Goal: Task Accomplishment & Management: Use online tool/utility

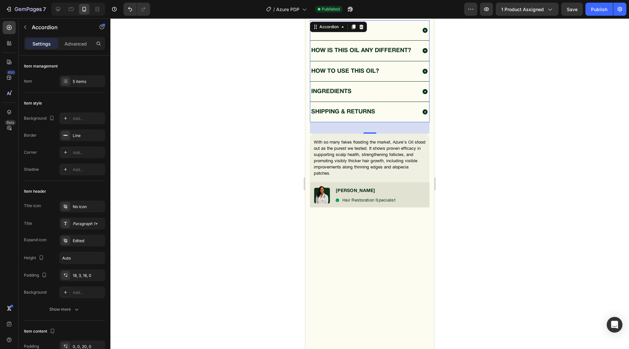
scroll to position [131, 0]
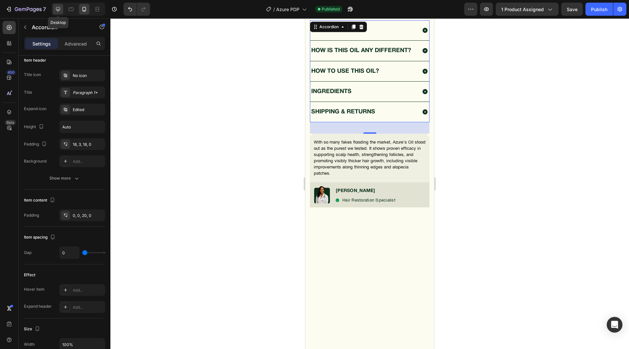
click at [58, 12] on icon at bounding box center [58, 9] width 7 height 7
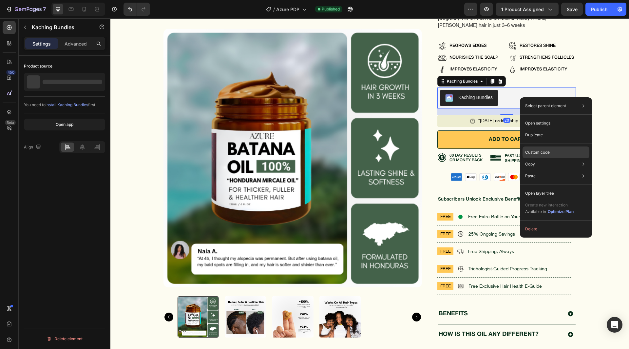
click at [536, 153] on p "Custom code" at bounding box center [537, 152] width 25 height 6
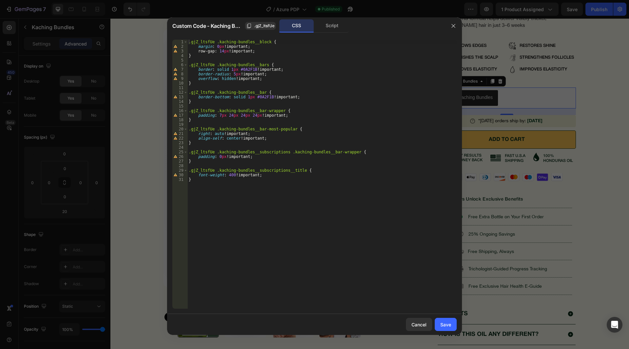
type textarea "}"
click at [260, 182] on div ".gjZ_ltsfUe .kaching-bundles__block { margin : 0 px !important ; row-gap : 14 p…" at bounding box center [321, 179] width 269 height 278
click at [254, 25] on span ".gjZ_ltsfUe" at bounding box center [264, 26] width 20 height 6
click at [228, 191] on div ".gjZ_ltsfUe .kaching-bundles__block { margin : 0 px !important ; row-gap : 14 p…" at bounding box center [321, 179] width 269 height 278
paste textarea "kaching-bundles__subscriptions__checkbox"
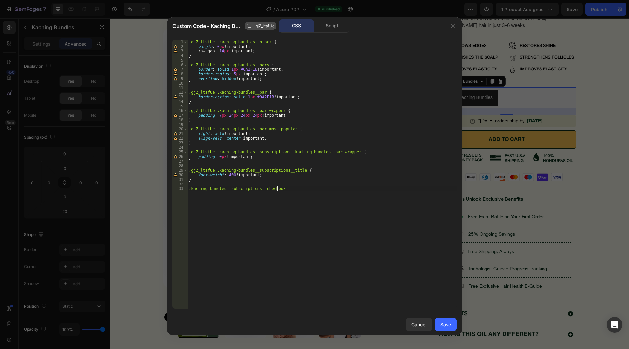
click at [259, 28] on span ".gjZ_ltsfUe" at bounding box center [264, 26] width 20 height 6
click at [190, 189] on div ".gjZ_ltsfUe .kaching-bundles__block { margin : 0 px !important ; row-gap : 14 p…" at bounding box center [321, 179] width 269 height 278
paste textarea ".gjZ_ltsfUe"
click at [314, 190] on div ".gjZ_ltsfUe .kaching-bundles__block { margin : 0 px !important ; row-gap : 14 p…" at bounding box center [321, 179] width 269 height 278
type textarea ".gjZ_ltsfUe .kaching-bundles__subscriptions__checkbox {"
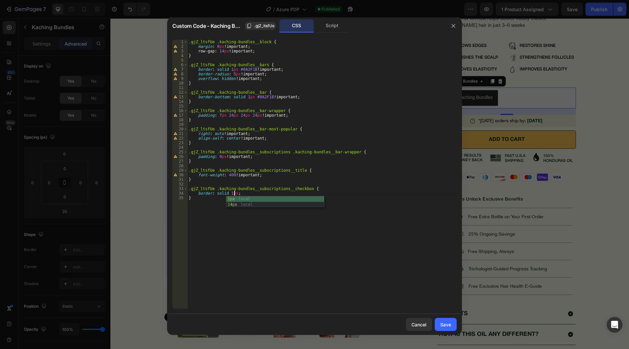
scroll to position [0, 4]
paste textarea "#0A2F1B"
type textarea "border: solid 1px #0A2F1B;"
click at [448, 317] on div "Cancel Save" at bounding box center [314, 324] width 295 height 21
click at [447, 323] on div "Save" at bounding box center [445, 324] width 11 height 7
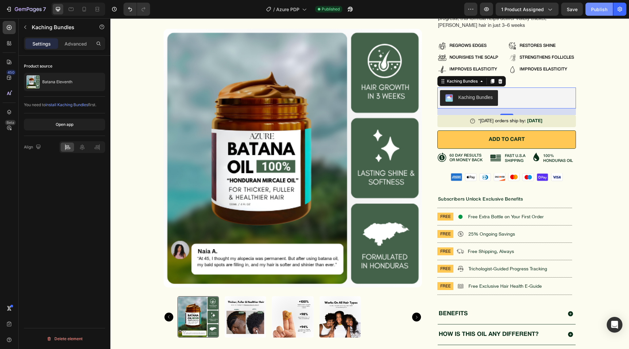
click at [586, 11] on button "Publish" at bounding box center [599, 9] width 28 height 13
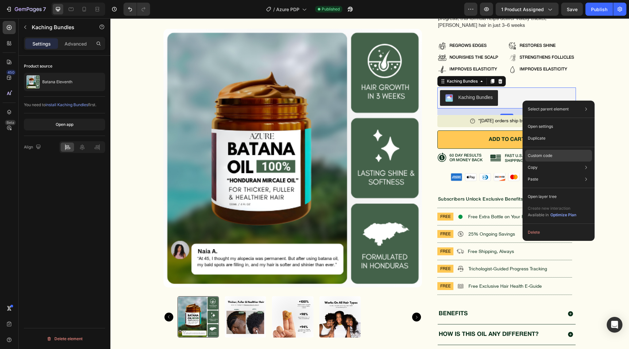
click at [540, 158] on p "Custom code" at bounding box center [540, 156] width 25 height 6
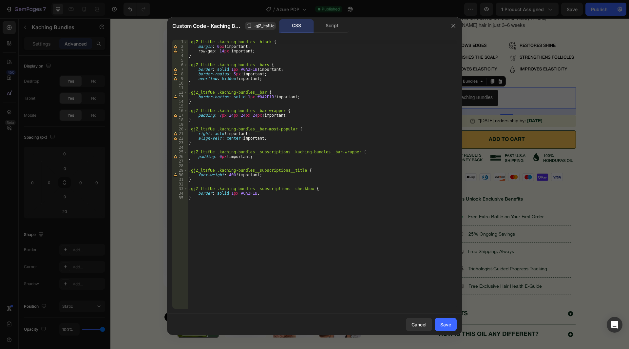
click at [308, 208] on div ".gjZ_ltsfUe .kaching-bundles__block { margin : 0 px !important ; row-gap : 14 p…" at bounding box center [321, 179] width 269 height 278
type textarea "border: solid 1px #0A2F1B; }"
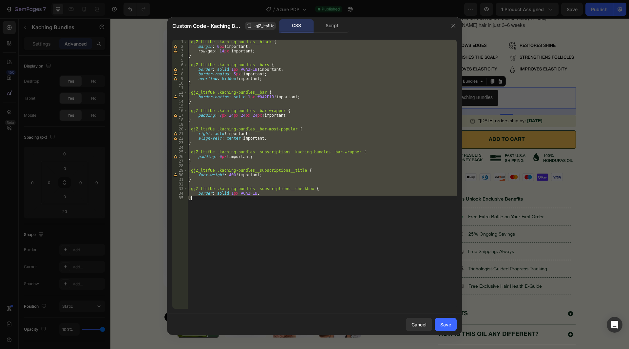
click at [303, 168] on div ".gjZ_ltsfUe .kaching-bundles__block { margin : 0 px !important ; row-gap : 14 p…" at bounding box center [321, 174] width 269 height 269
paste textarea
type textarea "}"
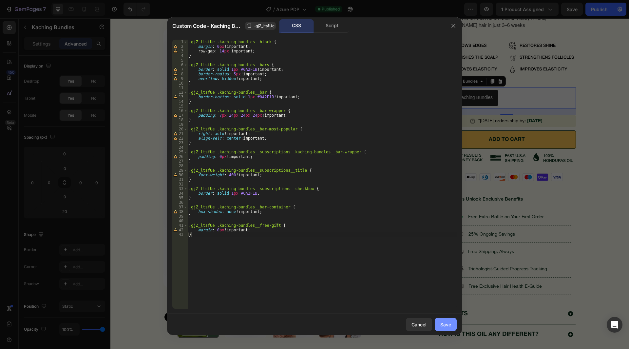
drag, startPoint x: 442, startPoint y: 318, endPoint x: 481, endPoint y: 95, distance: 226.4
click at [442, 318] on button "Save" at bounding box center [446, 324] width 22 height 13
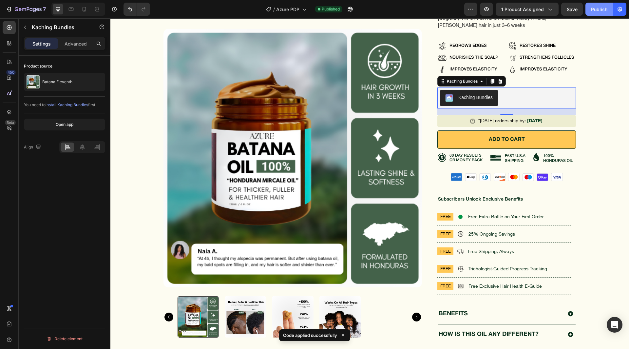
click at [590, 14] on button "Publish" at bounding box center [599, 9] width 28 height 13
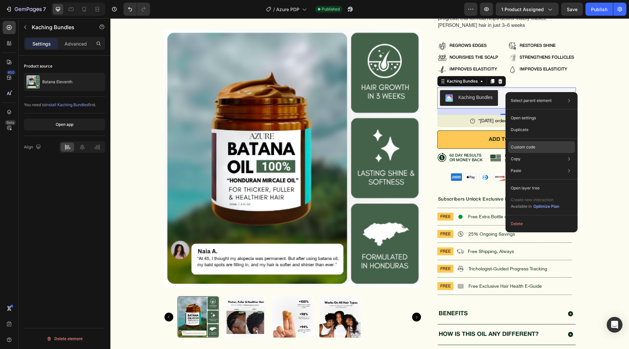
click at [521, 145] on p "Custom code" at bounding box center [523, 147] width 25 height 6
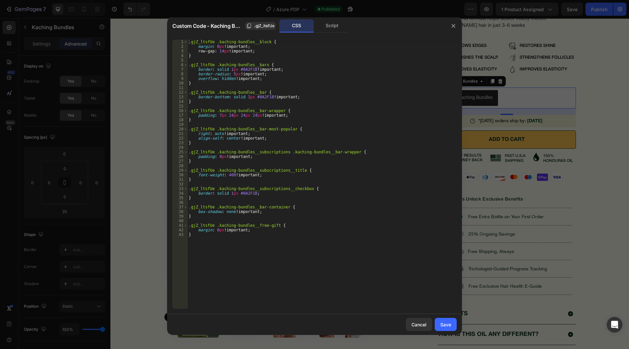
click at [341, 196] on div ".gjZ_ltsfUe .kaching-bundles__block { margin : 0 px !important ; row-gap : 14 p…" at bounding box center [321, 179] width 269 height 278
type textarea "border: solid 1px #0A2F1B; }"
click at [300, 221] on div ".gjZ_ltsfUe .kaching-bundles__block { margin : 0 px !important ; row-gap : 14 p…" at bounding box center [321, 179] width 269 height 278
type textarea "margin: 0px !important; }"
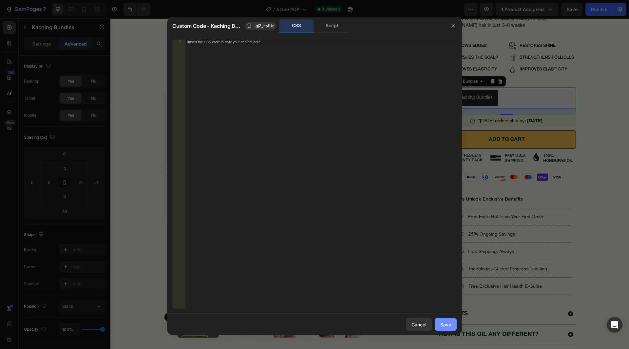
drag, startPoint x: 408, startPoint y: 83, endPoint x: 448, endPoint y: 325, distance: 245.5
click at [448, 325] on div "Save" at bounding box center [445, 324] width 11 height 7
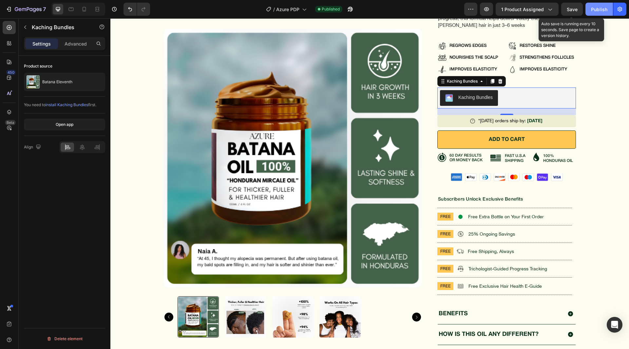
click at [593, 5] on button "Publish" at bounding box center [599, 9] width 28 height 13
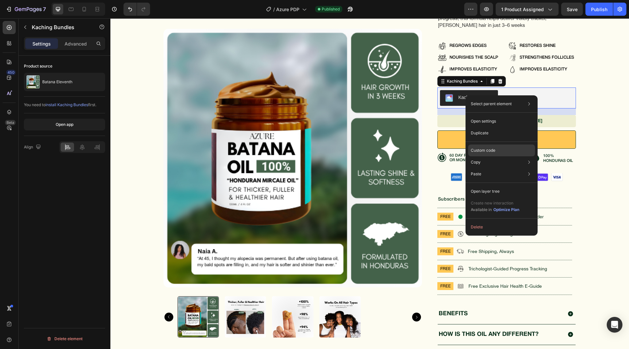
click at [481, 151] on p "Custom code" at bounding box center [483, 150] width 25 height 6
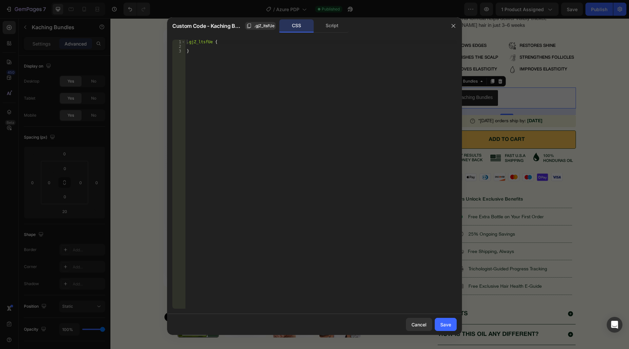
click at [311, 100] on div ".gjZ_ltsfUe { }" at bounding box center [320, 179] width 271 height 278
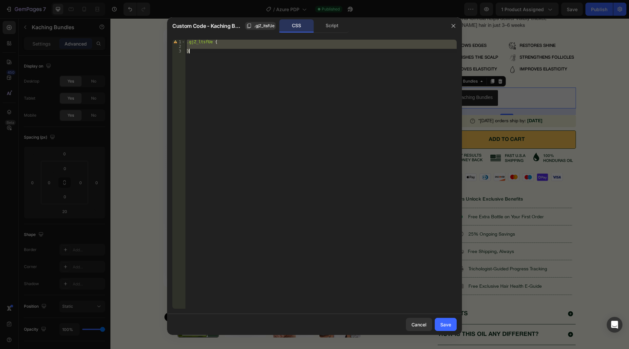
paste textarea
type textarea "}"
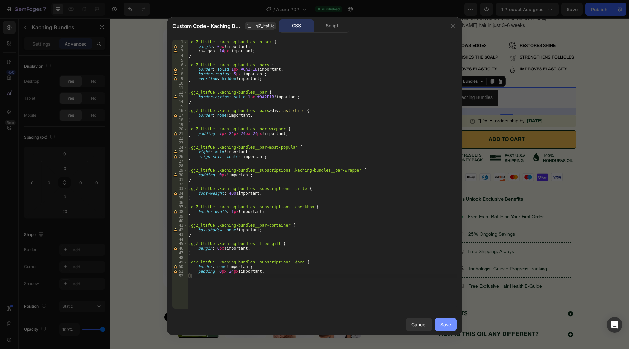
click at [451, 319] on button "Save" at bounding box center [446, 324] width 22 height 13
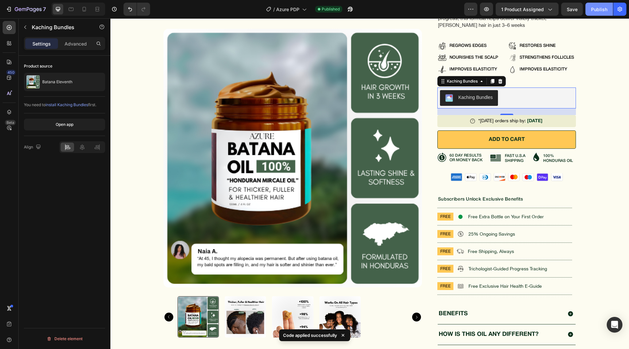
click at [593, 9] on div "Publish" at bounding box center [599, 9] width 16 height 7
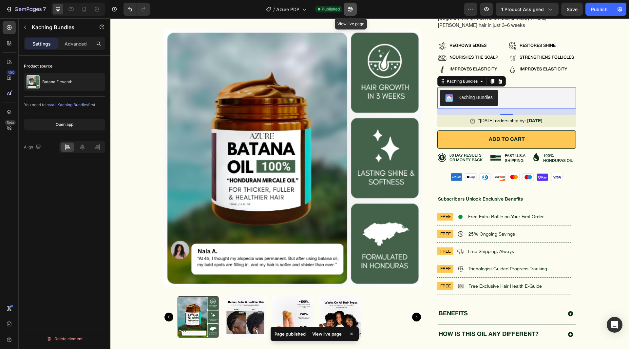
click at [351, 8] on icon "button" at bounding box center [350, 9] width 7 height 7
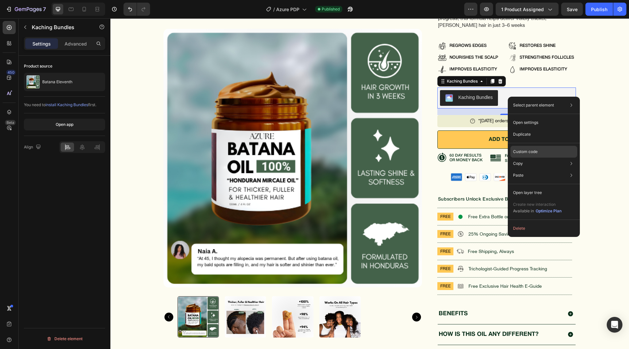
click at [521, 153] on p "Custom code" at bounding box center [525, 152] width 25 height 6
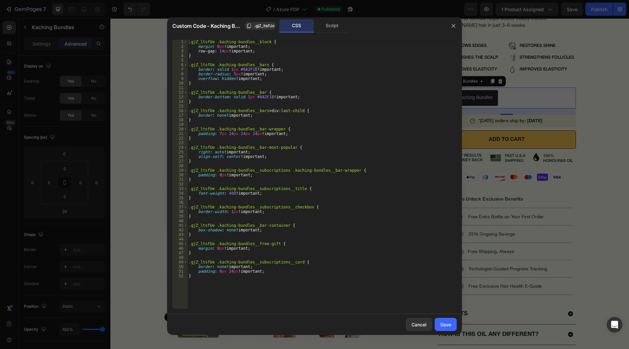
click at [350, 138] on div ".gjZ_ltsfUe .kaching-bundles__block { margin : 0 px !important ; row-gap : 14 p…" at bounding box center [321, 179] width 269 height 278
click at [350, 119] on div ".gjZ_ltsfUe .kaching-bundles__block { margin : 0 px !important ; row-gap : 14 p…" at bounding box center [321, 179] width 269 height 278
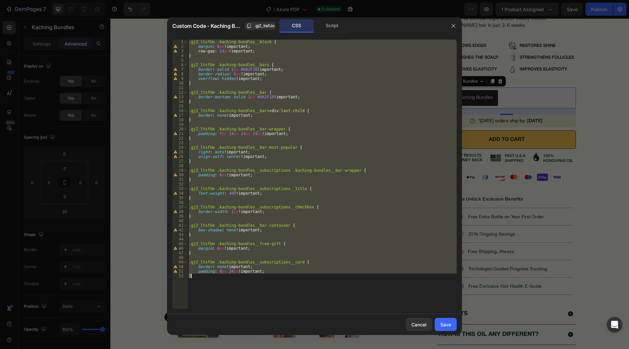
click at [333, 120] on div ".gjZ_ltsfUe .kaching-bundles__block { margin : 0 px !important ; row-gap : 14 p…" at bounding box center [321, 174] width 269 height 269
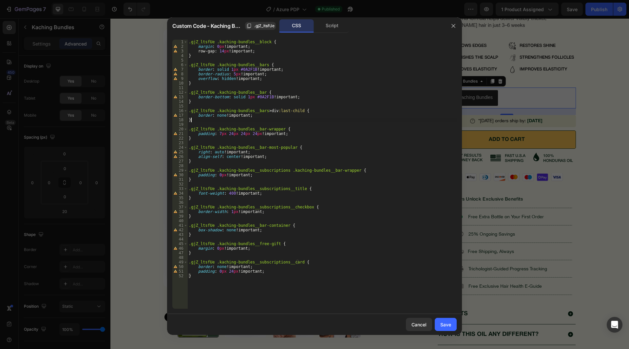
click at [333, 120] on div ".gjZ_ltsfUe .kaching-bundles__block { margin : 0 px !important ; row-gap : 14 p…" at bounding box center [321, 179] width 269 height 278
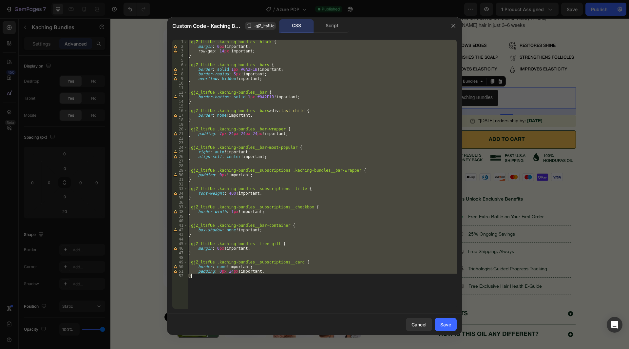
paste textarea
type textarea "}"
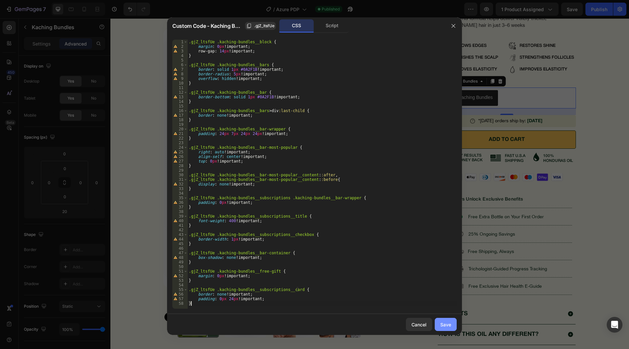
click at [446, 330] on button "Save" at bounding box center [446, 324] width 22 height 13
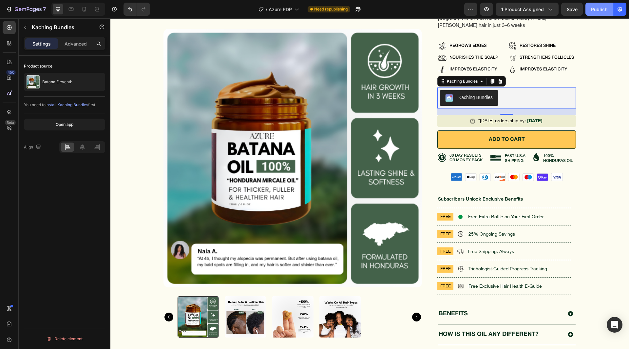
click at [592, 8] on div "Publish" at bounding box center [599, 9] width 16 height 7
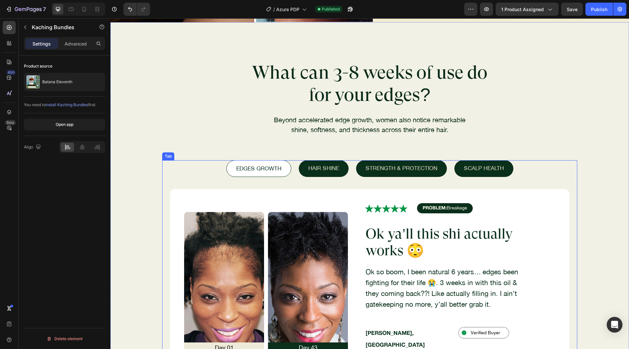
scroll to position [982, 0]
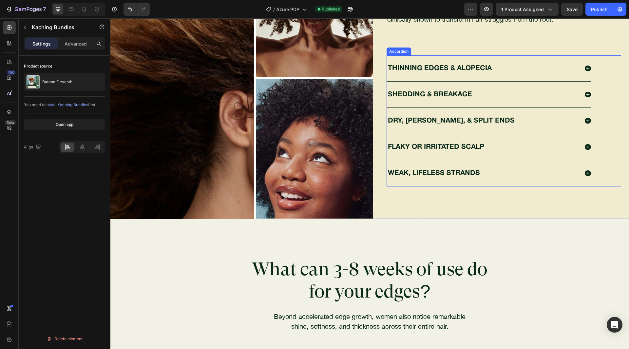
click at [426, 67] on p "THINNING EDGES & ALOPECIA" at bounding box center [440, 68] width 104 height 7
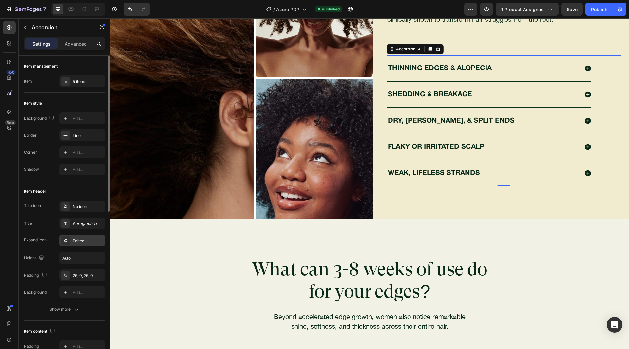
click at [76, 236] on div "Edited" at bounding box center [82, 240] width 46 height 12
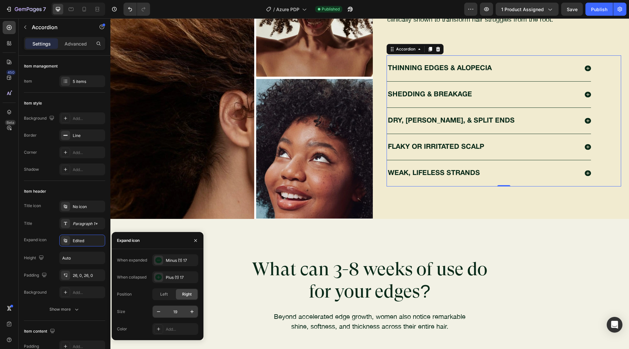
click at [179, 312] on input "19" at bounding box center [175, 312] width 22 height 12
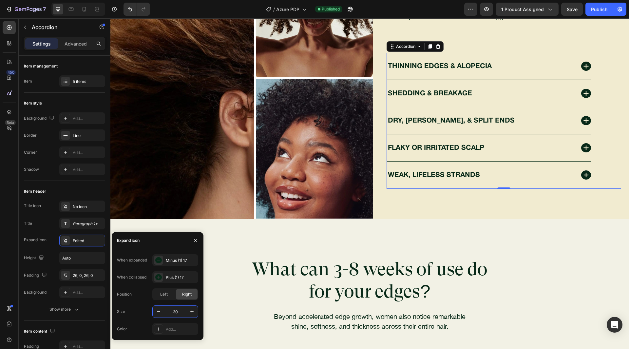
click at [140, 289] on div "Position Left Right" at bounding box center [157, 294] width 81 height 12
click at [595, 15] on button "Publish" at bounding box center [599, 9] width 28 height 13
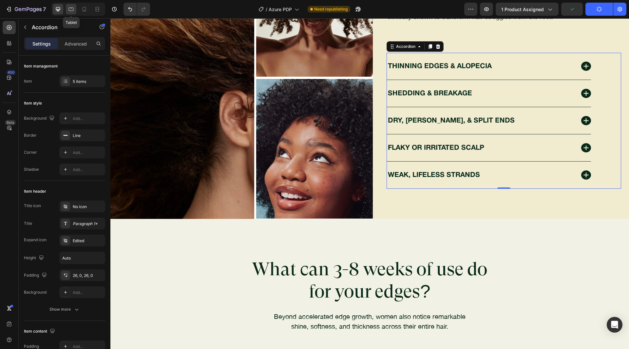
click at [71, 9] on icon at bounding box center [71, 9] width 7 height 7
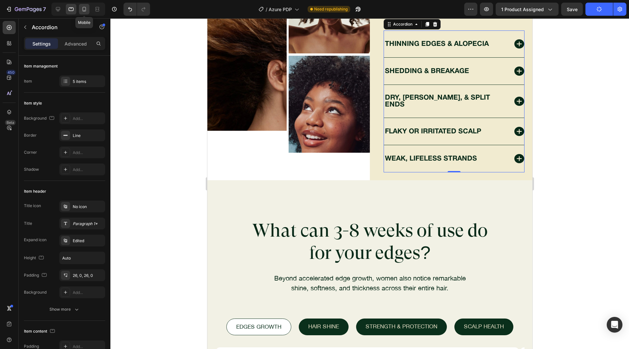
scroll to position [973, 0]
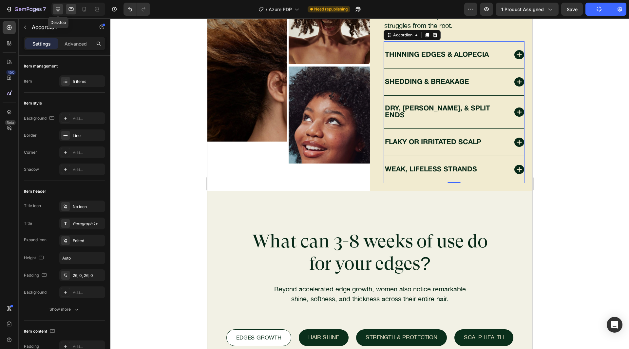
click at [55, 11] on icon at bounding box center [58, 9] width 7 height 7
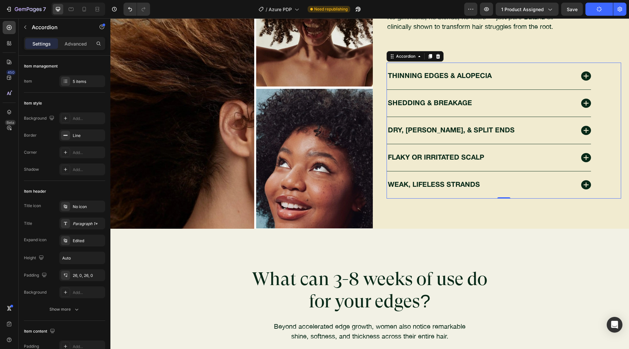
scroll to position [993, 0]
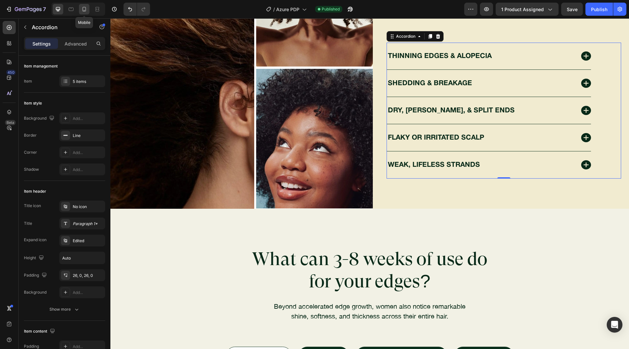
click at [84, 12] on icon at bounding box center [84, 9] width 7 height 7
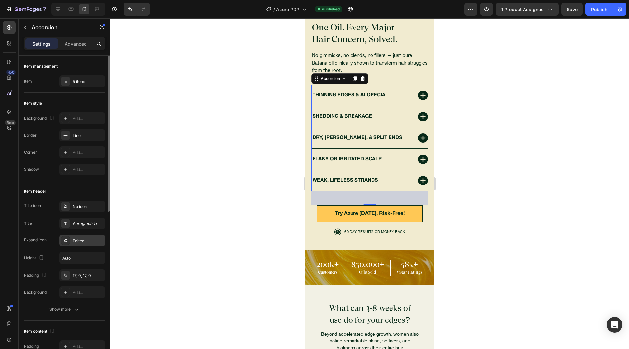
scroll to position [1026, 0]
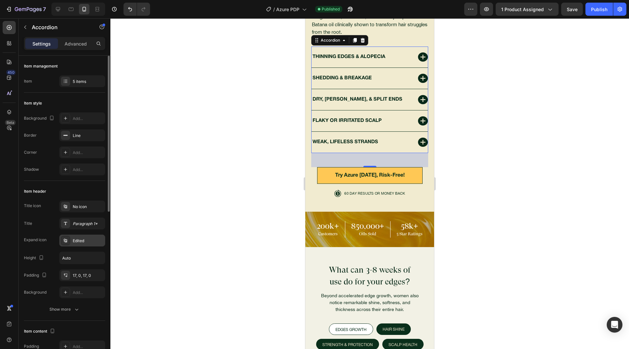
click at [78, 237] on div "Edited" at bounding box center [82, 240] width 46 height 12
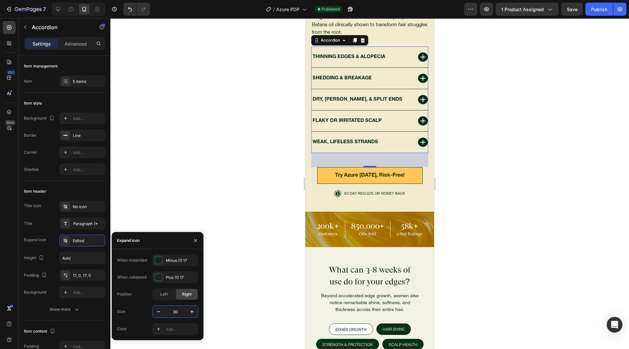
click at [179, 311] on input "30" at bounding box center [175, 312] width 22 height 12
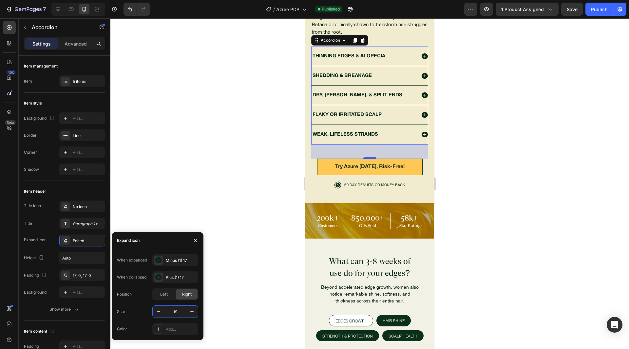
type input "19"
click at [138, 309] on div "Size 19" at bounding box center [157, 311] width 81 height 12
click at [600, 13] on button "Publish" at bounding box center [599, 9] width 28 height 13
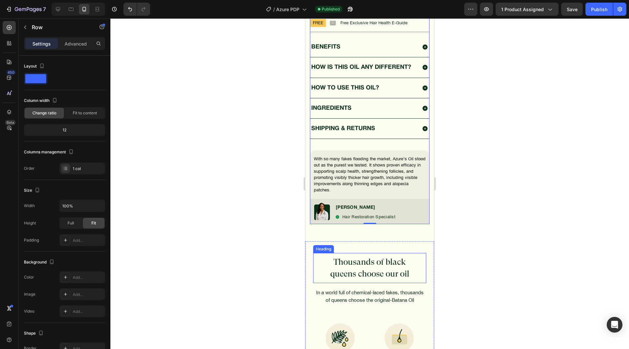
scroll to position [601, 0]
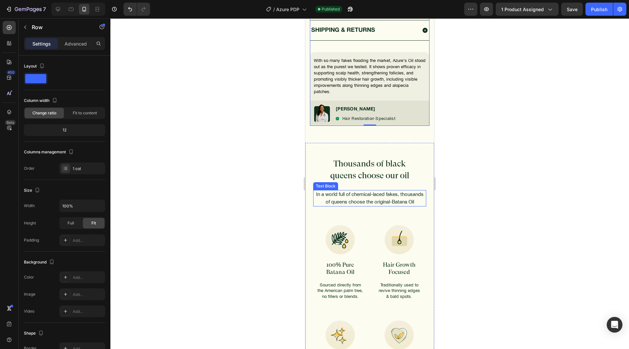
click at [357, 206] on p "In a world full of chemical-laced fakes, thousands of queens choose the origina…" at bounding box center [370, 198] width 112 height 15
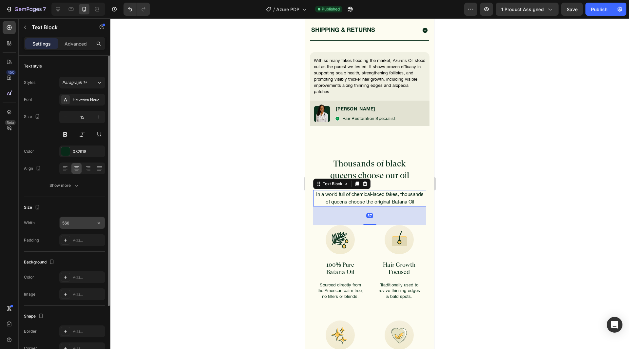
click at [85, 221] on input "560" at bounding box center [82, 223] width 45 height 12
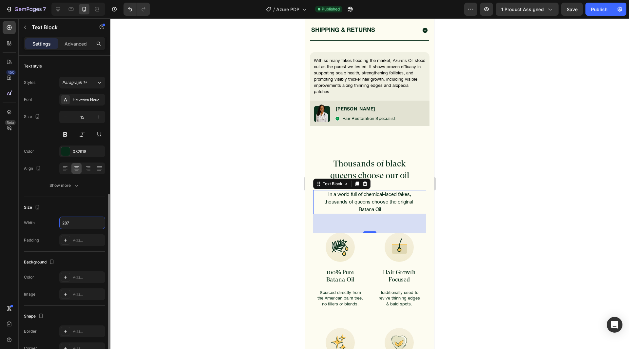
scroll to position [76, 0]
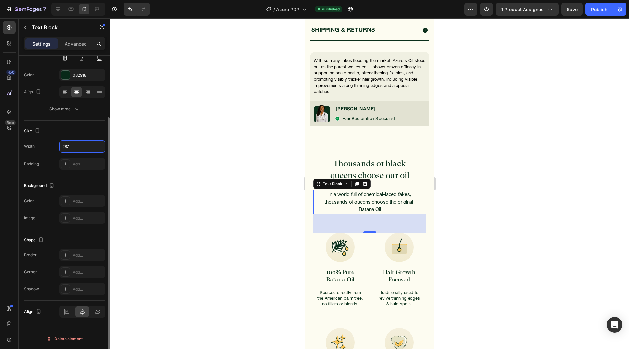
type input "287"
click at [594, 10] on div "Publish" at bounding box center [599, 9] width 16 height 7
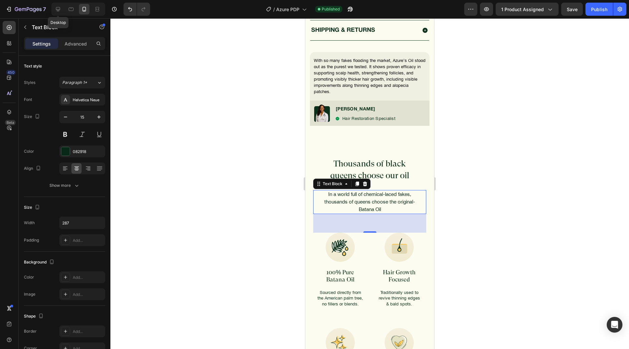
click at [60, 12] on icon at bounding box center [58, 9] width 7 height 7
type input "21"
type input "560"
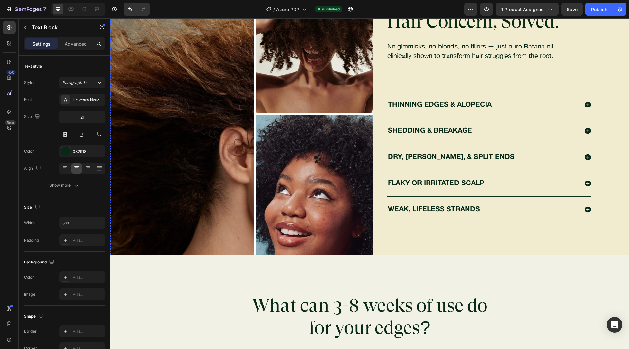
scroll to position [1124, 0]
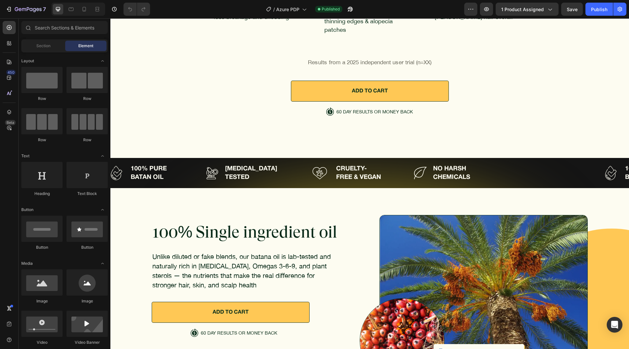
scroll to position [2651, 0]
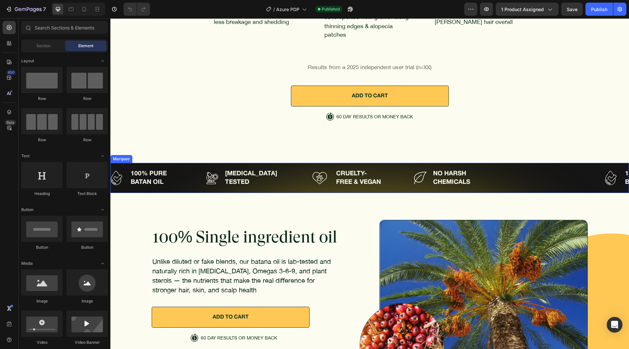
click at [545, 169] on div "Image 100% PURE BATAN OIL Text Block Row Image DERMATOLOGIST TESTED Text Block …" at bounding box center [358, 178] width 494 height 18
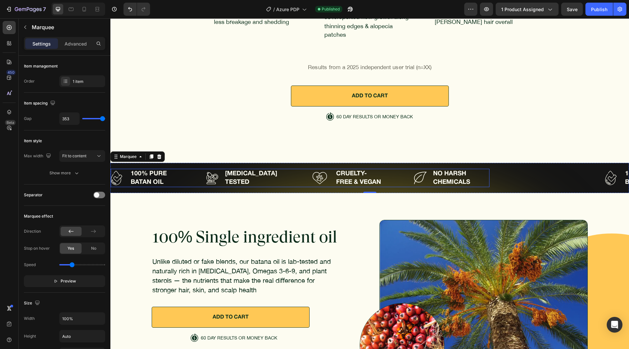
click at [298, 169] on div "Image 100% PURE BATAN OIL Text Block Row Image DERMATOLOGIST TESTED Text Block …" at bounding box center [300, 178] width 379 height 18
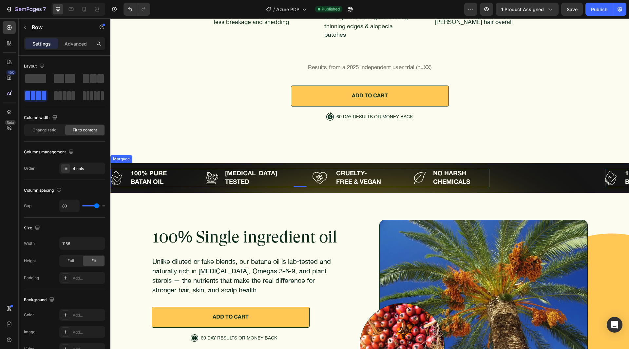
click at [537, 169] on div "Image 100% PURE BATAN OIL Text Block Row Image DERMATOLOGIST TESTED Text Block …" at bounding box center [358, 178] width 494 height 18
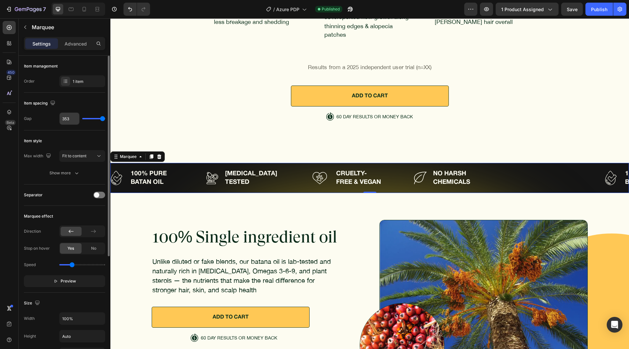
click at [76, 117] on input "353" at bounding box center [70, 119] width 20 height 12
type input "8"
type input "80"
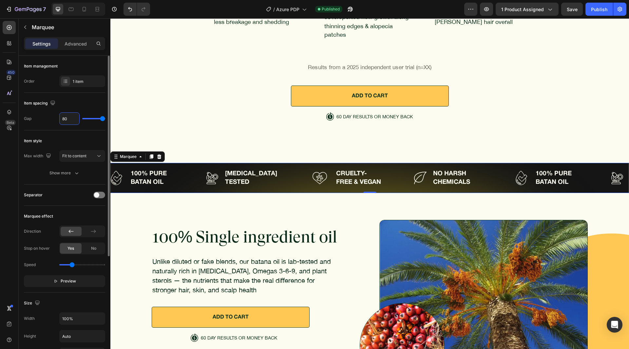
type input "80"
click at [83, 107] on div "Item spacing" at bounding box center [64, 103] width 81 height 10
click at [74, 12] on icon at bounding box center [71, 9] width 7 height 7
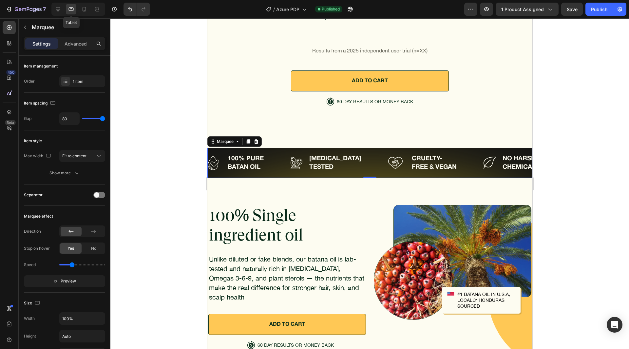
scroll to position [2756, 0]
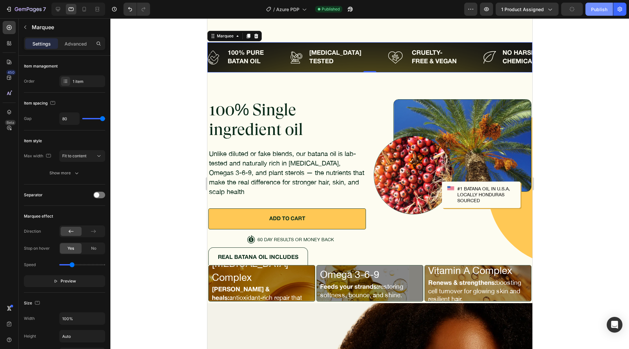
click at [592, 12] on div "Publish" at bounding box center [599, 9] width 16 height 7
click at [368, 111] on div "100% Single ingredient oil Heading Unlike diluted or fake blends, our batana oi…" at bounding box center [369, 171] width 323 height 144
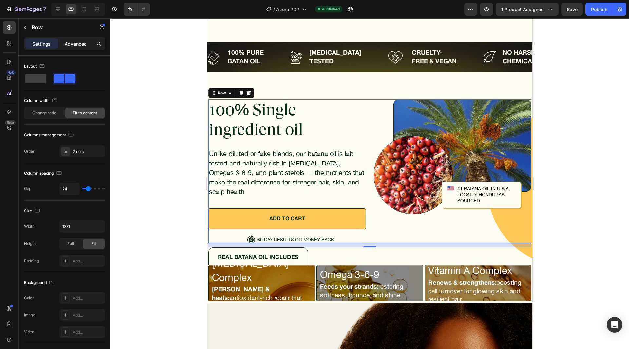
click at [69, 48] on div "Advanced" at bounding box center [75, 43] width 33 height 10
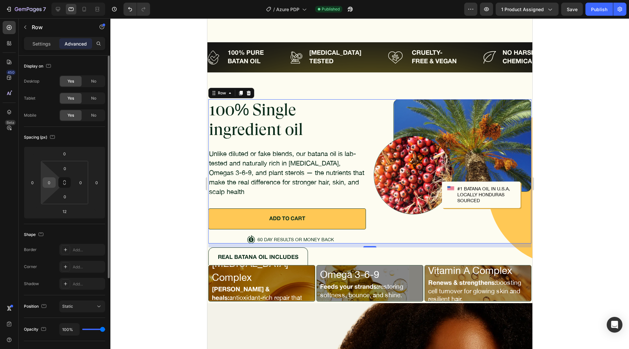
click at [49, 182] on input "0" at bounding box center [49, 182] width 10 height 10
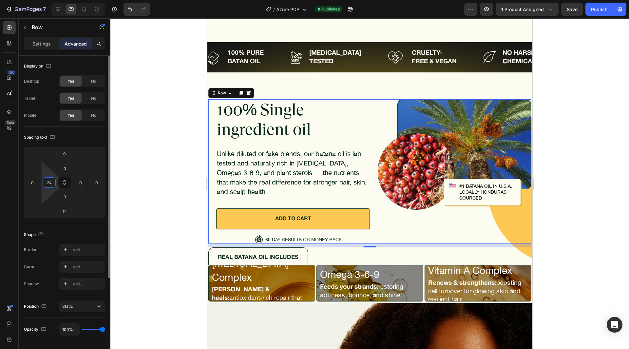
drag, startPoint x: 87, startPoint y: 132, endPoint x: 201, endPoint y: 81, distance: 124.9
click at [0, 0] on div "Spacing (px) 0 0 12 0 0 24 0 0" at bounding box center [0, 0] width 0 height 0
click at [62, 8] on div at bounding box center [58, 9] width 10 height 10
type input "0"
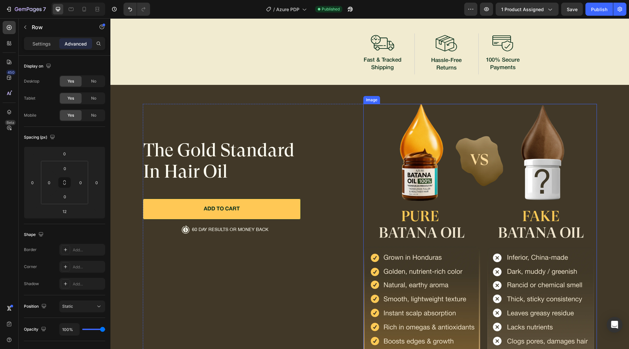
scroll to position [3564, 0]
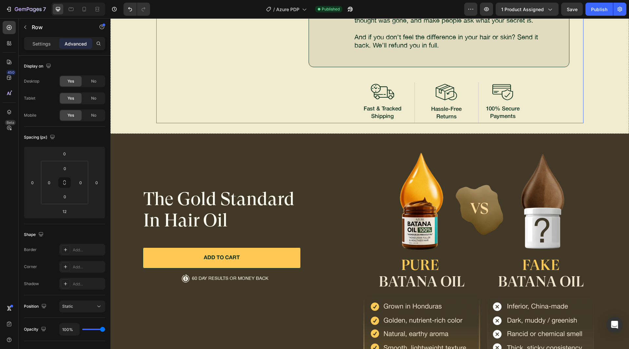
click at [339, 115] on div "Image 60-DAY MONEY-BACK GUARANTEE Heading We didn’t just bottle an oil. We bott…" at bounding box center [453, 26] width 261 height 194
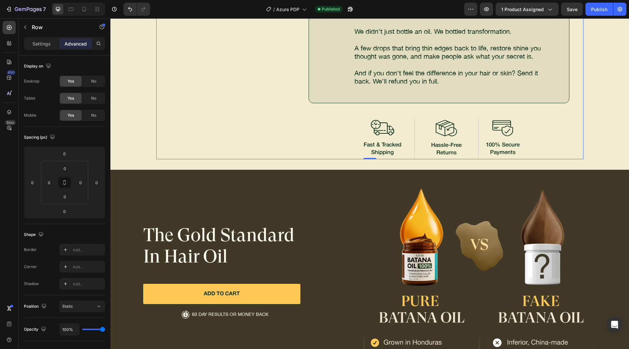
scroll to position [3433, 0]
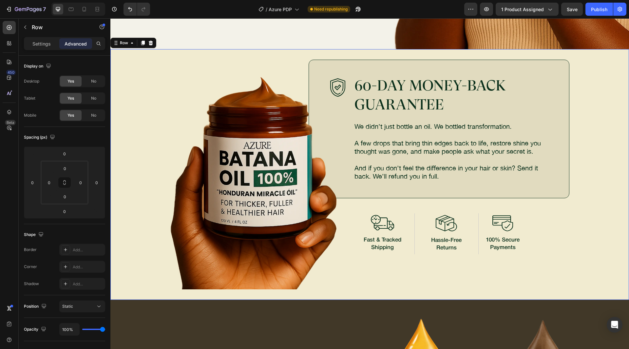
click at [131, 74] on div "Image Image 60-DAY MONEY-BACK GUARANTEE Heading We didn’t just bottle an oil. W…" at bounding box center [369, 175] width 503 height 230
click at [66, 163] on input "32" at bounding box center [64, 168] width 13 height 10
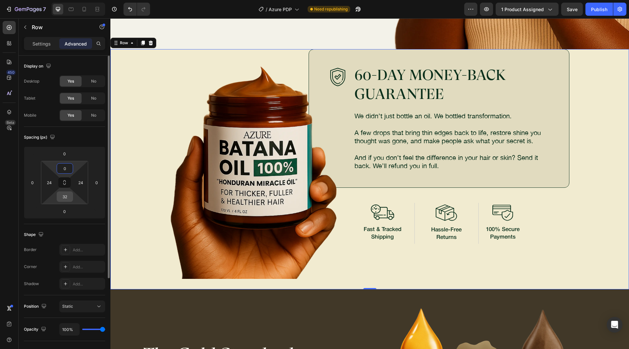
type input "0"
click at [66, 191] on div "32" at bounding box center [65, 196] width 16 height 10
click at [66, 194] on input "32" at bounding box center [64, 197] width 13 height 10
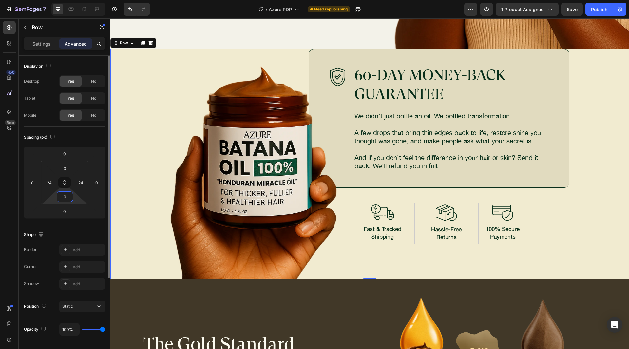
type input "0"
click at [84, 142] on div "Spacing (px)" at bounding box center [64, 137] width 81 height 10
click at [166, 202] on div "Image" at bounding box center [239, 164] width 166 height 230
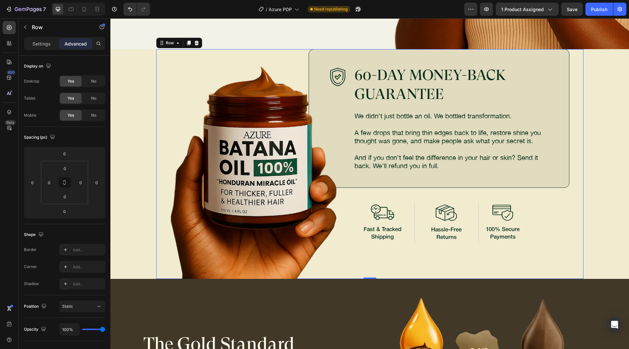
click at [350, 244] on div "Image 60-DAY MONEY-BACK GUARANTEE Heading We didn’t just bottle an oil. We bott…" at bounding box center [453, 164] width 261 height 230
click at [187, 130] on img at bounding box center [253, 164] width 166 height 230
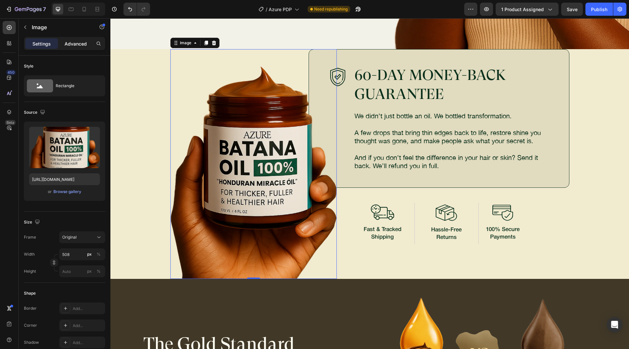
click at [70, 46] on p "Advanced" at bounding box center [76, 43] width 22 height 7
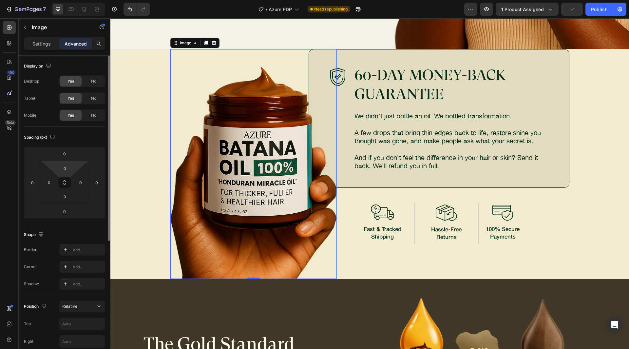
scroll to position [196, 0]
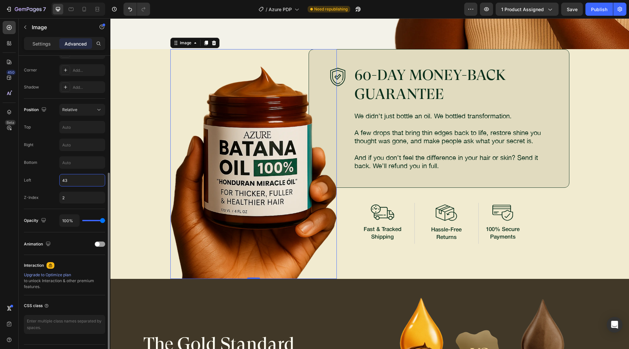
click at [85, 183] on input "43" at bounding box center [82, 180] width 45 height 12
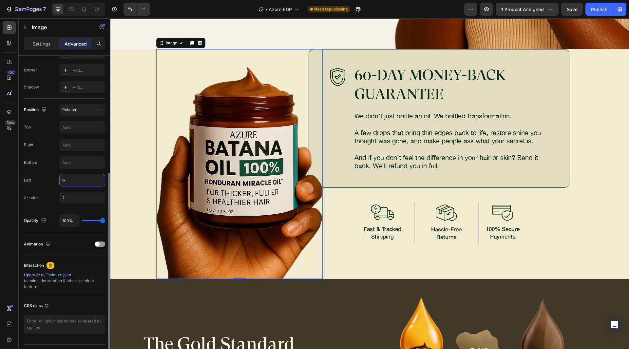
type input "0"
click at [49, 180] on div "Left 0" at bounding box center [64, 180] width 81 height 12
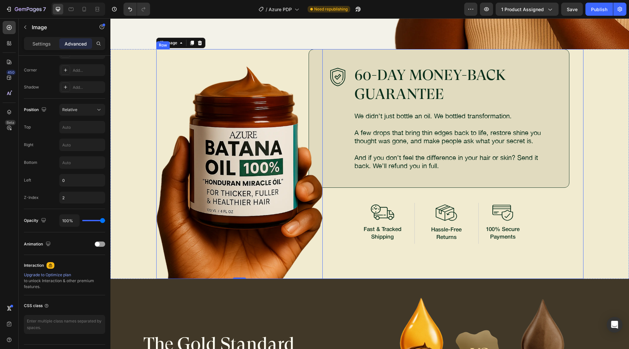
click at [335, 191] on div "Image 60-DAY MONEY-BACK GUARANTEE Heading We didn’t just bottle an oil. We bott…" at bounding box center [453, 164] width 261 height 230
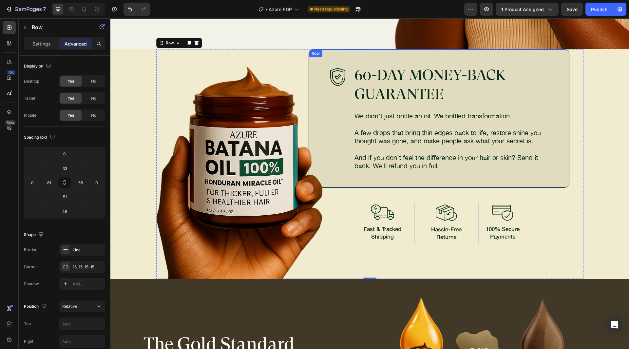
click at [335, 169] on div "Image" at bounding box center [338, 115] width 18 height 110
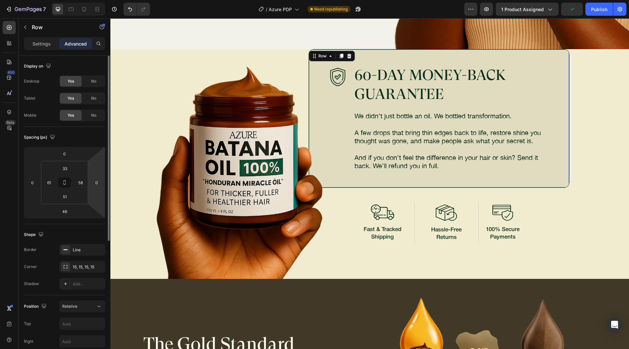
scroll to position [131, 0]
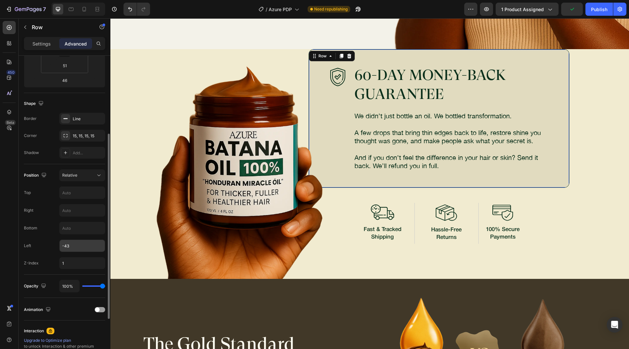
click at [74, 241] on input "-43" at bounding box center [82, 246] width 45 height 12
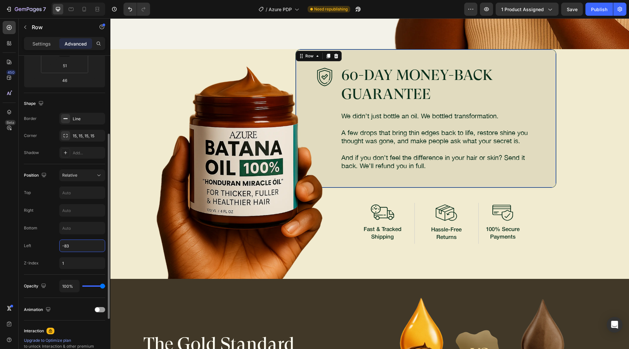
type input "-83"
click at [50, 239] on div "Position Relative Top Right Bottom Left -83 Z-Index 1" at bounding box center [64, 219] width 81 height 100
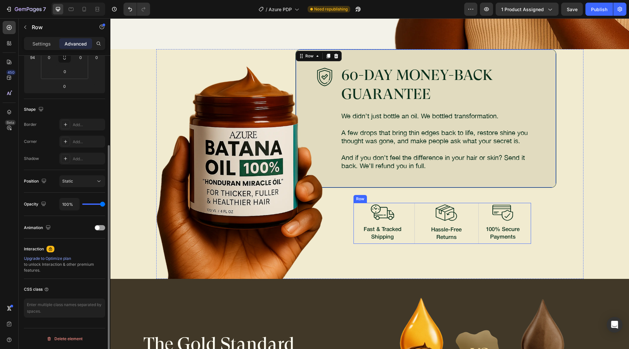
click at [410, 234] on div "Image Fast & Tracked Shipping Text Block Image 100% Secure Payments Text Block …" at bounding box center [441, 223] width 177 height 41
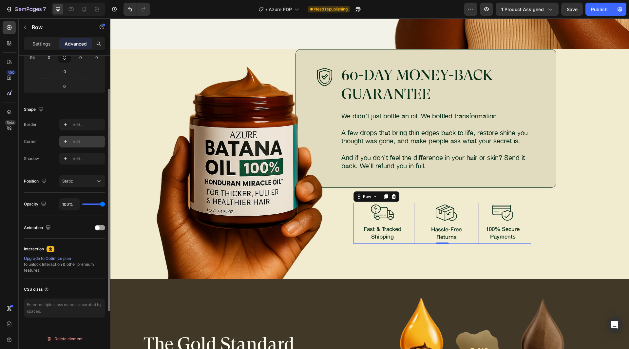
scroll to position [0, 0]
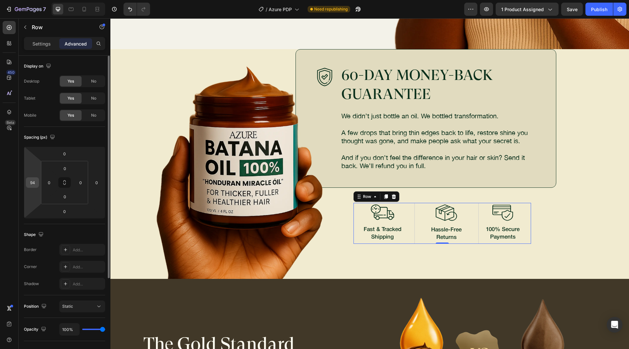
click at [37, 182] on div "94" at bounding box center [32, 182] width 13 height 10
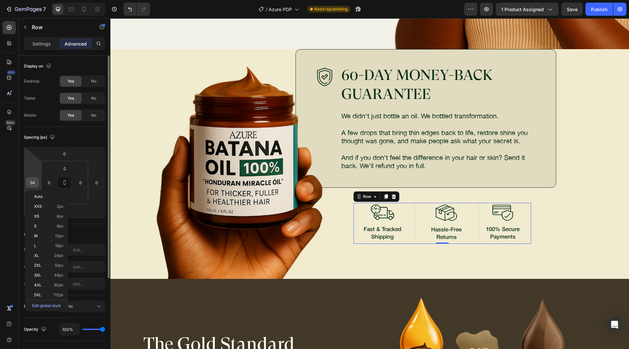
click at [34, 182] on input "94" at bounding box center [33, 182] width 10 height 10
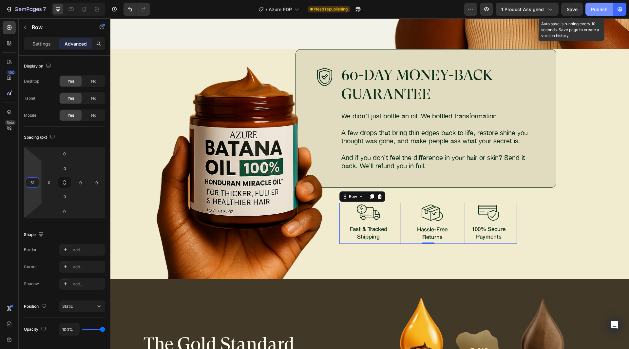
type input "51"
click at [590, 5] on button "Publish" at bounding box center [599, 9] width 28 height 13
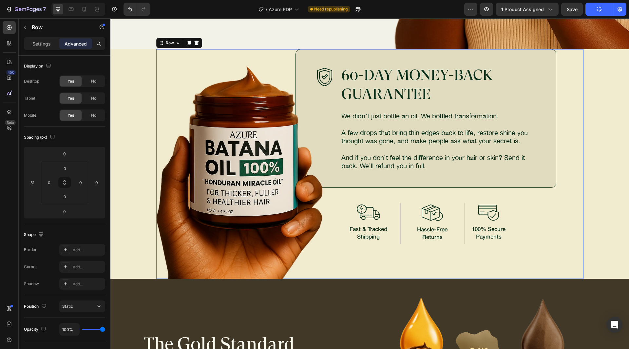
click at [331, 253] on div "Image 60-DAY MONEY-BACK GUARANTEE Heading We didn’t just bottle an oil. We bott…" at bounding box center [453, 164] width 261 height 230
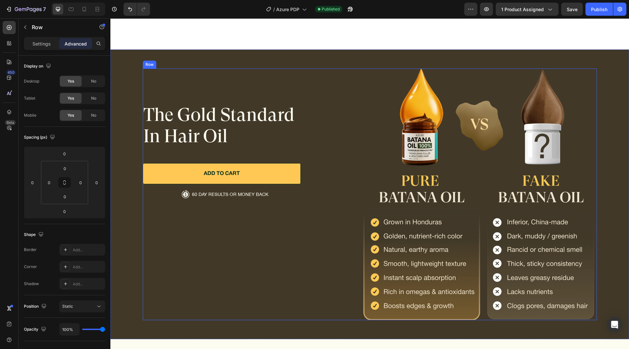
scroll to position [3892, 0]
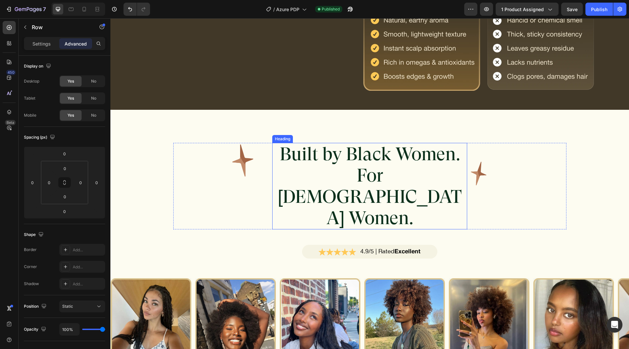
click at [326, 157] on h2 "Built by Black Women. For Black Women." at bounding box center [369, 186] width 195 height 86
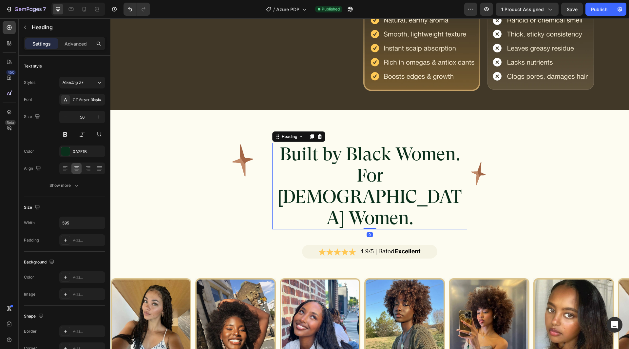
click at [330, 156] on h2 "Built by Black Women. For Black Women." at bounding box center [369, 186] width 195 height 86
click at [605, 6] on div "Publish" at bounding box center [599, 9] width 16 height 7
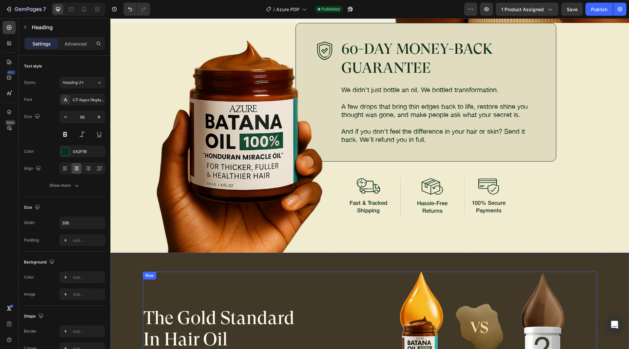
scroll to position [3368, 0]
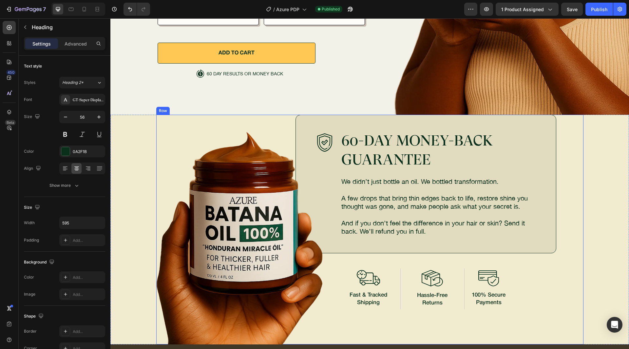
click at [325, 261] on div "Image 60-DAY MONEY-BACK GUARANTEE Heading We didn’t just bottle an oil. We bott…" at bounding box center [453, 230] width 261 height 230
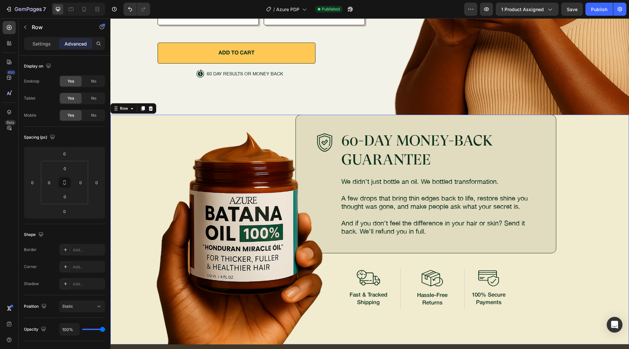
click at [129, 172] on div "Image Image 60-DAY MONEY-BACK GUARANTEE Heading We didn’t just bottle an oil. W…" at bounding box center [369, 230] width 503 height 230
click at [64, 166] on input "0" at bounding box center [64, 168] width 13 height 10
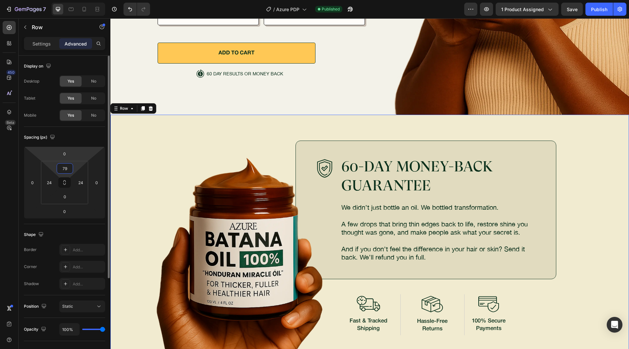
type input "79"
click at [85, 138] on div "Spacing (px)" at bounding box center [64, 137] width 81 height 10
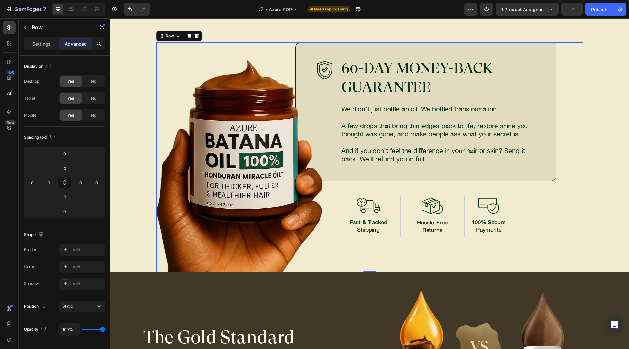
click at [343, 248] on div "Image 60-DAY MONEY-BACK GUARANTEE Heading We didn’t just bottle an oil. We bott…" at bounding box center [453, 157] width 261 height 230
click at [400, 232] on div "Image Fast & Tracked Shipping Text Block Image 100% Secure Payments Text Block …" at bounding box center [427, 216] width 177 height 41
click at [325, 189] on div "Image 60-DAY MONEY-BACK GUARANTEE Heading We didn’t just bottle an oil. We bott…" at bounding box center [453, 157] width 261 height 230
click at [47, 41] on p "Settings" at bounding box center [41, 43] width 18 height 7
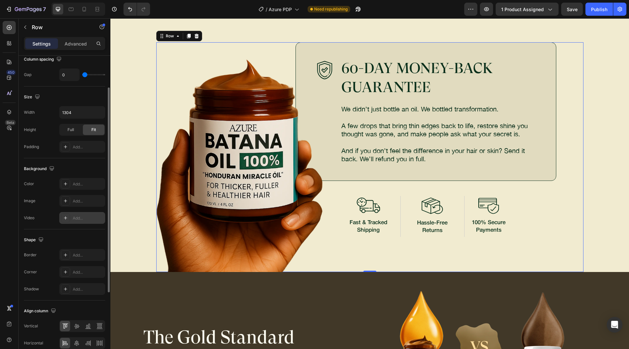
scroll to position [162, 0]
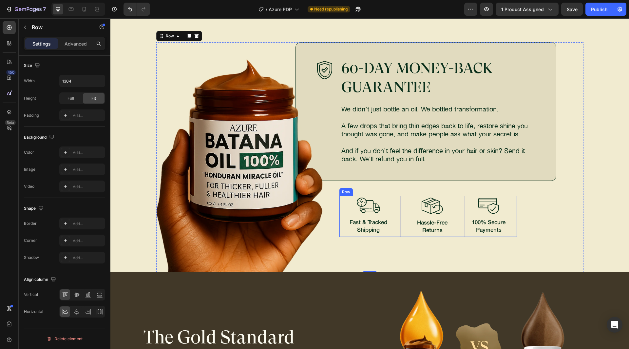
click at [396, 226] on div "Image Fast & Tracked Shipping Text Block Image 100% Secure Payments Text Block …" at bounding box center [427, 216] width 177 height 41
click at [327, 211] on div "Image 60-DAY MONEY-BACK GUARANTEE Heading We didn’t just bottle an oil. We bott…" at bounding box center [453, 157] width 261 height 230
click at [322, 172] on div "Image 60-DAY MONEY-BACK GUARANTEE Heading We didn’t just bottle an oil. We bott…" at bounding box center [425, 111] width 261 height 138
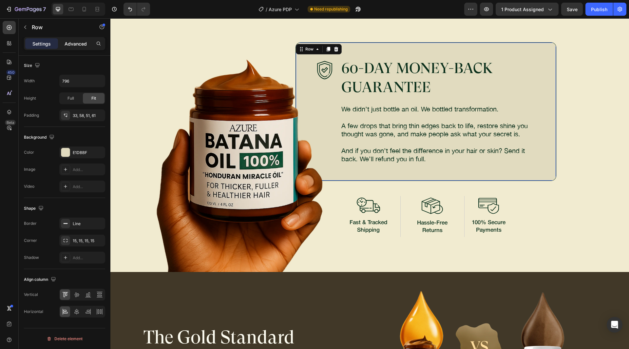
click at [73, 41] on p "Advanced" at bounding box center [76, 43] width 22 height 7
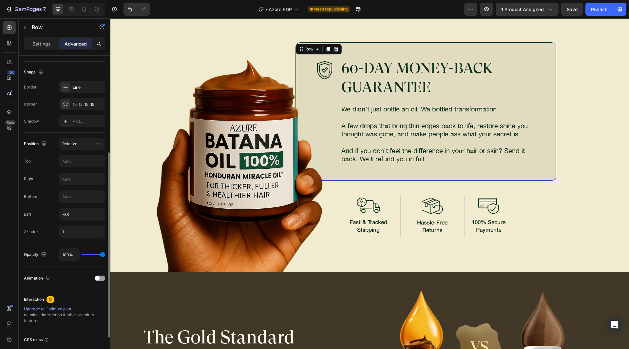
scroll to position [0, 0]
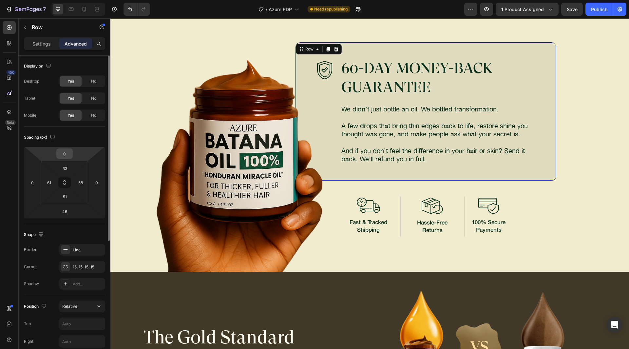
click at [65, 155] on input "0" at bounding box center [64, 154] width 13 height 10
type input "79"
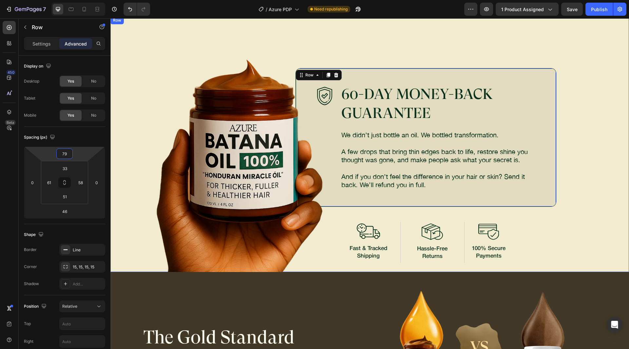
click at [317, 31] on div "Image Image 60-DAY MONEY-BACK GUARANTEE Heading We didn’t just bottle an oil. W…" at bounding box center [369, 143] width 518 height 255
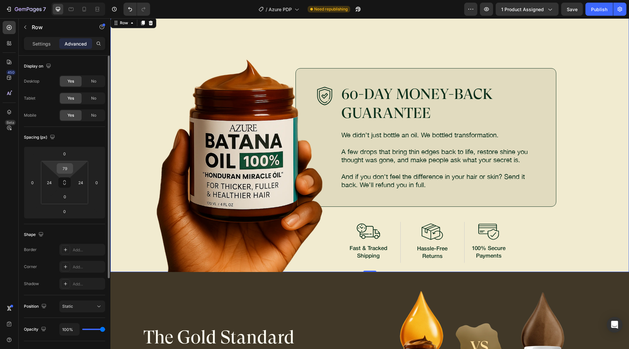
click at [68, 169] on input "79" at bounding box center [64, 168] width 13 height 10
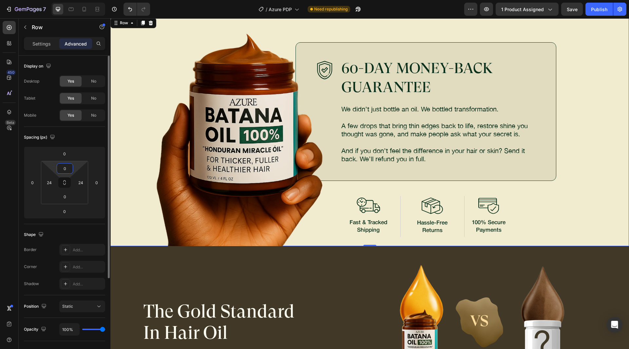
type input "0"
click at [0, 0] on div "Spacing (px) 0 0 0 0 0 24 0 24" at bounding box center [0, 0] width 0 height 0
click at [599, 7] on div "Publish" at bounding box center [599, 9] width 16 height 7
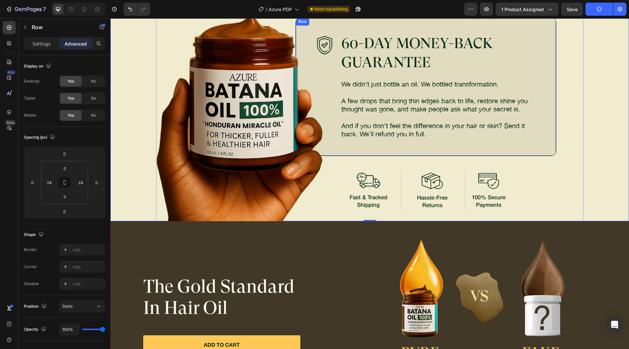
scroll to position [3532, 0]
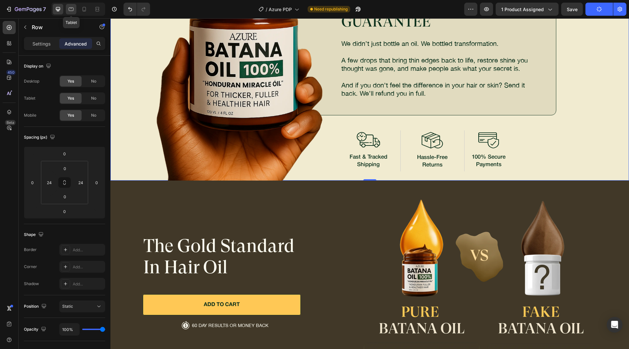
click at [70, 7] on icon at bounding box center [71, 9] width 7 height 7
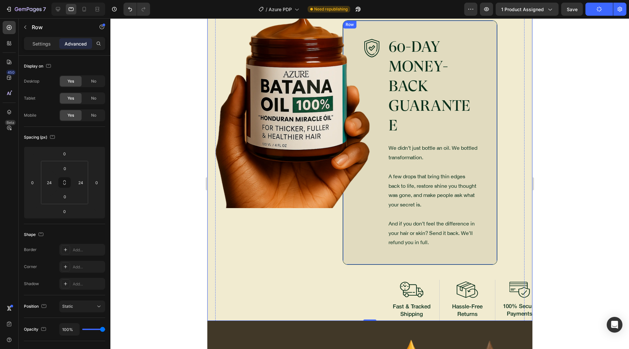
scroll to position [3507, 0]
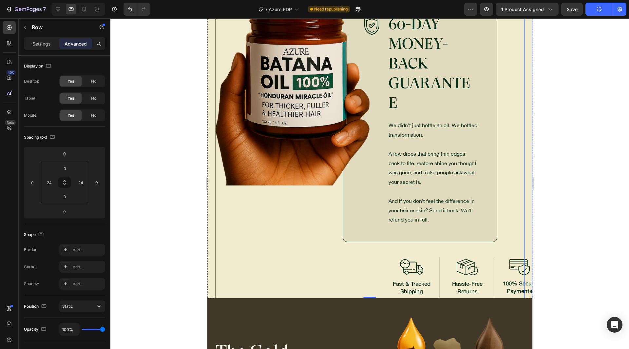
click at [328, 212] on div "Image" at bounding box center [292, 135] width 155 height 326
click at [327, 174] on img at bounding box center [292, 78] width 155 height 213
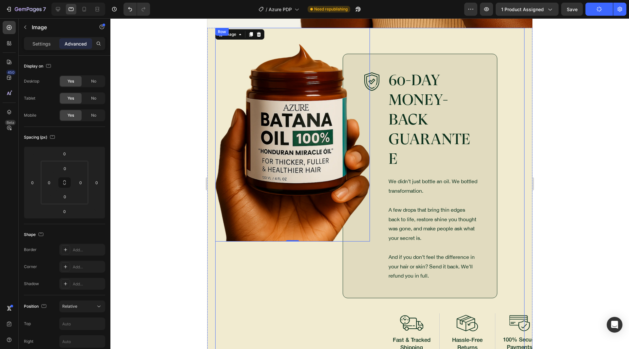
scroll to position [3442, 0]
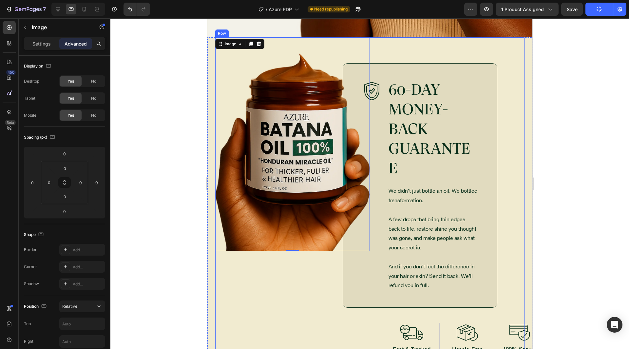
click at [317, 292] on div "Image 0" at bounding box center [292, 200] width 155 height 326
drag, startPoint x: 40, startPoint y: 46, endPoint x: 38, endPoint y: 54, distance: 8.9
click at [40, 46] on p "Settings" at bounding box center [41, 43] width 18 height 7
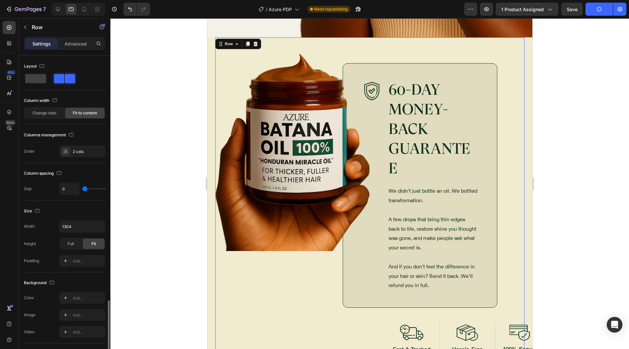
scroll to position [145, 0]
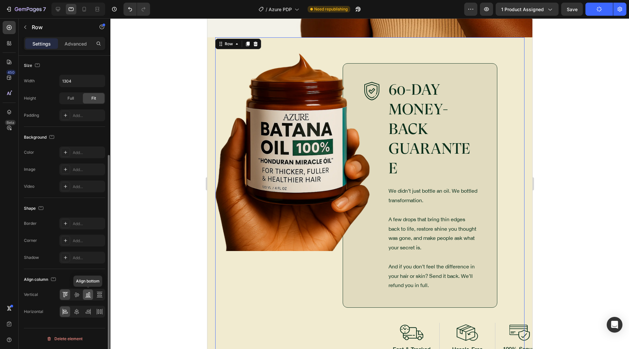
click at [88, 298] on div at bounding box center [88, 294] width 10 height 10
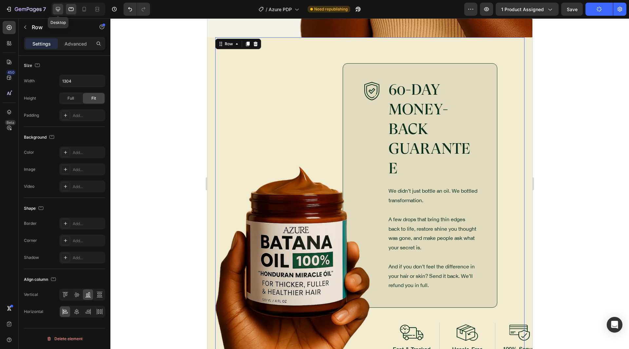
click at [58, 11] on icon at bounding box center [58, 9] width 7 height 7
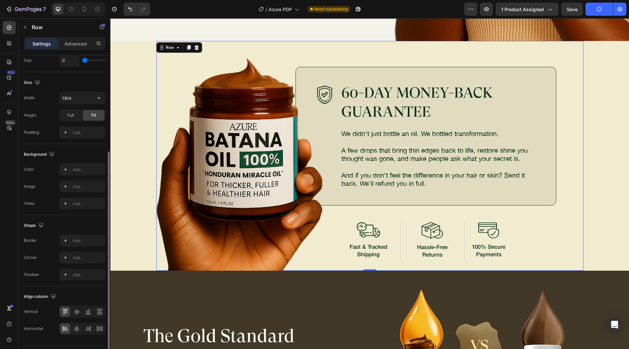
scroll to position [162, 0]
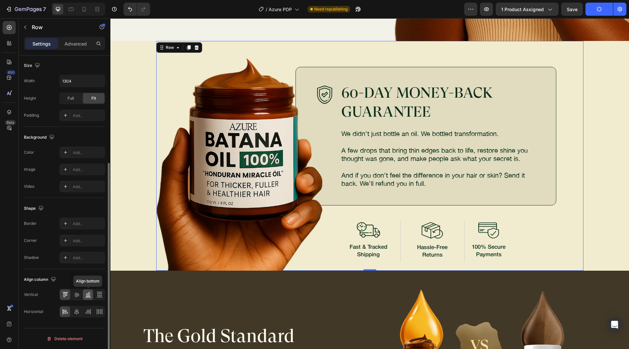
click at [87, 297] on icon at bounding box center [88, 294] width 7 height 7
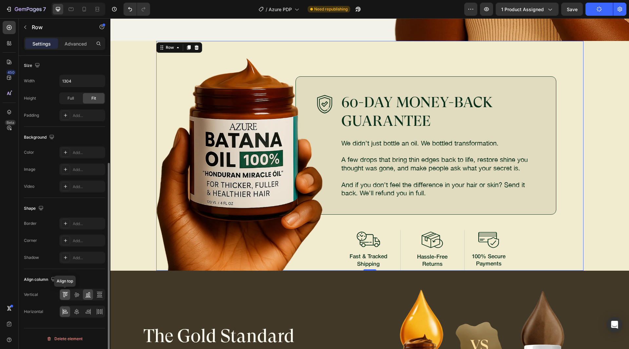
click at [63, 295] on icon at bounding box center [65, 294] width 7 height 7
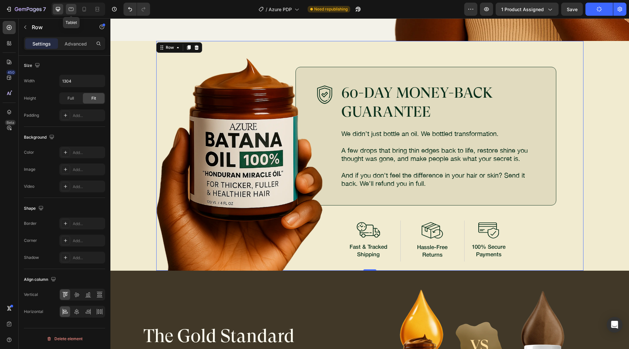
click at [73, 9] on icon at bounding box center [71, 10] width 5 height 4
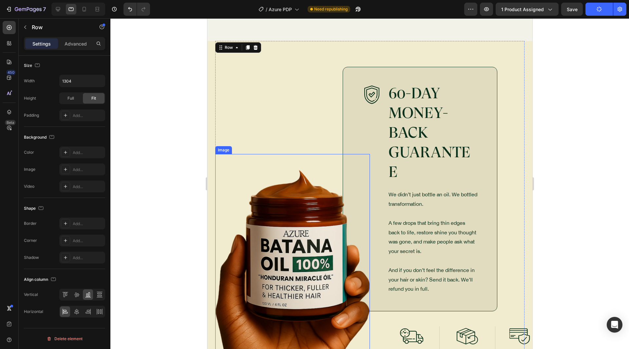
scroll to position [3602, 0]
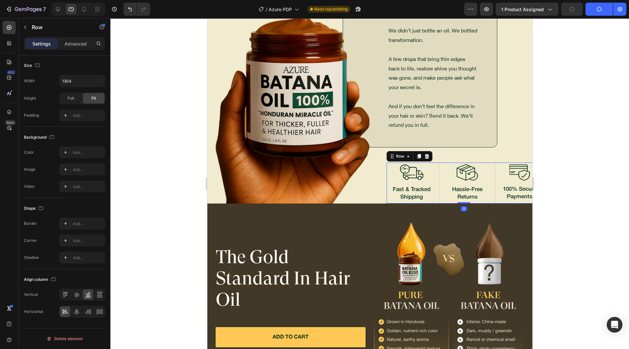
click at [435, 172] on div "Image Fast & Tracked Shipping Text Block Image 100% Secure Payments Text Block …" at bounding box center [463, 182] width 155 height 41
click at [67, 47] on p "Advanced" at bounding box center [76, 43] width 22 height 7
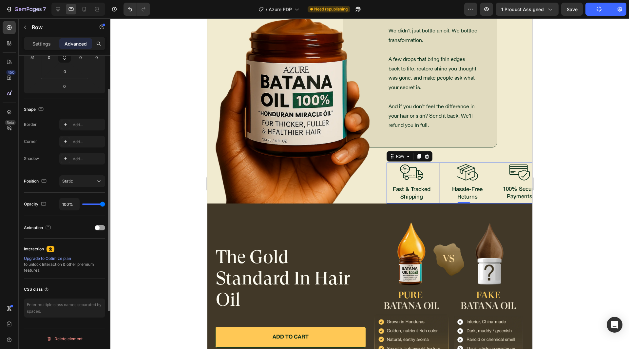
scroll to position [92, 0]
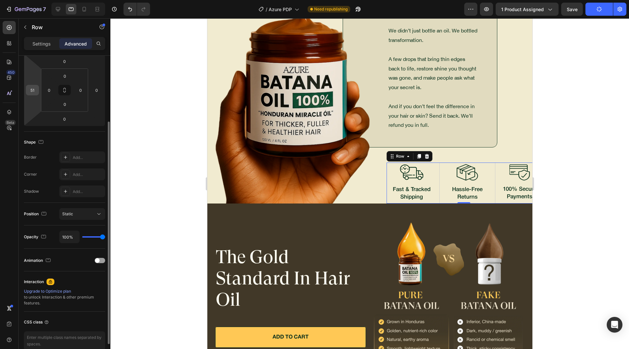
click at [35, 90] on input "51" at bounding box center [33, 90] width 10 height 10
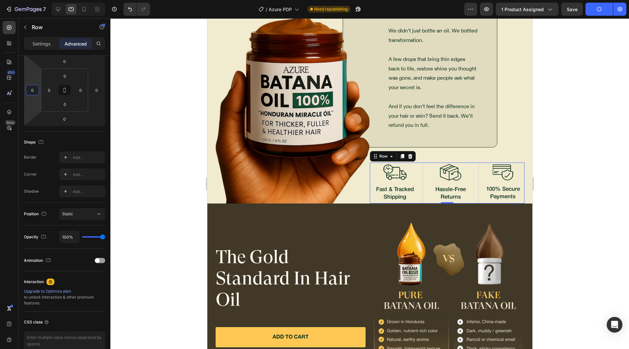
type input "0"
click at [59, 135] on div "Shape Border Add... Corner Add... Shadow Add..." at bounding box center [64, 167] width 81 height 71
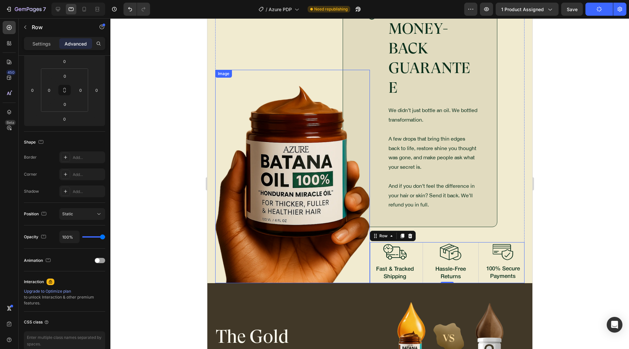
scroll to position [3503, 0]
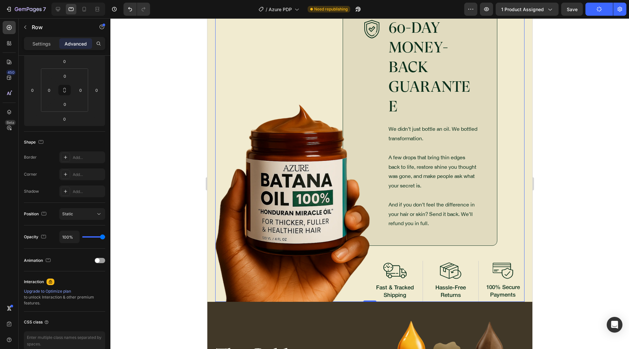
click at [500, 119] on div "Image 60-DAY MONEY-BACK GUARANTEE Heading We didn’t just bottle an oil. We bott…" at bounding box center [446, 138] width 155 height 326
click at [487, 121] on div "Image 60-DAY MONEY-BACK GUARANTEE Heading We didn’t just bottle an oil. We bott…" at bounding box center [419, 123] width 155 height 244
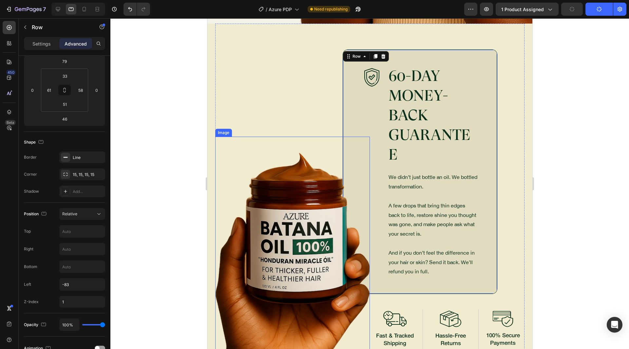
scroll to position [3438, 0]
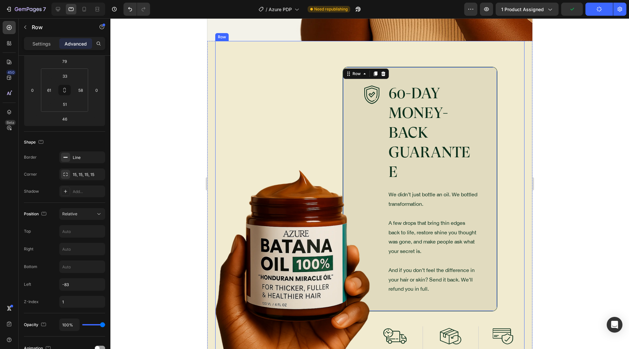
click at [327, 131] on div "Image" at bounding box center [292, 204] width 155 height 326
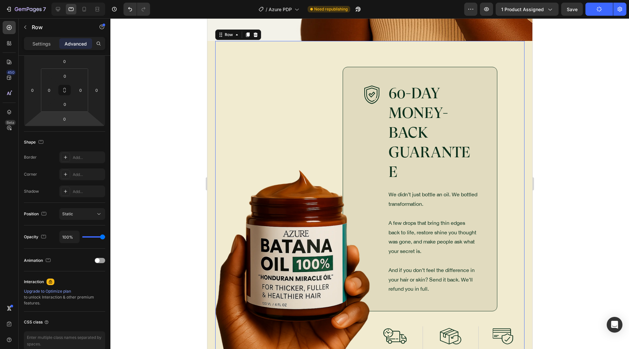
scroll to position [0, 0]
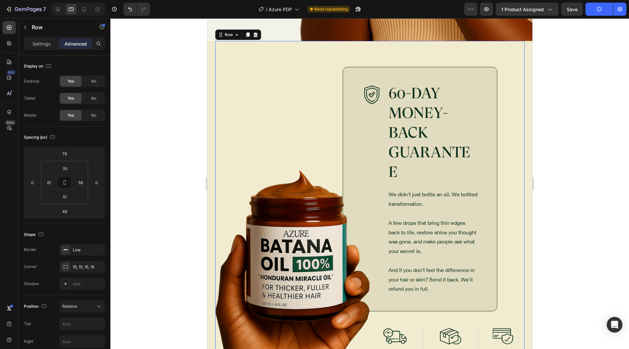
click at [344, 67] on div "Row" at bounding box center [350, 63] width 14 height 8
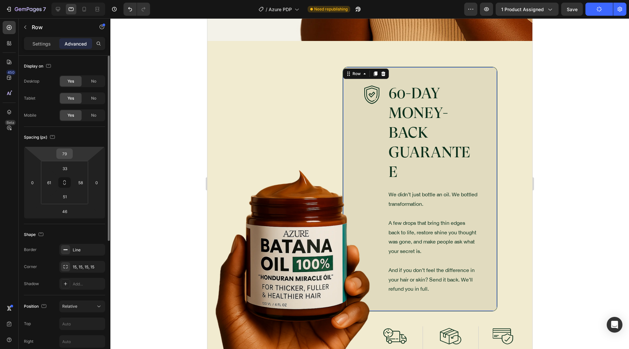
click at [70, 154] on input "79" at bounding box center [64, 154] width 13 height 10
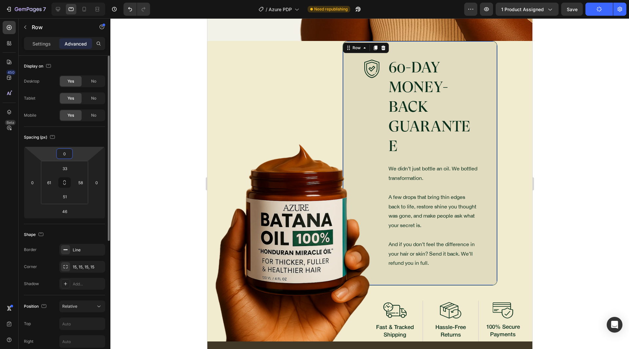
type input "0"
click at [79, 224] on div "Display on Desktop Yes No Tablet Yes No Mobile Yes No" at bounding box center [64, 259] width 81 height 71
click at [50, 181] on input "61" at bounding box center [49, 182] width 10 height 10
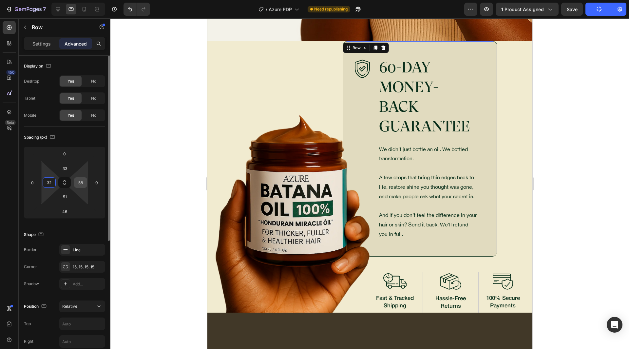
type input "32"
click at [83, 185] on input "58" at bounding box center [81, 182] width 10 height 10
type input "32"
click at [91, 136] on div "Spacing (px)" at bounding box center [64, 137] width 81 height 10
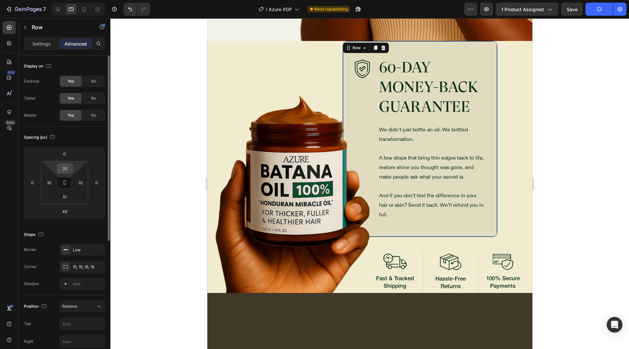
click at [67, 168] on input "33" at bounding box center [64, 168] width 13 height 10
type input "32"
click at [68, 196] on input "51" at bounding box center [64, 197] width 13 height 10
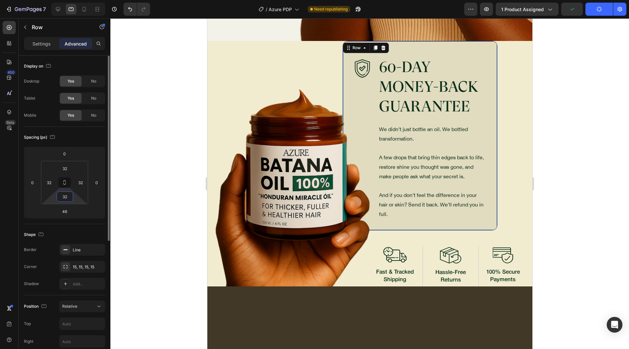
type input "32"
click at [0, 0] on div "Spacing (px) 0 0 46 0 32 32 32 32" at bounding box center [0, 0] width 0 height 0
click at [67, 211] on input "46" at bounding box center [64, 211] width 13 height 10
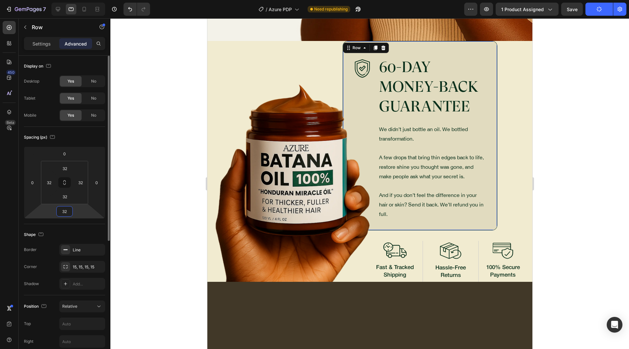
type input "32"
click at [97, 233] on div "Shape" at bounding box center [64, 234] width 81 height 10
click at [487, 185] on div "Image 60-DAY MONEY-BACK GUARANTEE Heading We didn’t just bottle an oil. We bott…" at bounding box center [419, 135] width 155 height 189
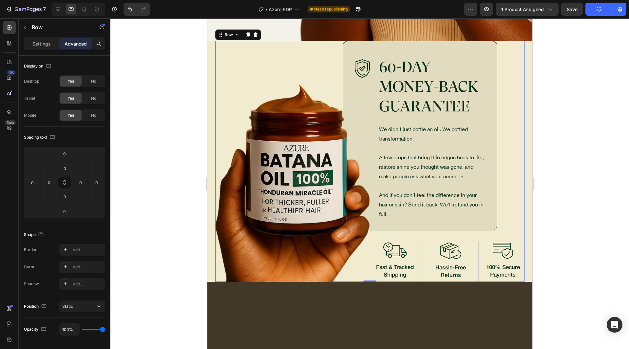
click at [269, 65] on div "Image" at bounding box center [292, 161] width 155 height 240
click at [39, 43] on p "Settings" at bounding box center [41, 43] width 18 height 7
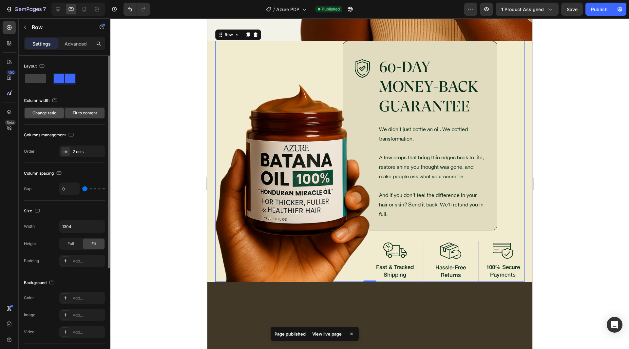
click at [56, 115] on div "Change ratio" at bounding box center [44, 113] width 39 height 10
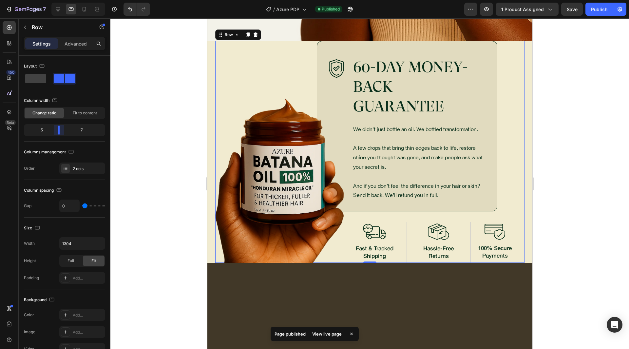
drag, startPoint x: 65, startPoint y: 131, endPoint x: 57, endPoint y: 134, distance: 8.8
click at [57, 0] on body "7 Version history / Azure PDP Published Preview 1 product assigned Save Publish…" at bounding box center [314, 0] width 629 height 0
click at [58, 0] on body "7 Version history / Azure PDP Published Preview 1 product assigned Publish 450 …" at bounding box center [314, 0] width 629 height 0
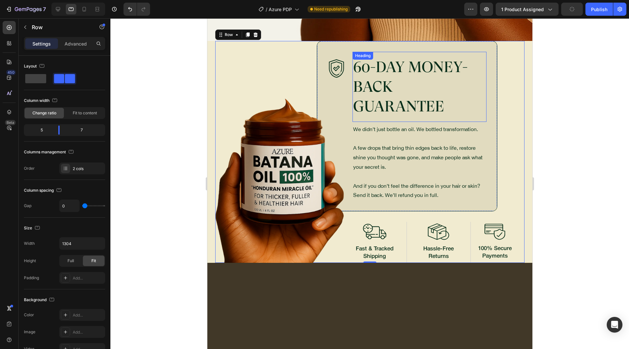
click at [477, 106] on h2 "60-DAY MONEY-BACK GUARANTEE" at bounding box center [419, 87] width 134 height 60
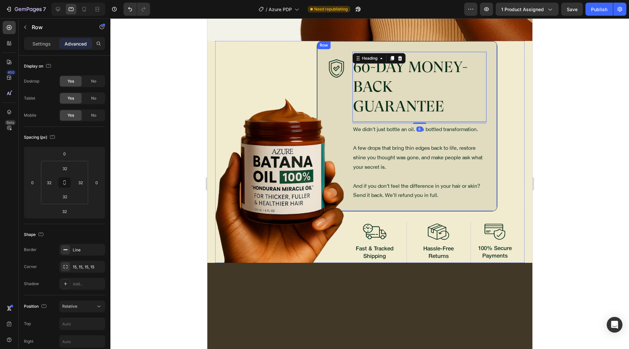
click at [485, 111] on div "Image 60-DAY MONEY-BACK GUARANTEE Heading 6 We didn’t just bottle an oil. We bo…" at bounding box center [406, 126] width 180 height 170
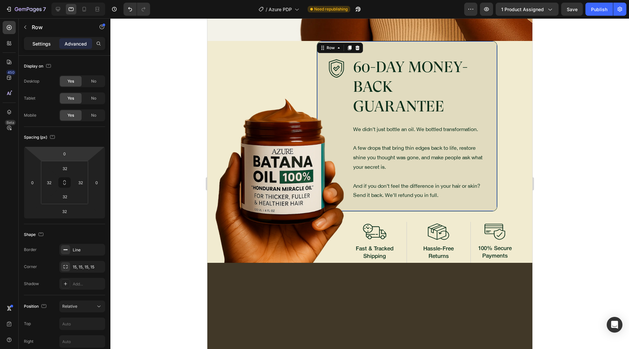
click at [43, 41] on p "Settings" at bounding box center [41, 43] width 18 height 7
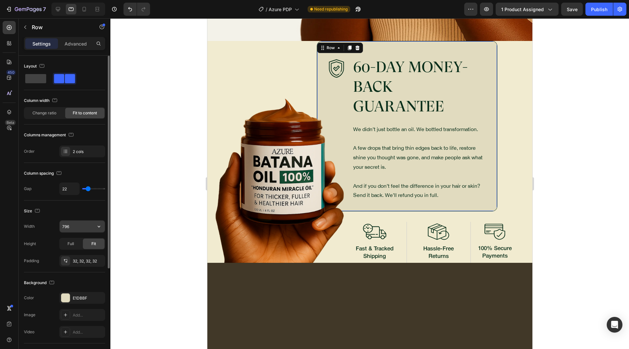
click at [98, 222] on button "button" at bounding box center [99, 226] width 12 height 12
click at [68, 252] on div "Full 100%" at bounding box center [75, 255] width 54 height 12
type input "100%"
click at [70, 208] on div "Size" at bounding box center [64, 211] width 81 height 10
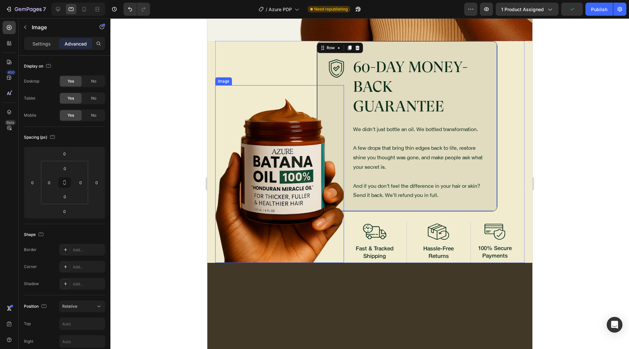
click at [274, 197] on img at bounding box center [279, 174] width 129 height 178
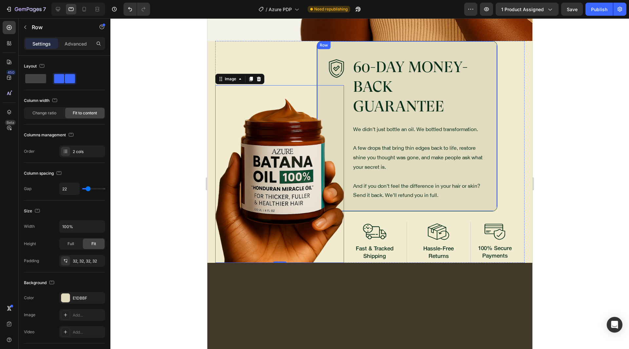
click at [490, 161] on div "Image 60-DAY MONEY-BACK GUARANTEE Heading We didn’t just bottle an oil. We bott…" at bounding box center [406, 126] width 180 height 170
click at [601, 16] on div "7 Version history / Azure PDP Need republishing Preview 1 product assigned Save…" at bounding box center [314, 9] width 629 height 19
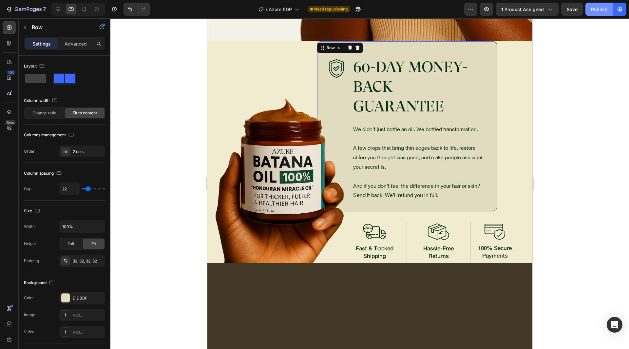
click at [600, 14] on button "Publish" at bounding box center [599, 9] width 28 height 13
click at [464, 235] on div "Image Fast & Tracked Shipping Text Block Image 100% Secure Payments Text Block …" at bounding box center [433, 242] width 177 height 41
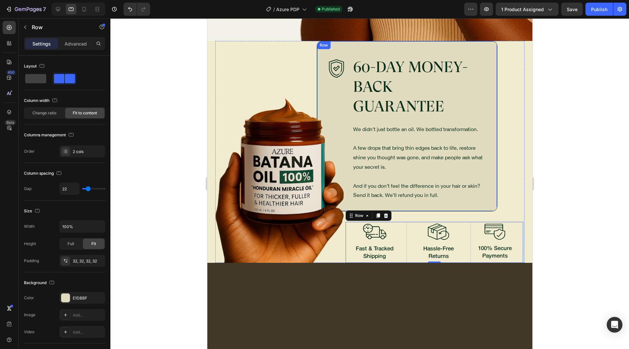
click at [344, 115] on div "Image 60-DAY MONEY-BACK GUARANTEE Heading We didn’t just bottle an oil. We bott…" at bounding box center [406, 126] width 180 height 170
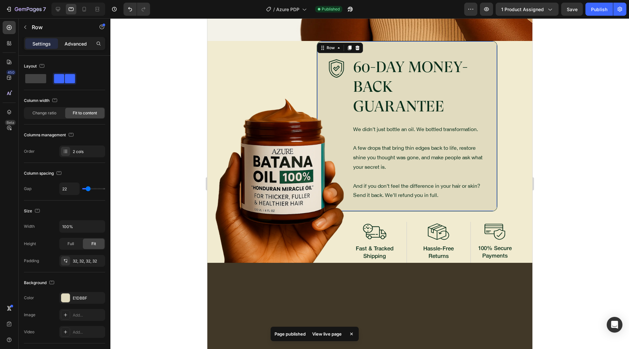
click at [69, 42] on p "Advanced" at bounding box center [76, 43] width 22 height 7
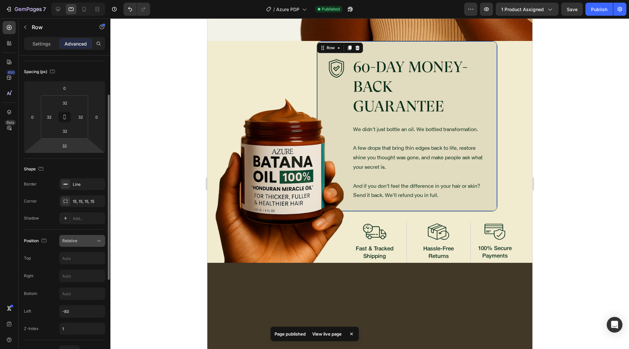
scroll to position [98, 0]
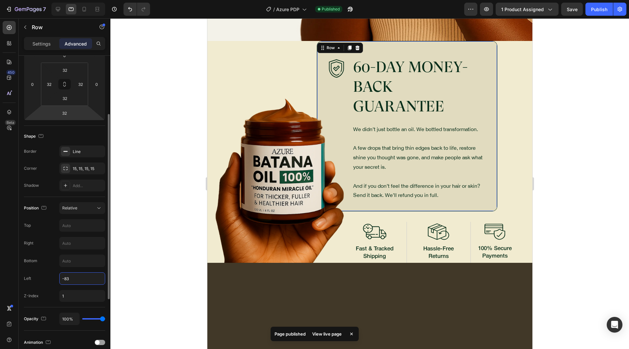
click at [72, 274] on input "-83" at bounding box center [82, 278] width 45 height 12
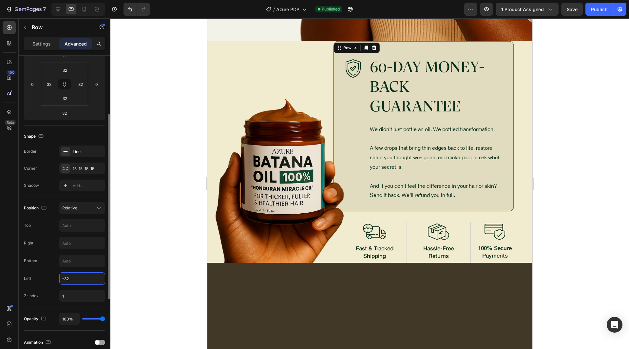
type input "-32"
click at [49, 275] on div "Left -32" at bounding box center [64, 278] width 81 height 12
click at [400, 238] on div at bounding box center [374, 231] width 58 height 15
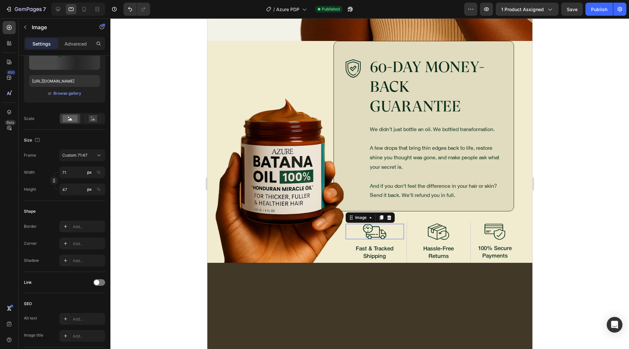
scroll to position [0, 0]
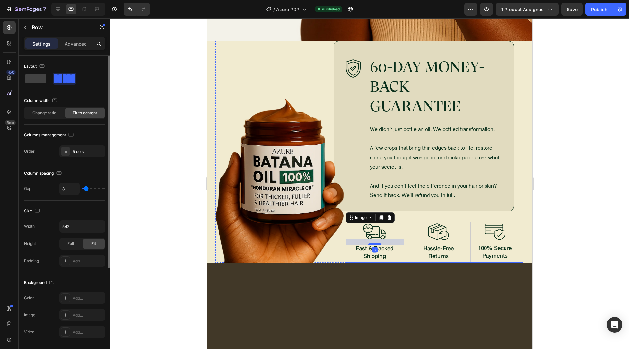
click at [401, 247] on div "Image 17 Fast & Tracked Shipping Text Block Image 100% Secure Payments Text Blo…" at bounding box center [433, 242] width 177 height 41
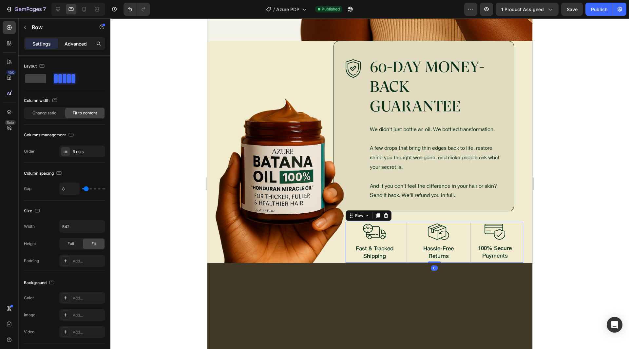
click at [70, 40] on p "Advanced" at bounding box center [76, 43] width 22 height 7
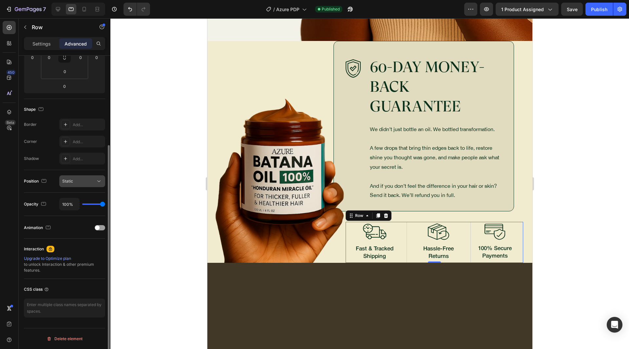
scroll to position [27, 0]
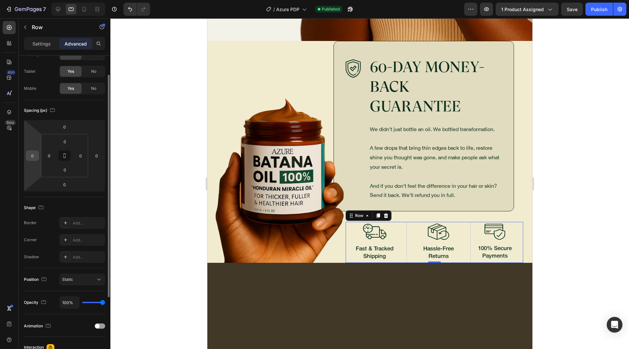
click at [35, 156] on input "0" at bounding box center [33, 156] width 10 height 10
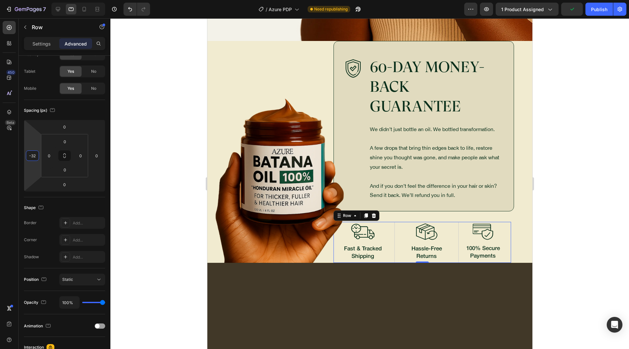
type input "-32"
click at [73, 207] on div "Shape" at bounding box center [64, 207] width 81 height 10
click at [185, 157] on div at bounding box center [369, 183] width 518 height 330
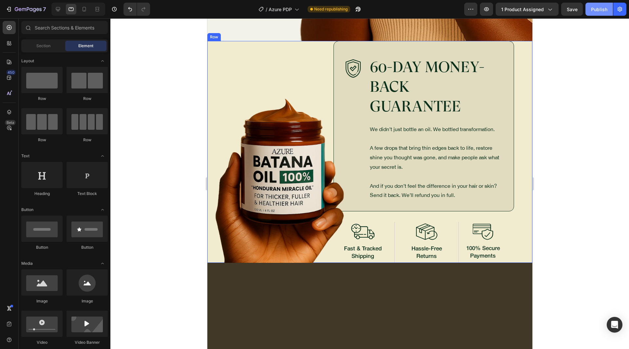
drag, startPoint x: 596, startPoint y: 15, endPoint x: 178, endPoint y: 120, distance: 430.5
click at [596, 15] on button "Publish" at bounding box center [599, 9] width 28 height 13
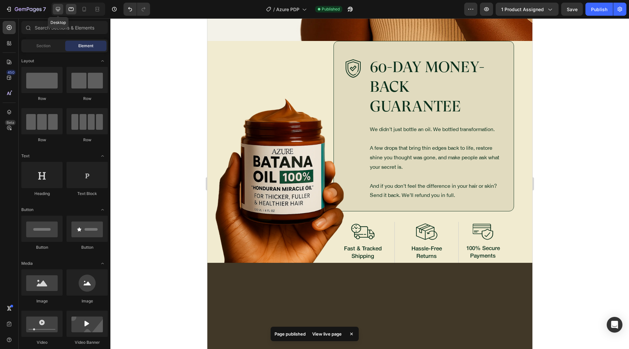
click at [60, 11] on icon at bounding box center [58, 9] width 7 height 7
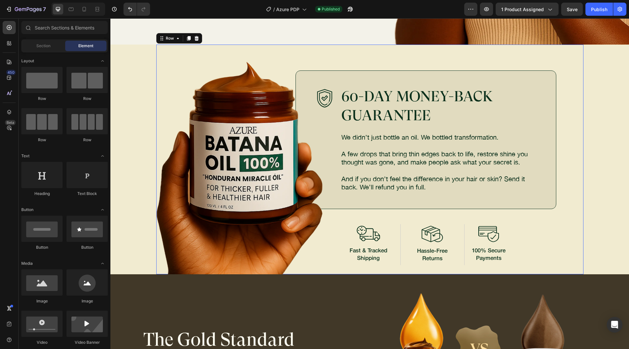
drag, startPoint x: 339, startPoint y: 53, endPoint x: 344, endPoint y: 48, distance: 7.0
click at [340, 54] on div "Image 60-DAY MONEY-BACK GUARANTEE Heading We didn’t just bottle an oil. We bott…" at bounding box center [453, 160] width 261 height 230
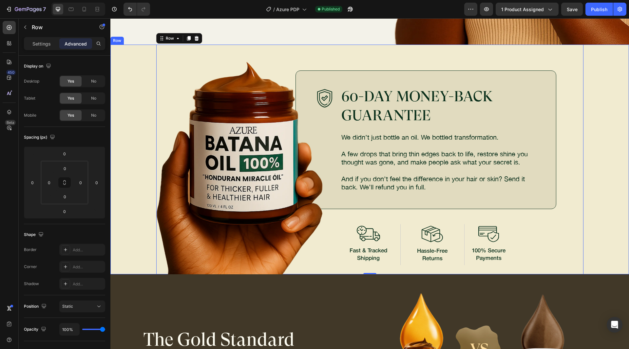
click at [125, 88] on div "Image Image 60-DAY MONEY-BACK GUARANTEE Heading We didn’t just bottle an oil. W…" at bounding box center [369, 160] width 503 height 230
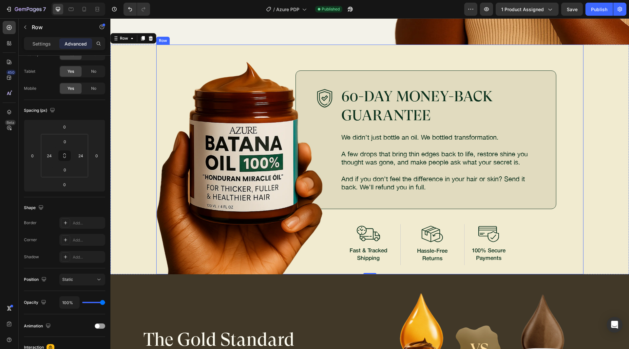
click at [348, 51] on div "Image 60-DAY MONEY-BACK GUARANTEE Heading We didn’t just bottle an oil. We bott…" at bounding box center [453, 160] width 261 height 230
click at [74, 7] on icon at bounding box center [71, 9] width 7 height 7
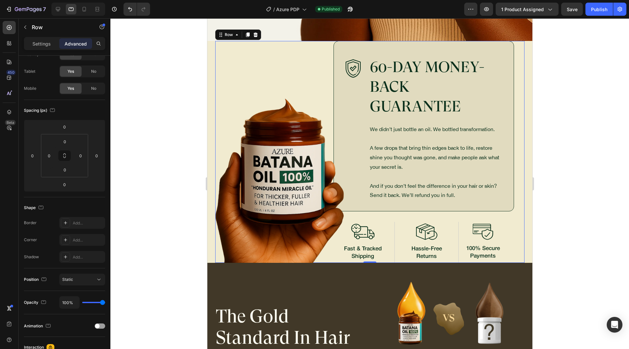
click at [514, 103] on div "Image 60-DAY MONEY-BACK GUARANTEE Heading We didn’t just bottle an oil. We bott…" at bounding box center [434, 152] width 180 height 222
click at [364, 94] on div "Image 60-DAY MONEY-BACK GUARANTEE Heading We didn’t just bottle an oil. We bott…" at bounding box center [423, 126] width 180 height 170
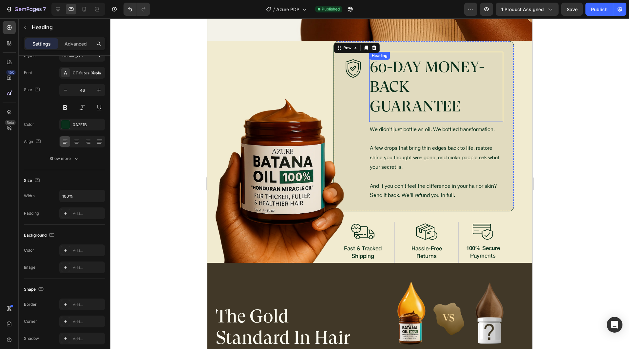
click at [407, 76] on h2 "60-DAY MONEY-BACK GUARANTEE" at bounding box center [436, 87] width 134 height 60
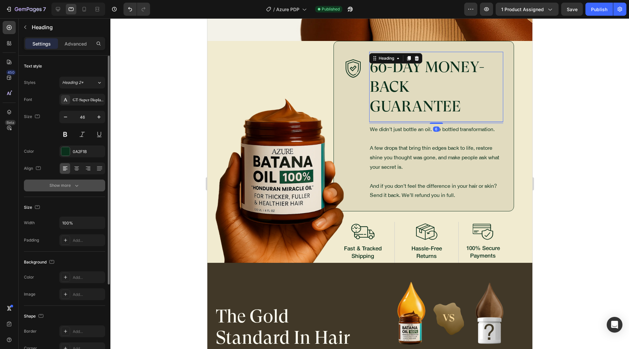
click at [76, 186] on icon "button" at bounding box center [76, 185] width 7 height 7
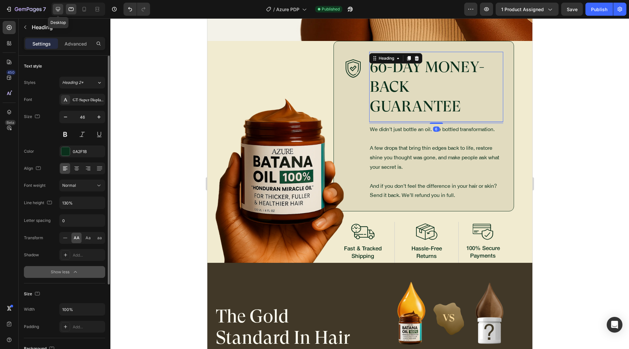
click at [63, 6] on div at bounding box center [58, 9] width 10 height 10
type input "45"
type input "127%"
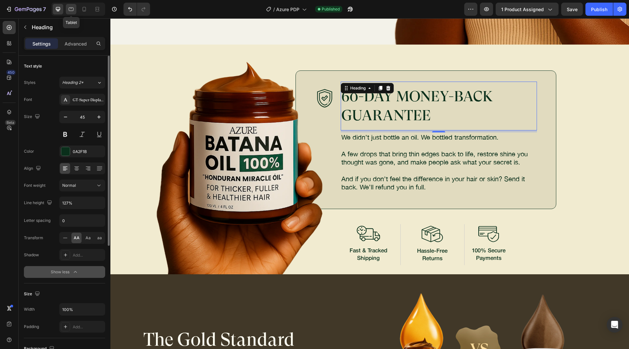
scroll to position [3479, 0]
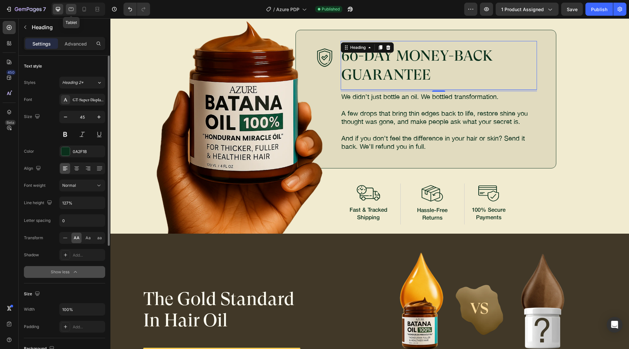
click at [71, 9] on icon at bounding box center [71, 9] width 7 height 7
type input "46"
type input "130%"
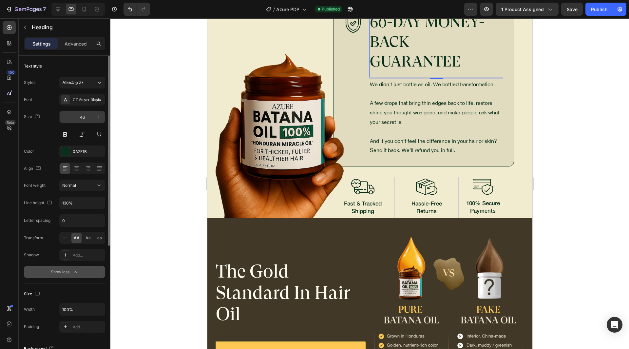
scroll to position [3452, 0]
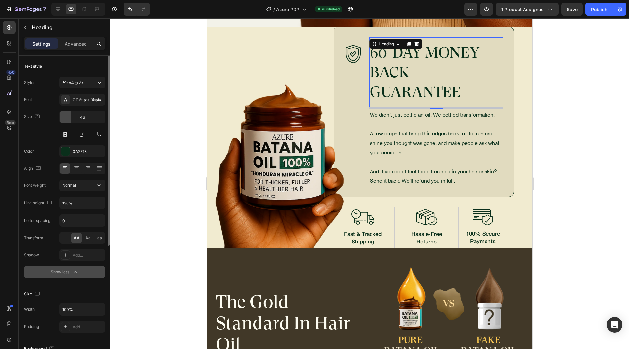
click at [61, 120] on button "button" at bounding box center [66, 117] width 12 height 12
type input "45"
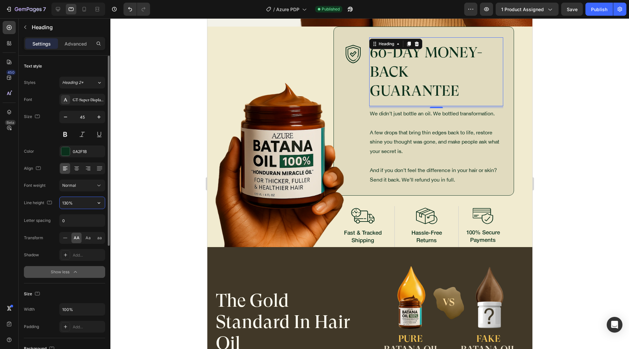
click at [64, 198] on input "130%" at bounding box center [82, 203] width 45 height 12
click at [419, 139] on p "A few drops that bring thin edges back to life, restore shine you thought was g…" at bounding box center [435, 142] width 133 height 28
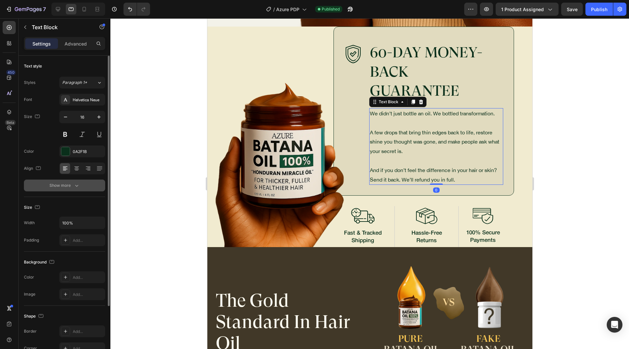
click at [75, 183] on icon "button" at bounding box center [76, 185] width 7 height 7
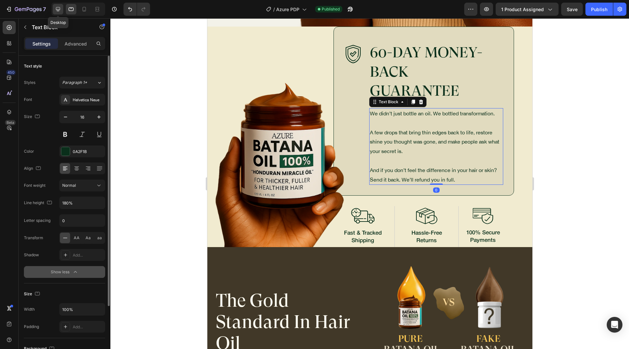
click at [62, 8] on div at bounding box center [58, 9] width 10 height 10
type input "20"
type input "127%"
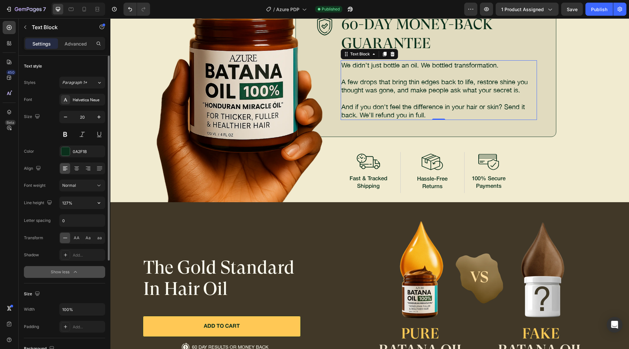
scroll to position [3529, 0]
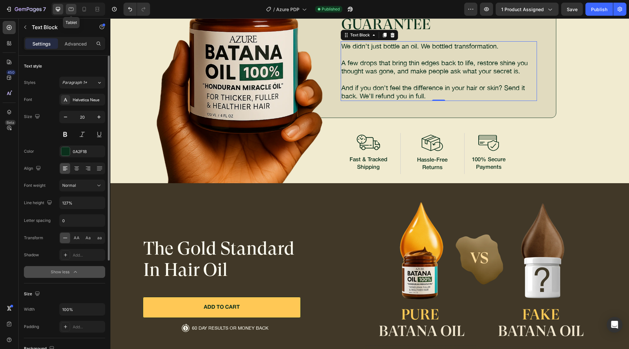
click at [71, 9] on icon at bounding box center [71, 9] width 7 height 7
type input "16"
type input "180%"
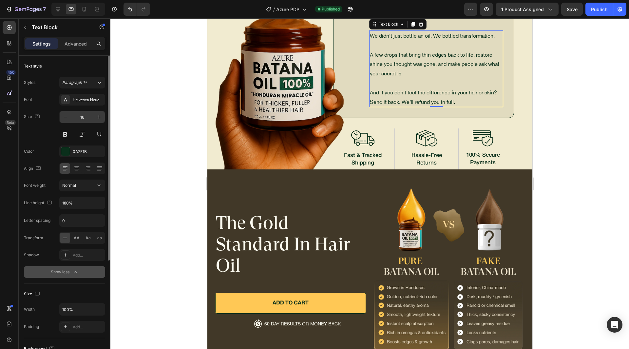
click at [85, 116] on input "16" at bounding box center [82, 117] width 22 height 12
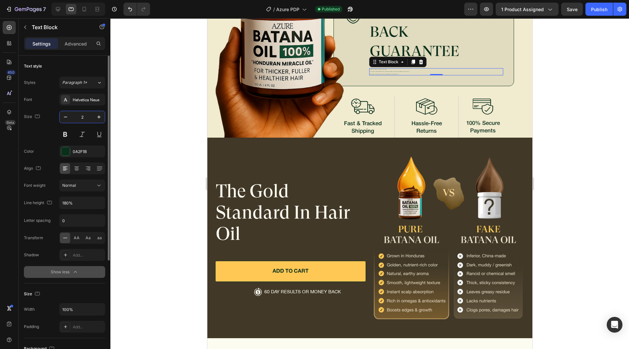
scroll to position [3478, 0]
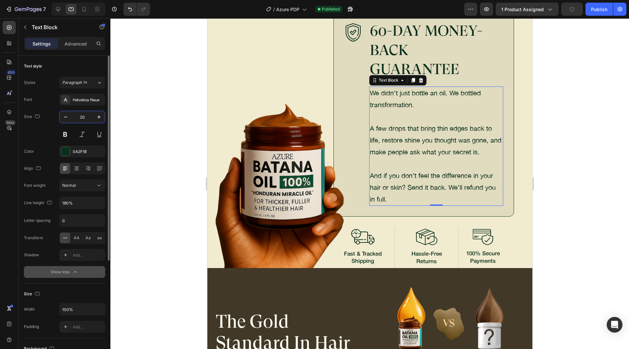
type input "20"
click at [39, 140] on div "Font Helvetica Neue Size 20 Color 0A2F1B Align Font weight Normal Line height 1…" at bounding box center [64, 186] width 81 height 184
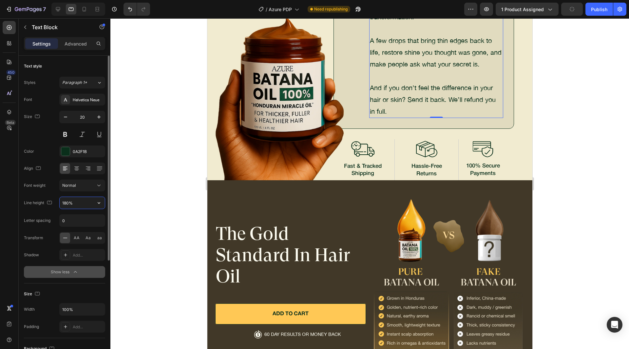
click at [64, 204] on input "180%" at bounding box center [82, 203] width 45 height 12
click at [55, 10] on icon at bounding box center [58, 9] width 7 height 7
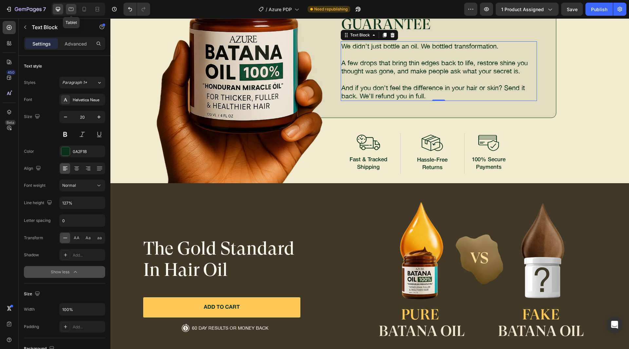
click at [71, 11] on icon at bounding box center [71, 10] width 5 height 4
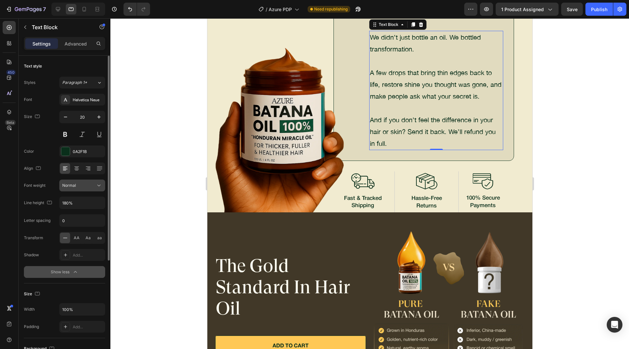
scroll to position [3523, 0]
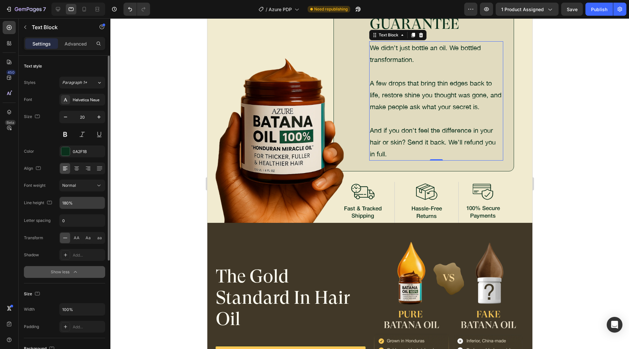
click at [64, 201] on input "180%" at bounding box center [82, 203] width 45 height 12
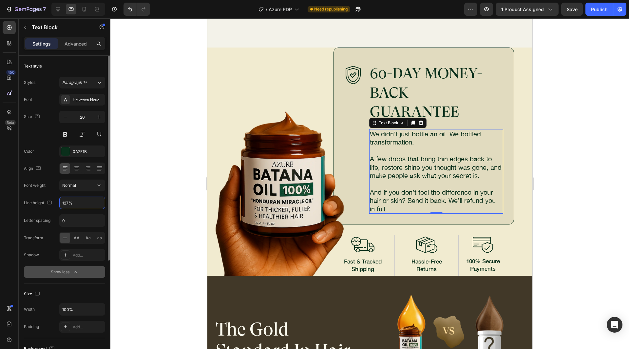
scroll to position [3484, 0]
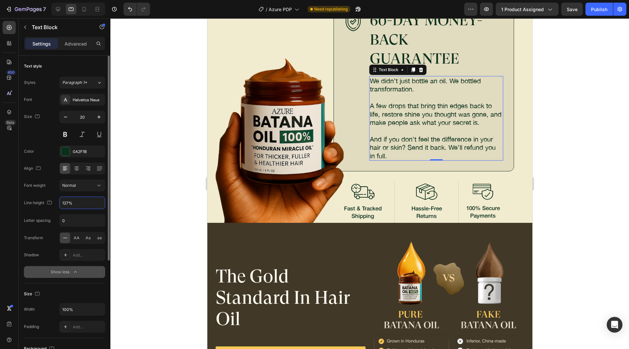
type input "127%"
click at [43, 155] on div "Color 0A2F1B" at bounding box center [64, 151] width 81 height 12
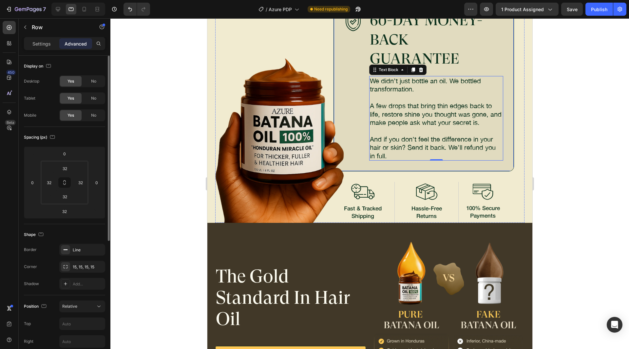
click at [356, 53] on div "Image" at bounding box center [353, 82] width 18 height 155
click at [602, 14] on button "Publish" at bounding box center [599, 9] width 28 height 13
click at [354, 104] on div "Image" at bounding box center [353, 82] width 18 height 155
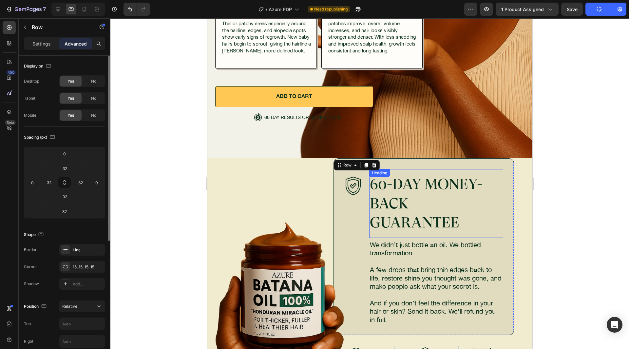
click at [434, 190] on h2 "60-DAY MONEY-BACK GUARANTEE" at bounding box center [436, 203] width 134 height 59
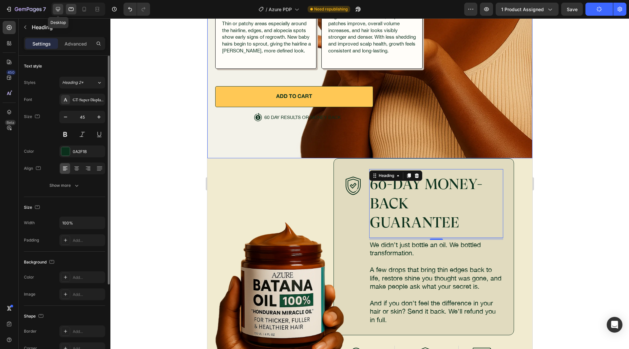
click at [58, 9] on icon at bounding box center [58, 9] width 7 height 7
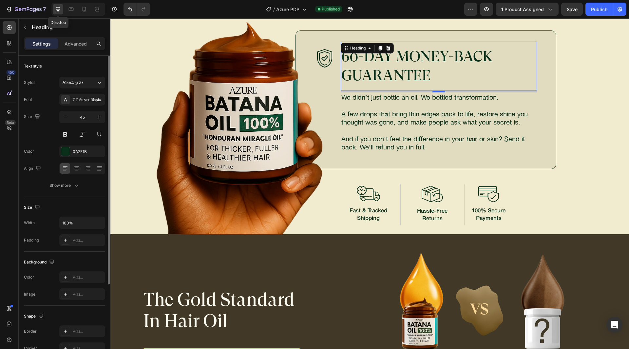
scroll to position [3479, 0]
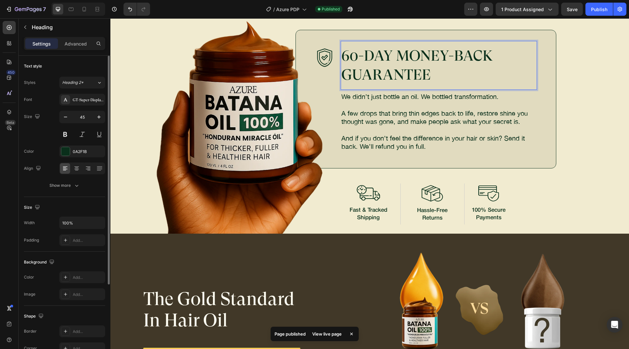
click at [341, 76] on h2 "60-DAY MONEY-BACK GUARANTEE" at bounding box center [439, 65] width 196 height 39
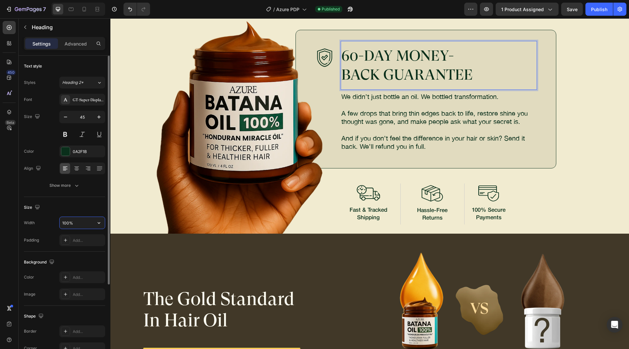
click at [82, 219] on input "100%" at bounding box center [82, 223] width 45 height 12
click at [377, 74] on p "60-DAY MONEY-BACK GUARANTEE" at bounding box center [438, 65] width 195 height 37
click at [387, 73] on p "60-DAY MONEY-BACK GUARANTEE" at bounding box center [438, 65] width 195 height 37
click at [383, 73] on p "60-DAY MONEY-BACK GUARANTEE" at bounding box center [438, 65] width 195 height 37
click at [467, 54] on p "60-DAY MONEY-BACK GUARANTEE" at bounding box center [438, 65] width 195 height 37
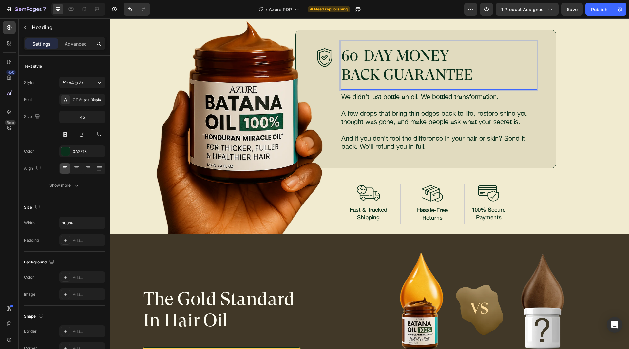
click at [481, 56] on p "60-DAY MONEY-BACK GUARANTEE" at bounding box center [438, 65] width 195 height 37
click at [470, 64] on p "60-DAY MONEY-BACK GUARANTEE" at bounding box center [438, 65] width 195 height 37
click at [594, 12] on div "Publish" at bounding box center [599, 9] width 16 height 7
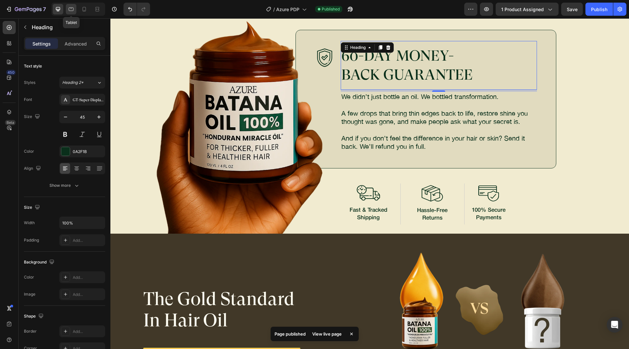
click at [74, 7] on icon at bounding box center [71, 9] width 7 height 7
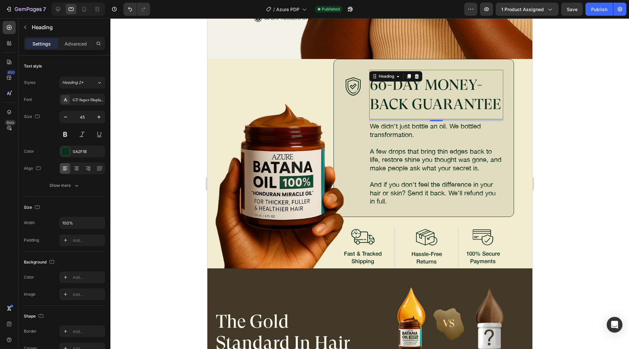
scroll to position [3420, 0]
click at [57, 8] on icon at bounding box center [58, 9] width 7 height 7
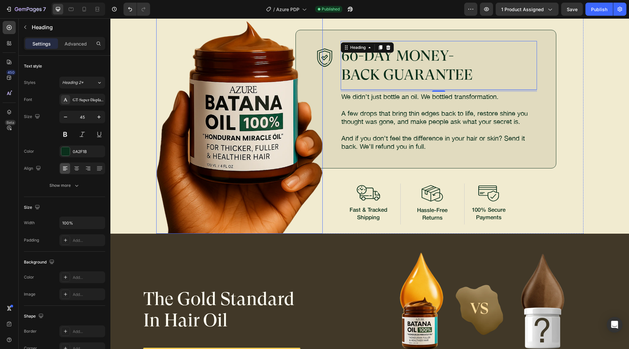
scroll to position [3380, 0]
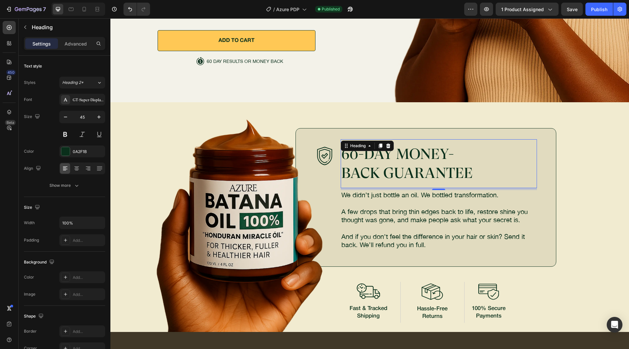
click at [73, 3] on div at bounding box center [78, 9] width 54 height 13
click at [73, 6] on icon at bounding box center [71, 9] width 7 height 7
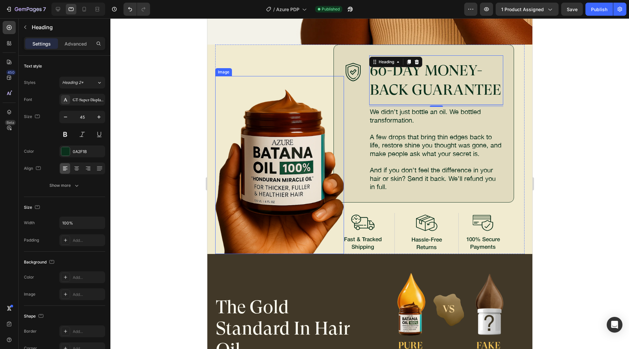
scroll to position [3449, 0]
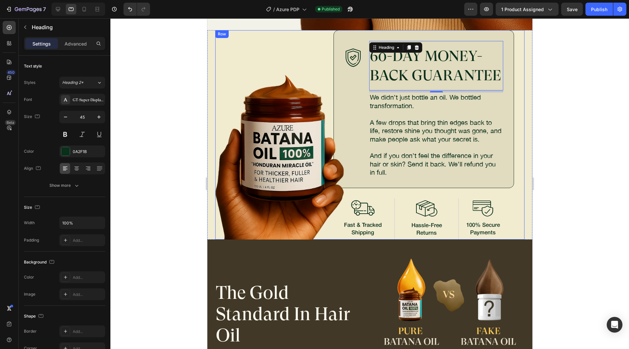
click at [283, 53] on div "Image" at bounding box center [279, 134] width 129 height 209
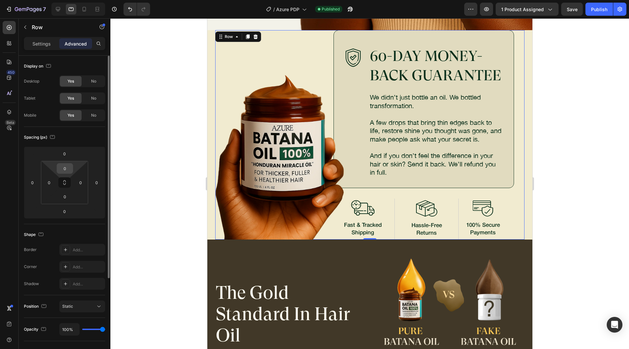
click at [65, 167] on input "0" at bounding box center [64, 168] width 13 height 10
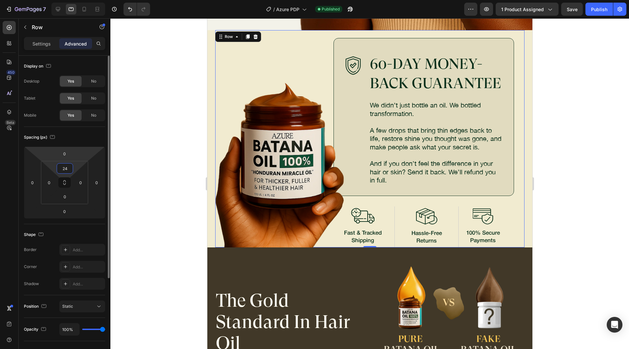
click at [0, 0] on div "Spacing (px) 0 0 0 0 24 0 0 0" at bounding box center [0, 0] width 0 height 0
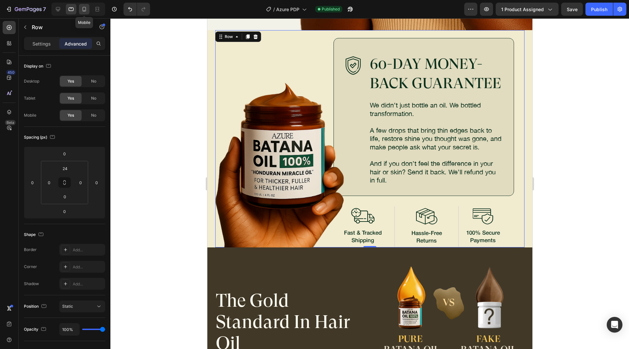
click at [85, 10] on icon at bounding box center [85, 9] width 4 height 5
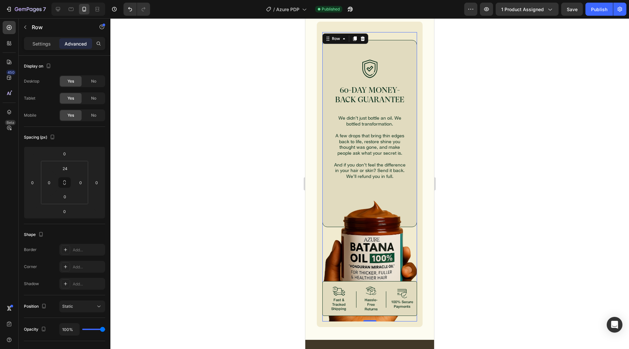
scroll to position [3438, 0]
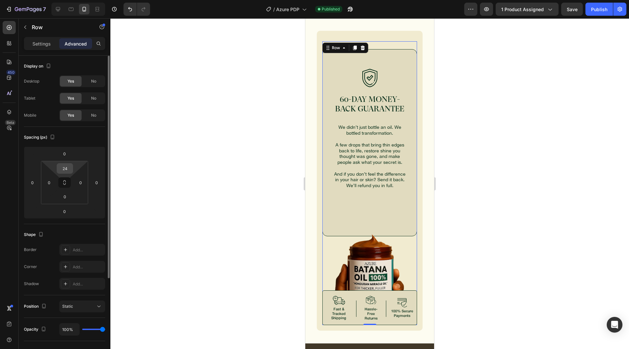
click at [66, 168] on input "24" at bounding box center [64, 168] width 13 height 10
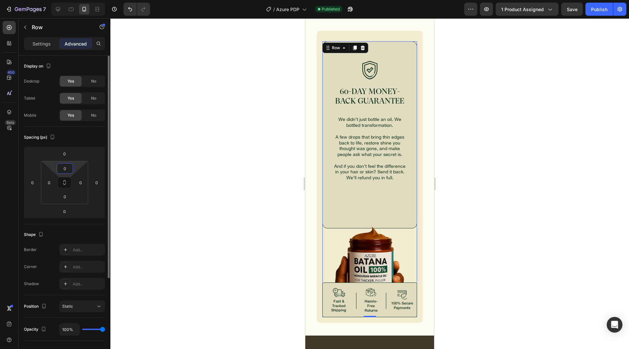
type input "0"
click at [80, 134] on div "Spacing (px)" at bounding box center [64, 137] width 81 height 10
click at [58, 11] on icon at bounding box center [58, 9] width 7 height 7
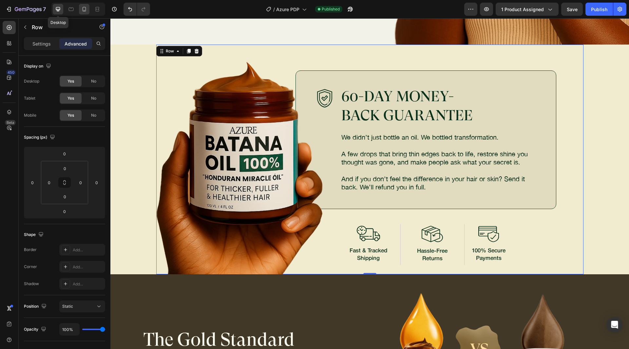
scroll to position [3442, 0]
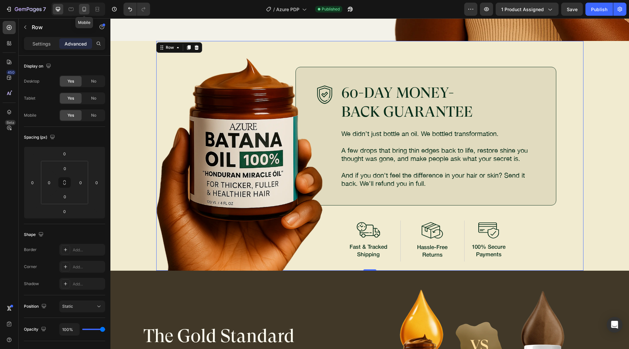
click at [84, 11] on icon at bounding box center [84, 9] width 7 height 7
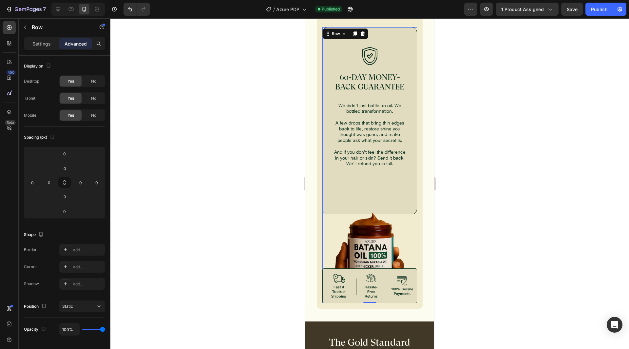
scroll to position [3350, 0]
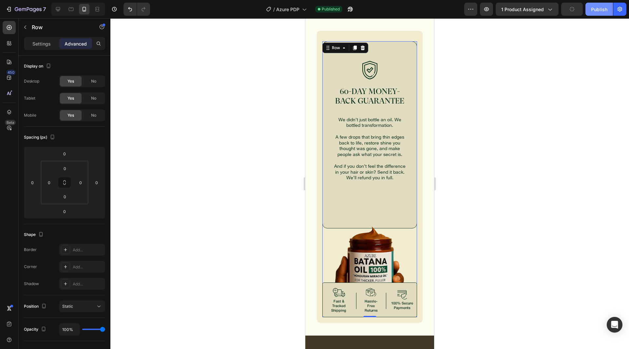
click at [590, 11] on button "Publish" at bounding box center [599, 9] width 28 height 13
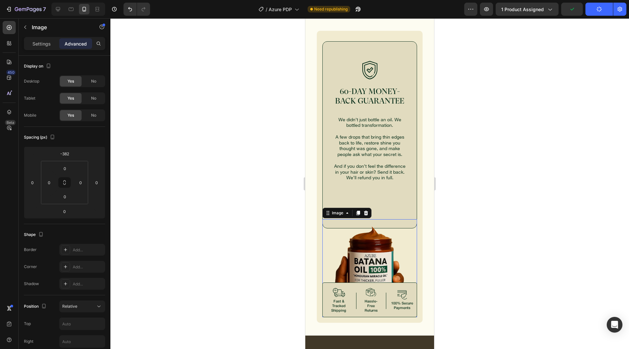
click at [371, 239] on img at bounding box center [369, 268] width 95 height 98
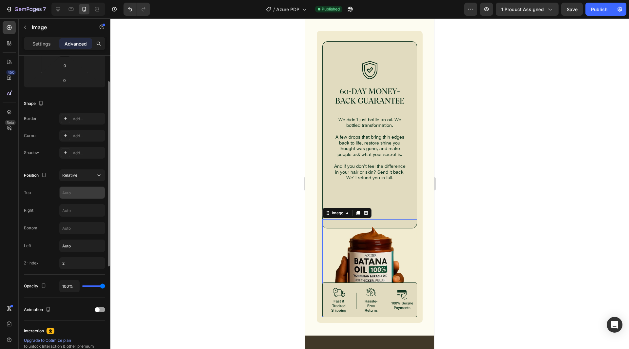
scroll to position [0, 0]
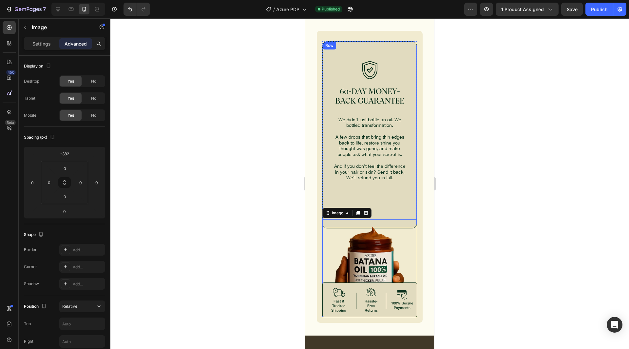
click at [379, 192] on div "Image 60-DAY MONEY-BACK GUARANTEE Heading We didn’t just bottle an oil. We bott…" at bounding box center [369, 134] width 95 height 187
click at [329, 241] on img at bounding box center [369, 268] width 95 height 98
click at [68, 157] on input "-382" at bounding box center [64, 154] width 13 height 10
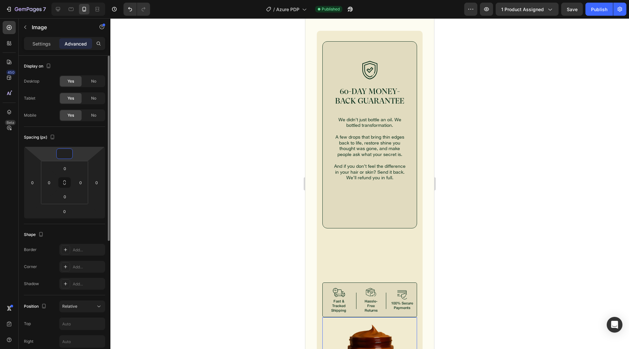
paste input "-382"
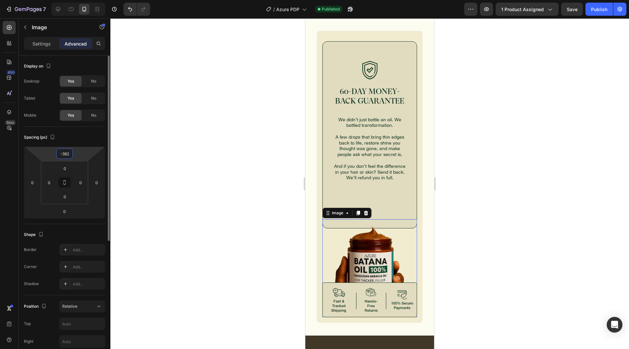
click at [67, 153] on input "-382" at bounding box center [64, 154] width 13 height 10
click at [76, 140] on div "Spacing (px)" at bounding box center [64, 137] width 81 height 10
click at [378, 228] on img at bounding box center [369, 268] width 95 height 98
click at [377, 247] on img at bounding box center [369, 268] width 95 height 98
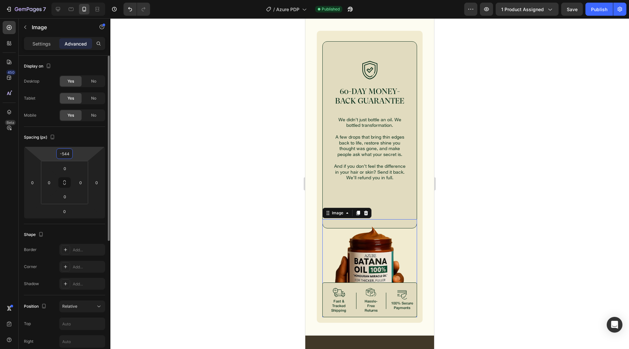
click at [70, 155] on input "-544" at bounding box center [64, 154] width 13 height 10
paste input "382"
type input "-382"
click at [83, 139] on div "Spacing (px)" at bounding box center [64, 137] width 81 height 10
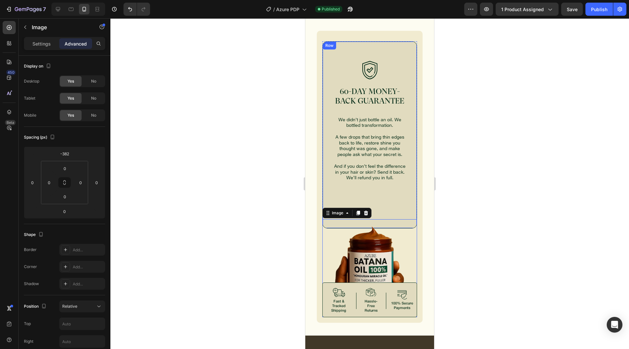
click at [374, 198] on div "Image 60-DAY MONEY-BACK GUARANTEE Heading We didn’t just bottle an oil. We bott…" at bounding box center [369, 134] width 95 height 187
click at [382, 252] on img at bounding box center [369, 268] width 95 height 98
click at [68, 156] on input "-382" at bounding box center [64, 154] width 13 height 10
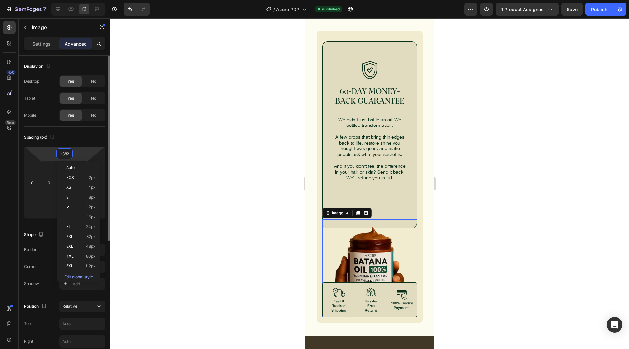
click at [68, 156] on input "-382" at bounding box center [64, 154] width 13 height 10
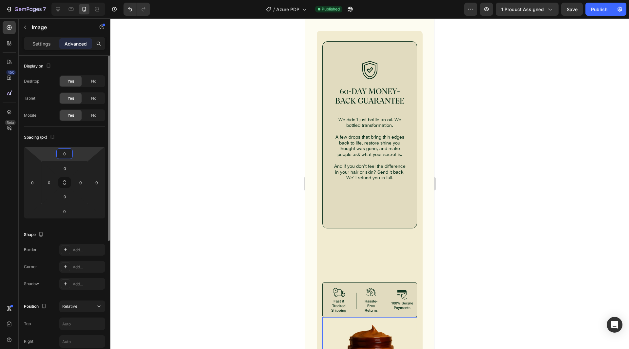
type input "0"
click at [65, 134] on div "Spacing (px)" at bounding box center [64, 137] width 81 height 10
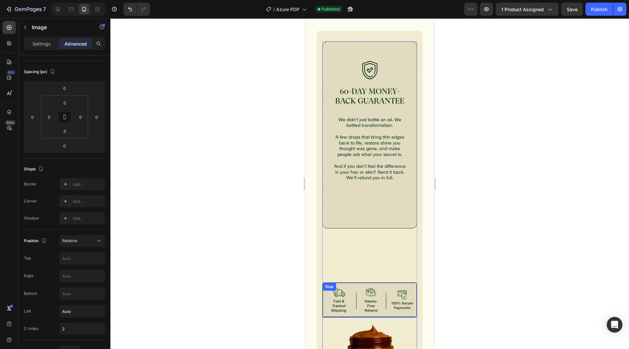
scroll to position [3481, 0]
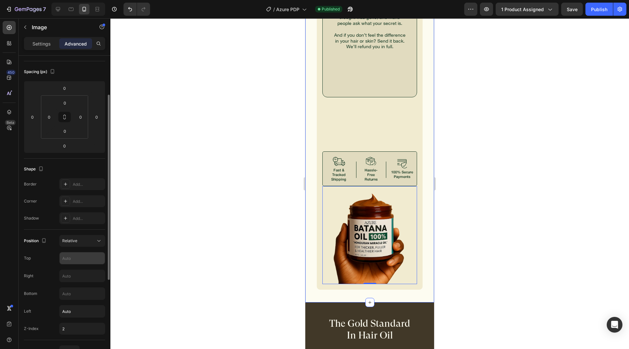
click at [78, 261] on input "text" at bounding box center [82, 258] width 45 height 12
paste input "-382"
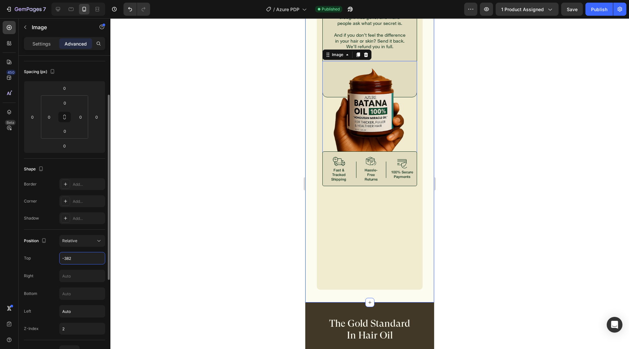
type input "-382"
click at [48, 265] on div "Position Relative Top -382 Right Bottom Left Auto Z-Index 2" at bounding box center [64, 285] width 81 height 100
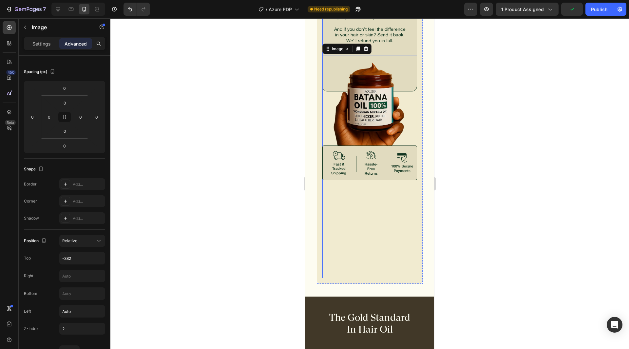
scroll to position [3317, 0]
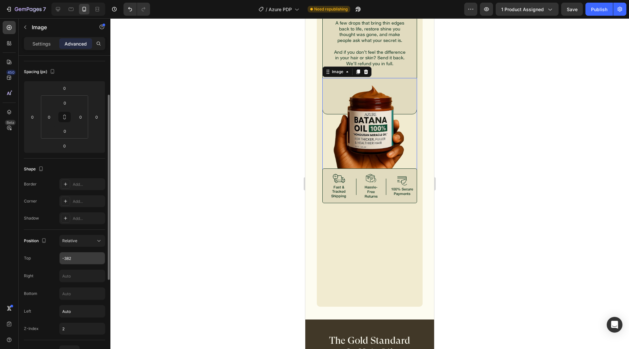
click at [69, 258] on input "-382" at bounding box center [82, 258] width 45 height 12
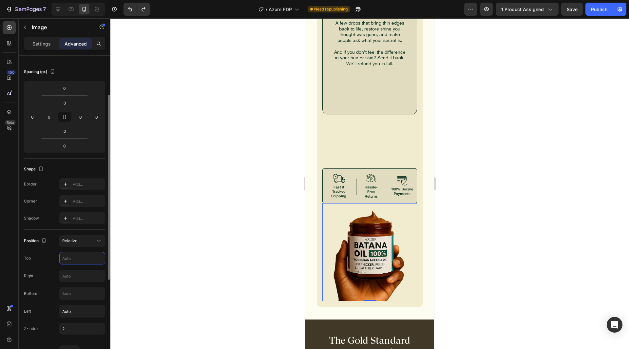
click at [43, 261] on div "Top" at bounding box center [64, 258] width 81 height 12
click at [66, 87] on input "0" at bounding box center [64, 88] width 13 height 10
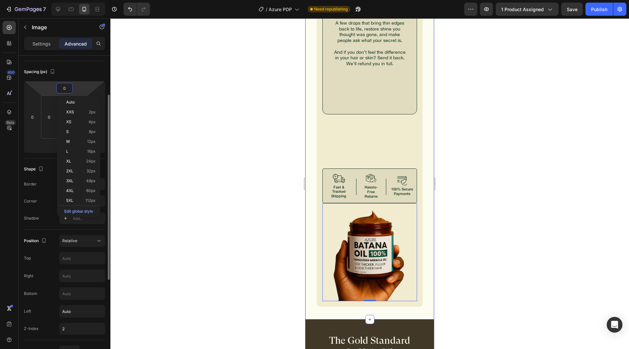
paste input "-382"
type input "-382"
click at [81, 74] on div "Spacing (px)" at bounding box center [64, 71] width 81 height 10
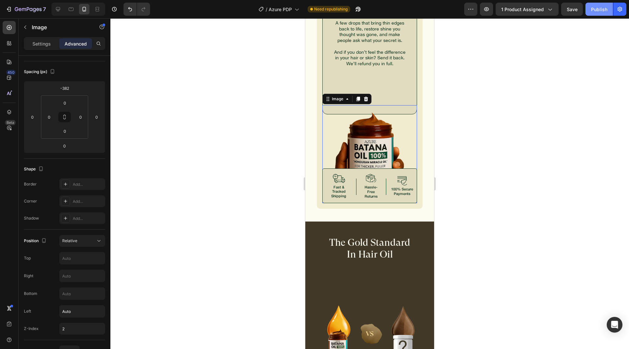
click at [601, 8] on div "Publish" at bounding box center [599, 9] width 16 height 7
click at [401, 90] on div "Image 60-DAY MONEY-BACK GUARANTEE Heading We didn’t just bottle an oil. We bott…" at bounding box center [369, 20] width 95 height 187
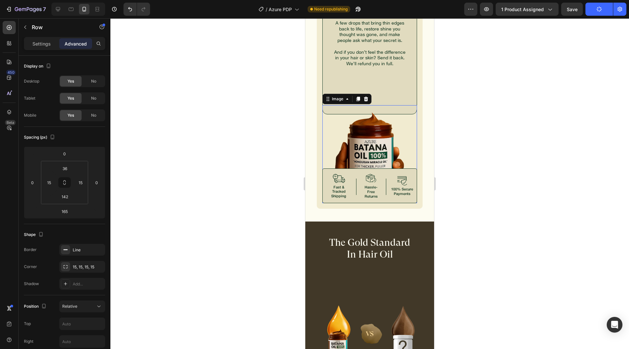
click at [373, 124] on img at bounding box center [369, 154] width 95 height 98
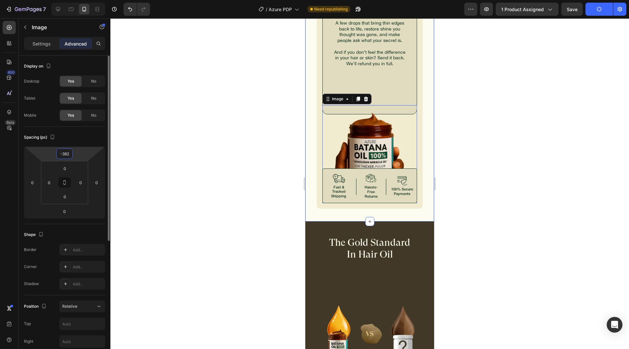
click at [67, 158] on input "-382" at bounding box center [64, 154] width 13 height 10
type input "-900"
click at [80, 138] on div "Spacing (px)" at bounding box center [64, 137] width 81 height 10
click at [67, 157] on input "-900" at bounding box center [64, 154] width 13 height 10
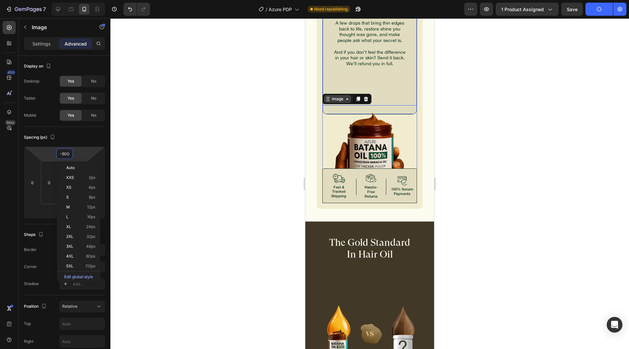
click at [336, 98] on div "Image" at bounding box center [337, 99] width 14 height 6
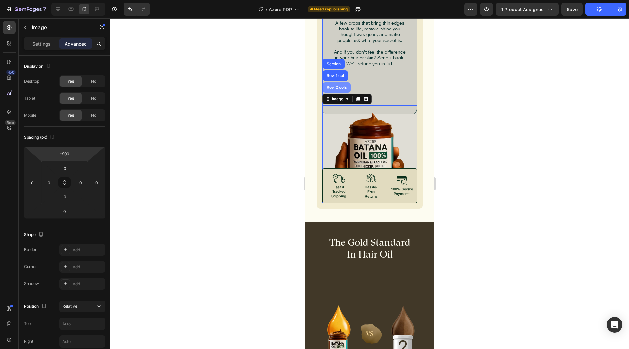
click at [336, 86] on div "Row 2 cols" at bounding box center [336, 87] width 23 height 4
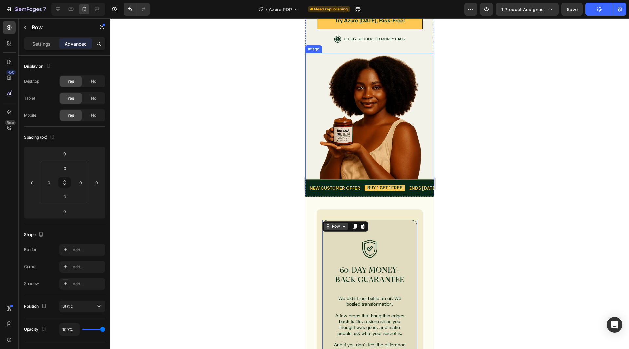
scroll to position [3219, 0]
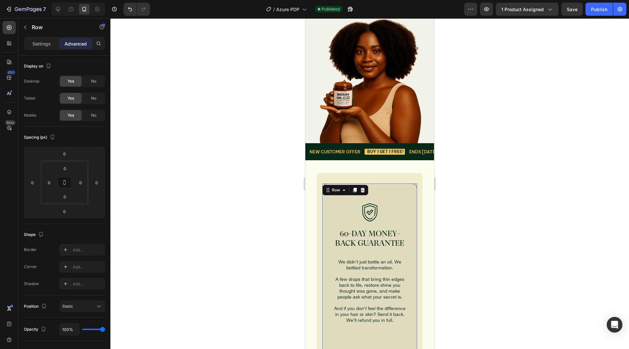
click at [332, 185] on div "Row" at bounding box center [345, 190] width 46 height 10
click at [332, 187] on div "Row" at bounding box center [335, 190] width 11 height 6
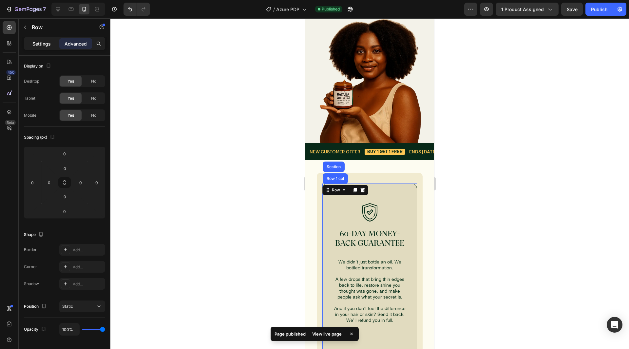
click at [48, 45] on p "Settings" at bounding box center [41, 43] width 18 height 7
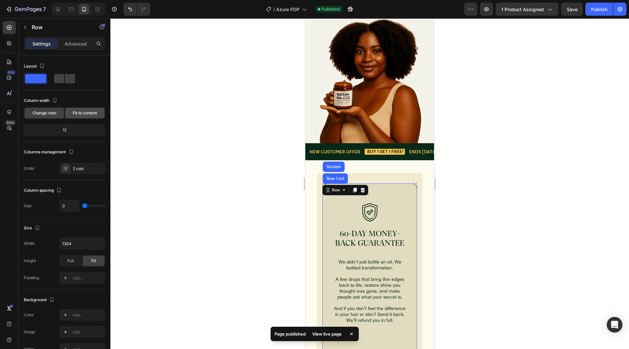
click at [77, 115] on span "Fit to content" at bounding box center [85, 113] width 24 height 6
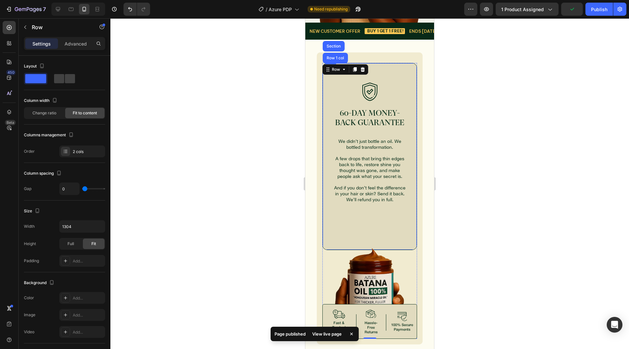
scroll to position [3383, 0]
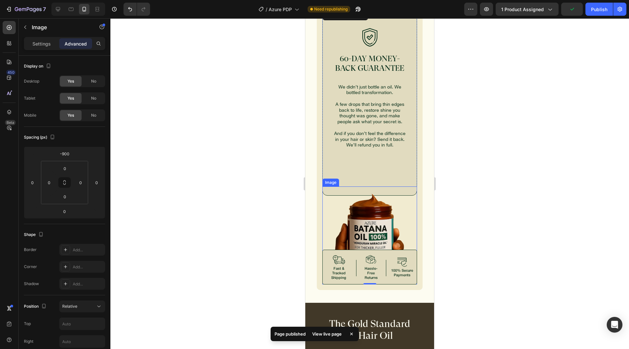
click at [350, 222] on img at bounding box center [369, 235] width 95 height 98
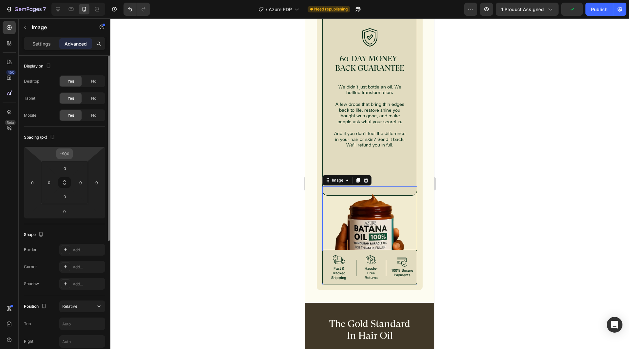
click at [68, 153] on input "-900" at bounding box center [64, 154] width 13 height 10
paste input "382"
type input "-382"
click at [0, 0] on div "Spacing (px) -382 0 0 0 0 0 0 0" at bounding box center [0, 0] width 0 height 0
click at [44, 52] on div "Settings Advanced" at bounding box center [65, 46] width 92 height 19
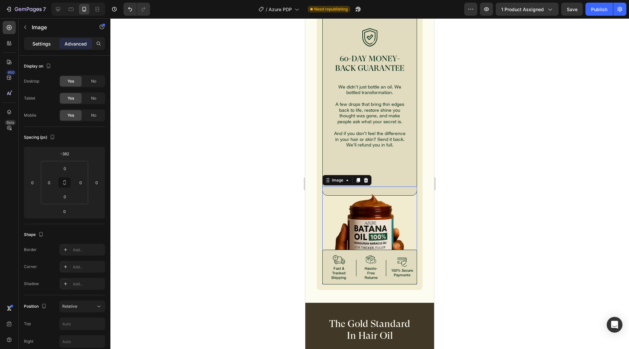
click at [42, 48] on div "Settings" at bounding box center [41, 43] width 33 height 10
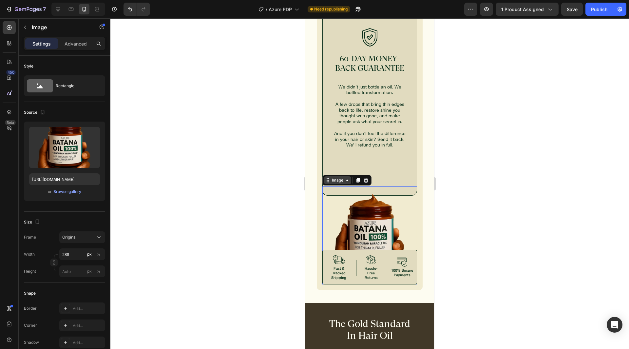
click at [335, 182] on div "Image" at bounding box center [337, 180] width 14 height 6
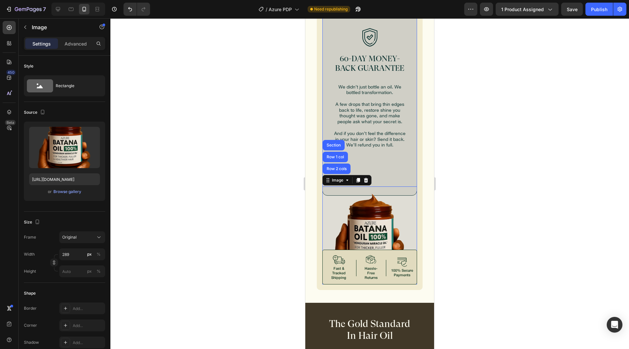
click at [341, 167] on div "Row 2 cols" at bounding box center [336, 169] width 23 height 4
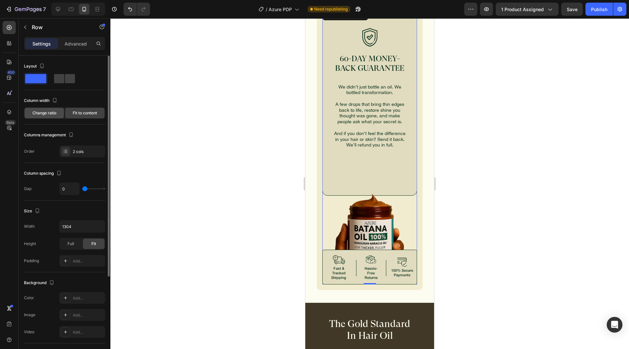
click at [42, 111] on span "Change ratio" at bounding box center [44, 113] width 24 height 6
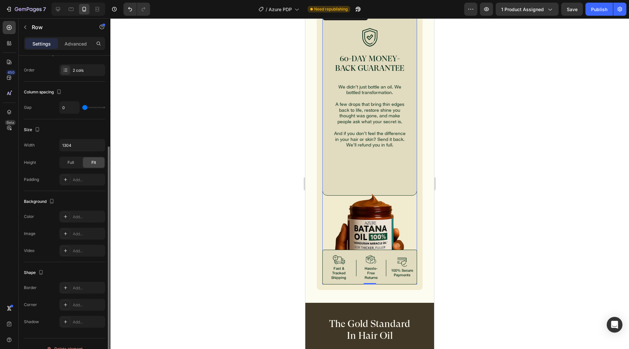
scroll to position [108, 0]
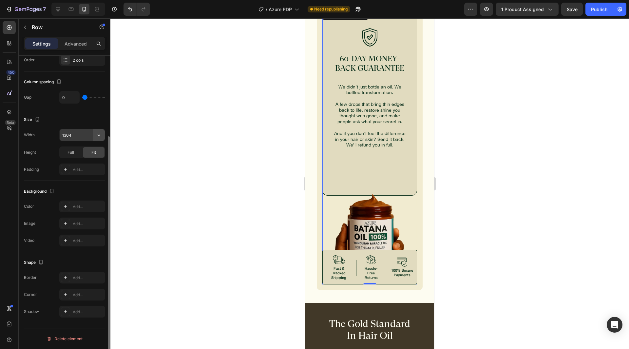
click at [103, 135] on button "button" at bounding box center [99, 135] width 12 height 12
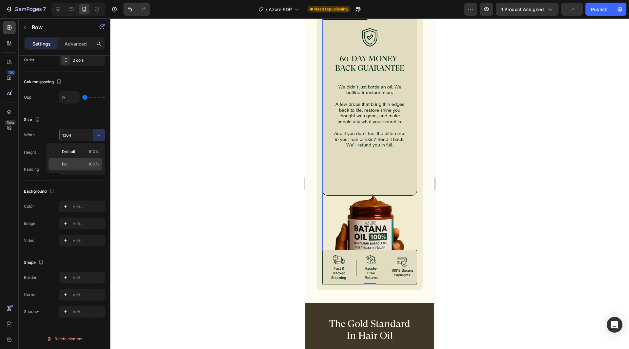
click at [83, 160] on div "Full 100%" at bounding box center [75, 164] width 54 height 12
type input "100%"
click at [252, 198] on div at bounding box center [369, 183] width 518 height 330
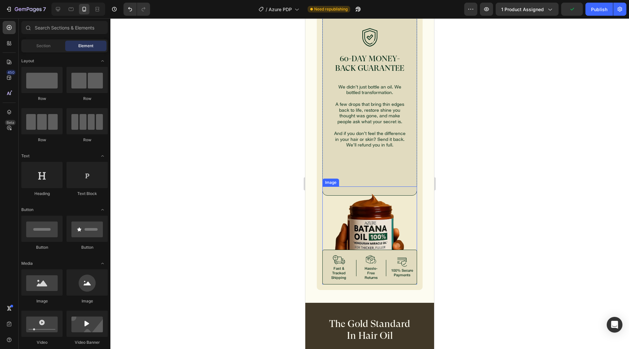
click at [331, 203] on img at bounding box center [369, 235] width 95 height 98
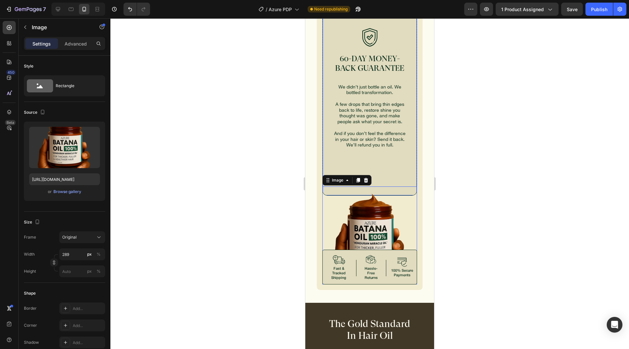
click at [402, 175] on div "Image 60-DAY MONEY-BACK GUARANTEE Heading We didn’t just bottle an oil. We bott…" at bounding box center [369, 102] width 95 height 187
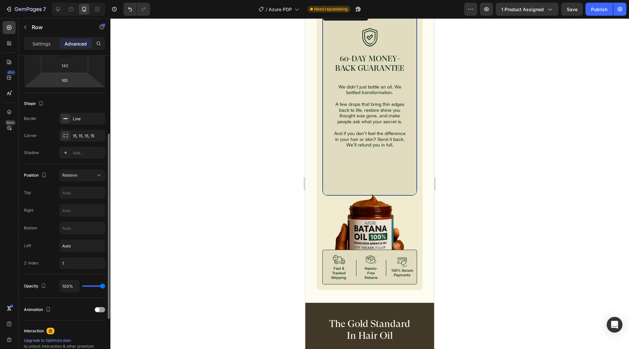
scroll to position [98, 0]
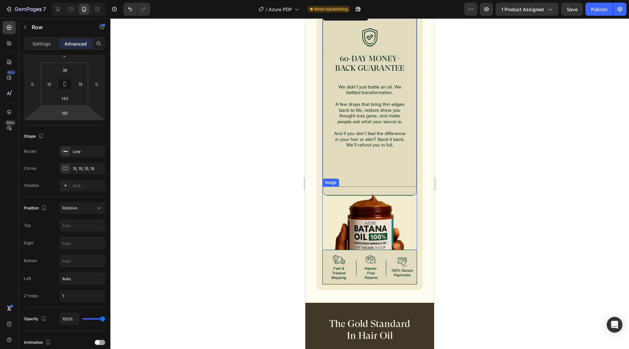
click at [333, 213] on img at bounding box center [369, 235] width 95 height 98
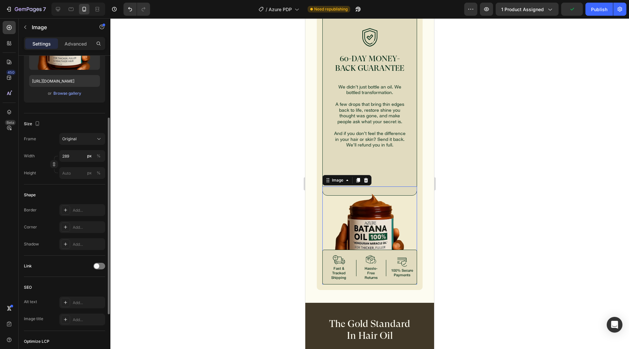
scroll to position [183, 0]
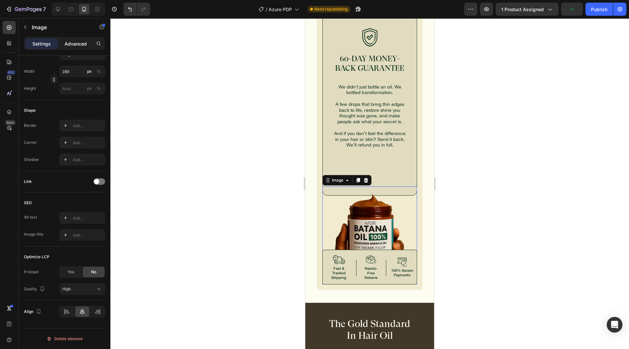
click at [70, 39] on div "Advanced" at bounding box center [75, 43] width 33 height 10
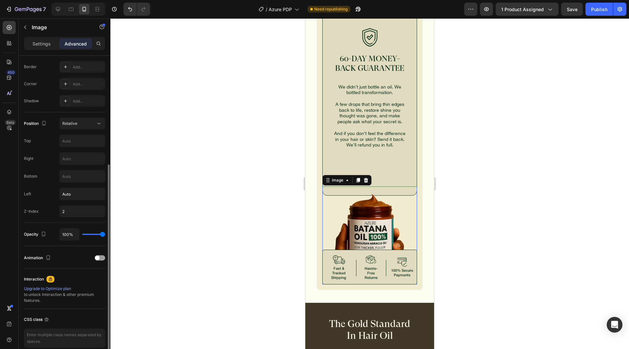
scroll to position [213, 0]
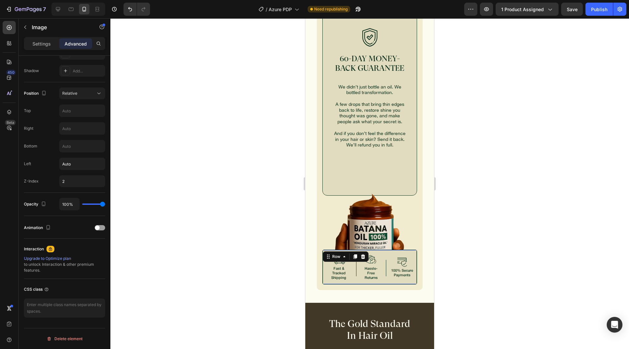
click at [352, 256] on div "Image Fast & Tracked Shipping Text Block Image 100% Secure Payments Text Block …" at bounding box center [369, 267] width 95 height 35
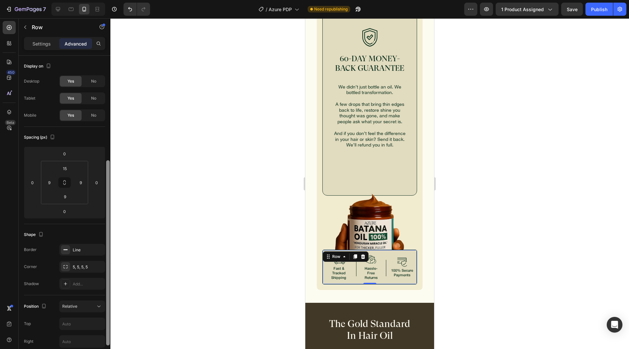
scroll to position [131, 0]
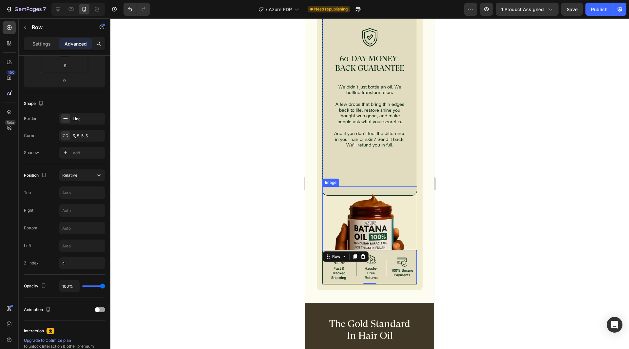
click at [366, 207] on img at bounding box center [369, 235] width 95 height 98
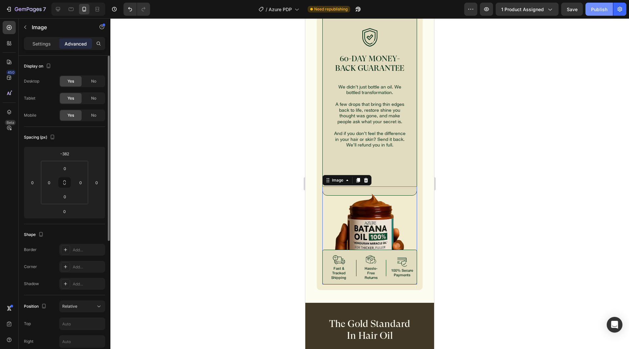
click at [595, 9] on div "Publish" at bounding box center [599, 9] width 16 height 7
click at [386, 171] on div "Image 60-DAY MONEY-BACK GUARANTEE Heading We didn’t just bottle an oil. We bott…" at bounding box center [369, 102] width 95 height 187
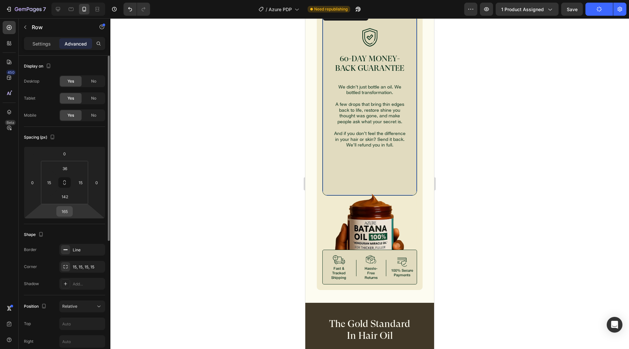
click at [67, 214] on input "165" at bounding box center [64, 211] width 13 height 10
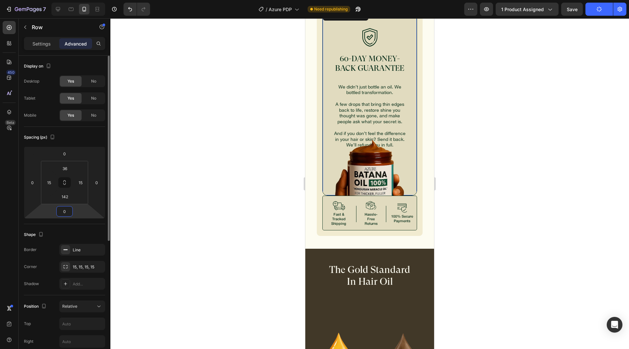
click at [70, 210] on input "0" at bounding box center [64, 211] width 13 height 10
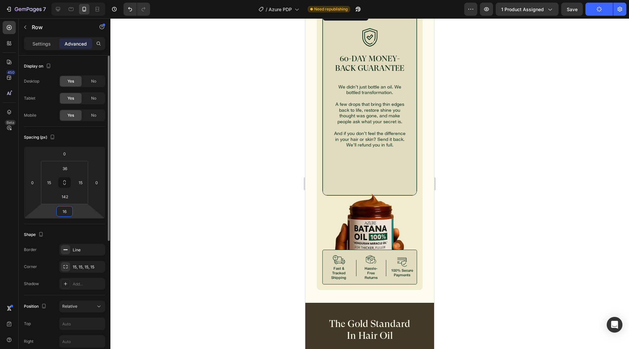
type input "165"
click at [0, 0] on div "Spacing (px) 0 0 165 0 36 15 142 15" at bounding box center [0, 0] width 0 height 0
click at [338, 220] on img at bounding box center [369, 235] width 95 height 98
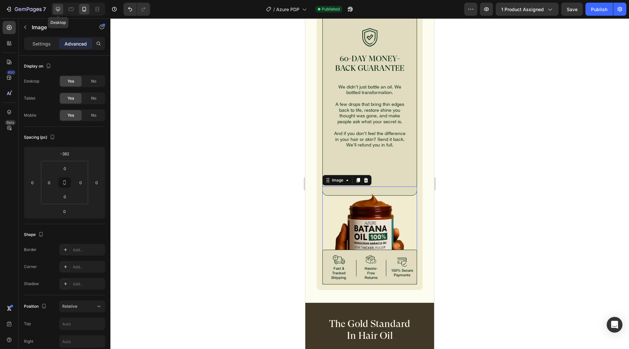
click at [62, 9] on div at bounding box center [58, 9] width 10 height 10
type input "0"
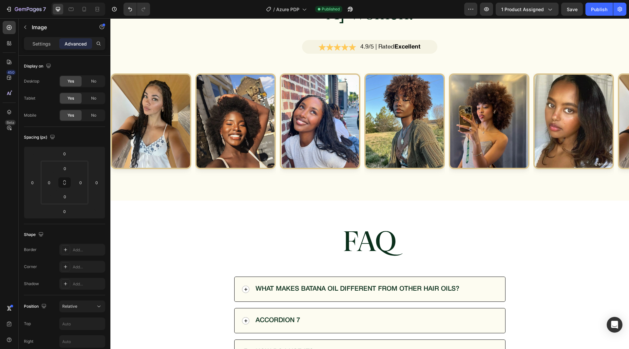
scroll to position [4293, 0]
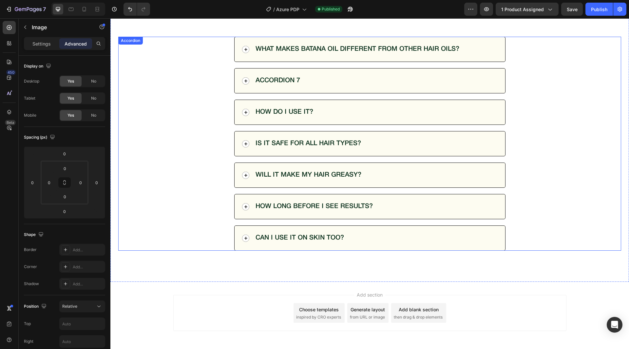
click at [281, 82] on div "Accordion 7" at bounding box center [277, 80] width 47 height 11
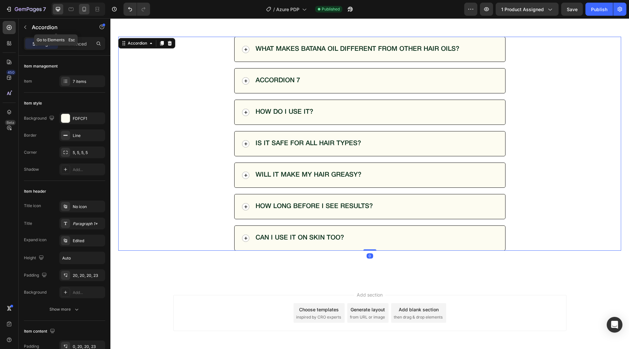
click at [87, 13] on div at bounding box center [84, 9] width 10 height 10
type input "12"
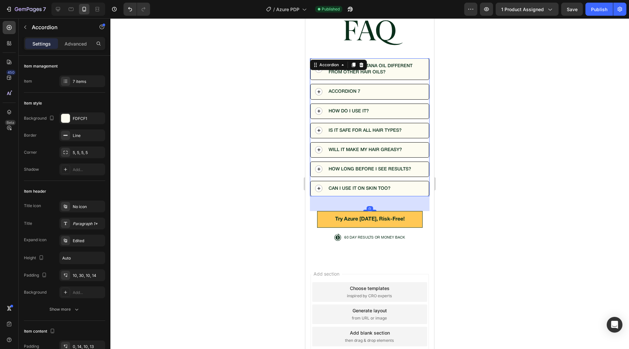
scroll to position [4153, 0]
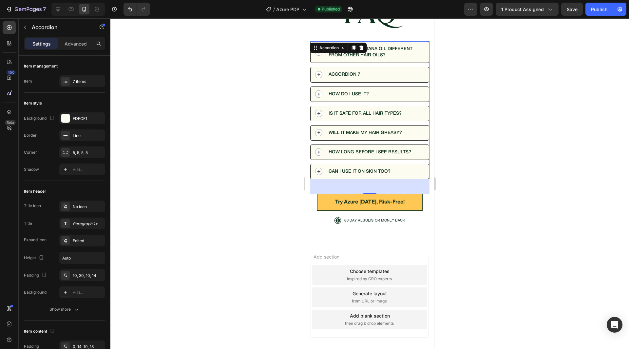
click at [340, 76] on div "Accordion 7" at bounding box center [344, 74] width 34 height 8
click at [340, 76] on p "Accordion 7" at bounding box center [344, 74] width 32 height 6
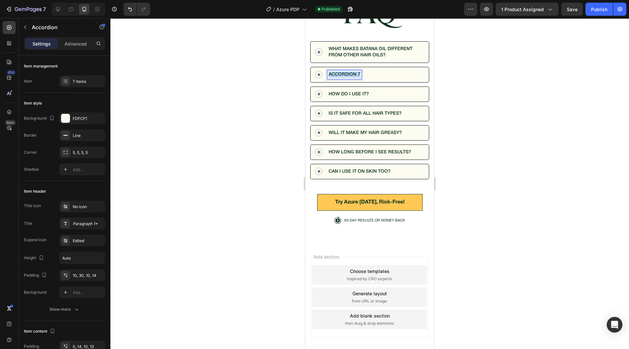
click at [340, 76] on p "Accordion 7" at bounding box center [344, 74] width 32 height 6
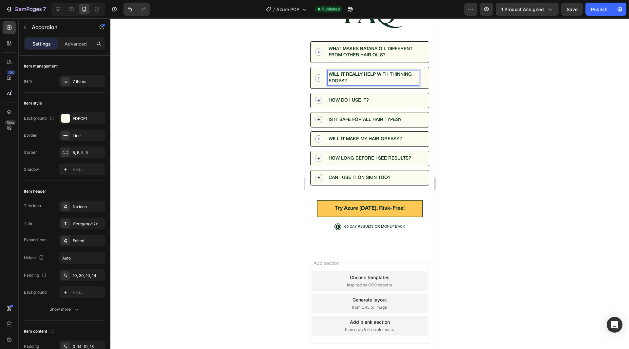
click at [233, 105] on div at bounding box center [369, 183] width 518 height 330
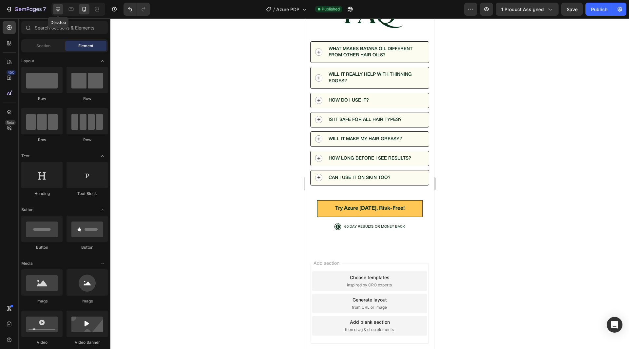
click at [58, 12] on icon at bounding box center [58, 9] width 7 height 7
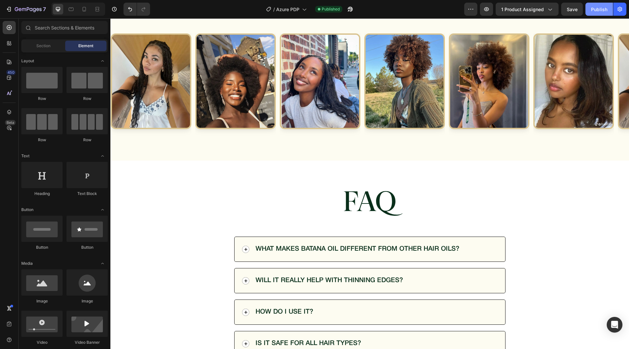
click at [602, 9] on div "Publish" at bounding box center [599, 9] width 16 height 7
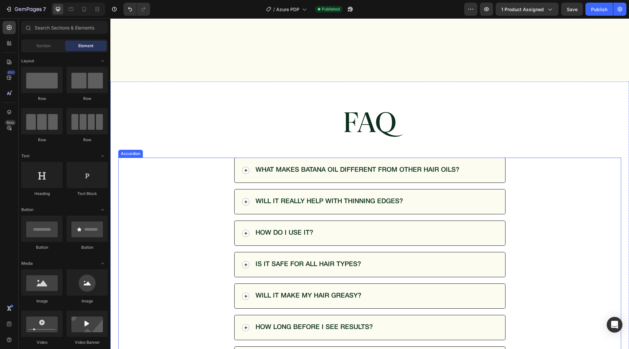
scroll to position [4267, 0]
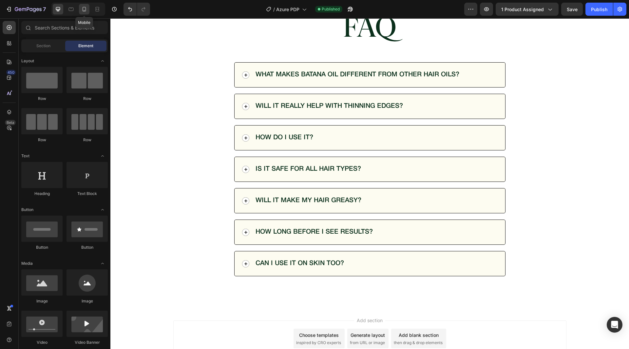
click at [80, 12] on div at bounding box center [84, 9] width 10 height 10
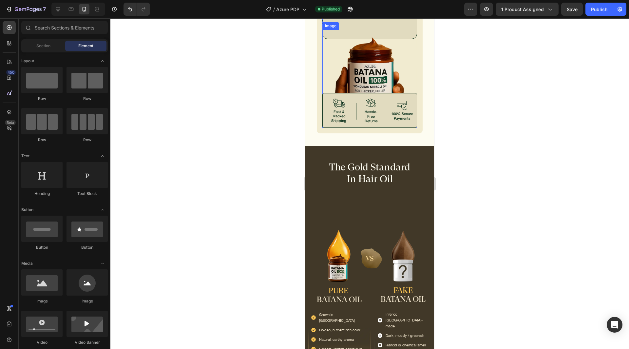
scroll to position [3434, 0]
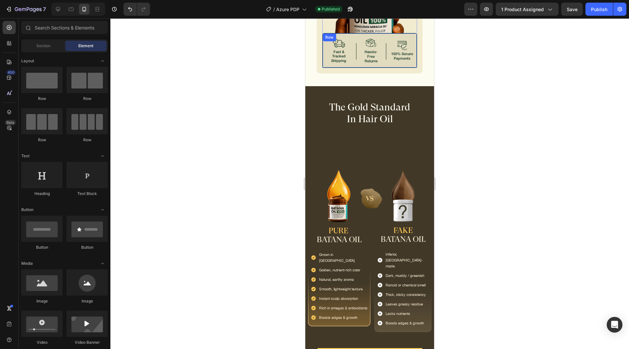
click at [385, 34] on img at bounding box center [369, 19] width 95 height 98
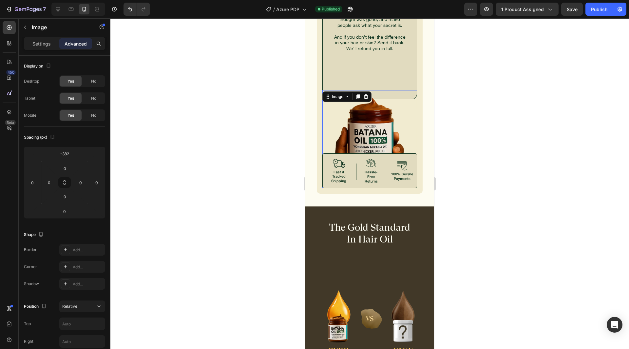
scroll to position [3303, 0]
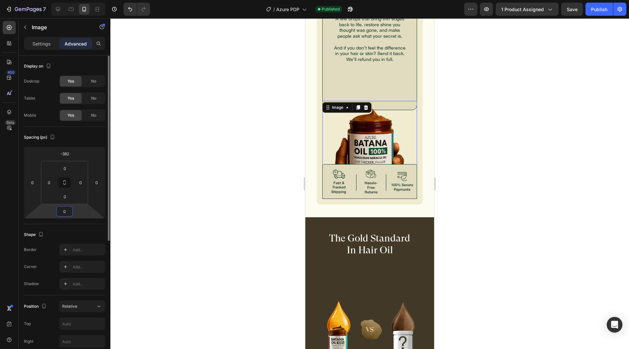
click at [65, 208] on input "0" at bounding box center [64, 211] width 13 height 10
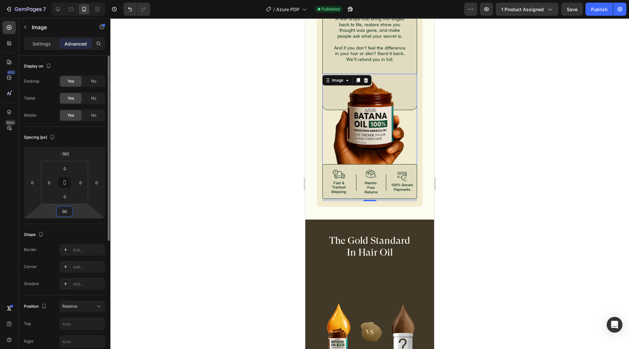
click at [66, 210] on input "90" at bounding box center [64, 211] width 13 height 10
type input "92"
click at [592, 12] on div "Publish" at bounding box center [599, 9] width 16 height 7
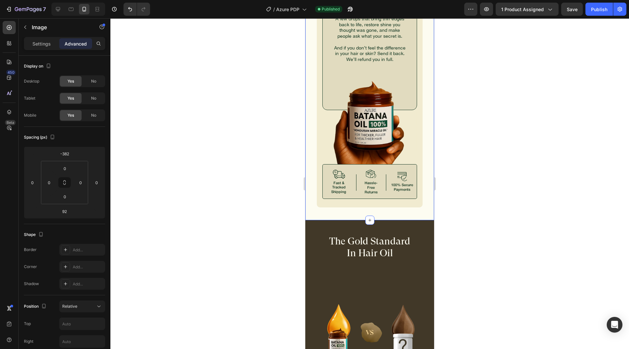
click at [310, 62] on div "Image Image 60-DAY MONEY-BACK GUARANTEE Heading We didn’t just bottle an oil. W…" at bounding box center [369, 69] width 129 height 302
click at [320, 130] on div "Image Image 60-DAY MONEY-BACK GUARANTEE Heading We didn’t just bottle an oil. W…" at bounding box center [370, 69] width 106 height 276
click at [246, 160] on div at bounding box center [369, 183] width 518 height 330
click at [320, 145] on div "Image Image 60-DAY MONEY-BACK GUARANTEE Heading We didn’t just bottle an oil. W…" at bounding box center [370, 69] width 106 height 276
click at [261, 155] on div at bounding box center [369, 183] width 518 height 330
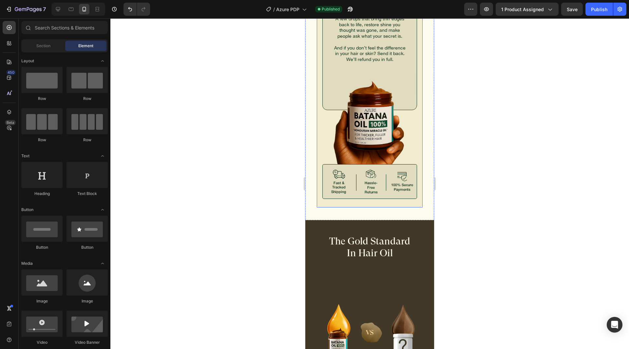
click at [320, 114] on div "Image Image 60-DAY MONEY-BACK GUARANTEE Heading We didn’t just bottle an oil. W…" at bounding box center [370, 69] width 106 height 276
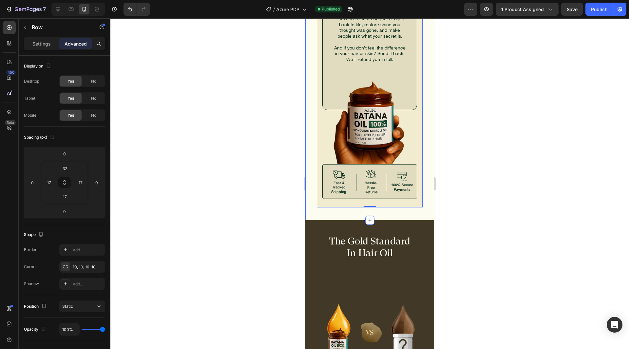
click at [258, 130] on div at bounding box center [369, 183] width 518 height 330
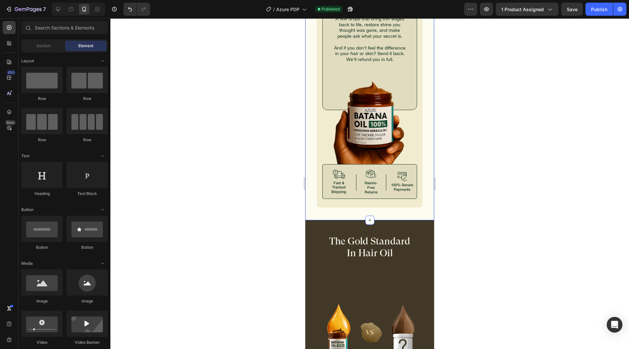
click at [308, 126] on div "Image Image 60-DAY MONEY-BACK GUARANTEE Heading We didn’t just bottle an oil. W…" at bounding box center [369, 69] width 129 height 302
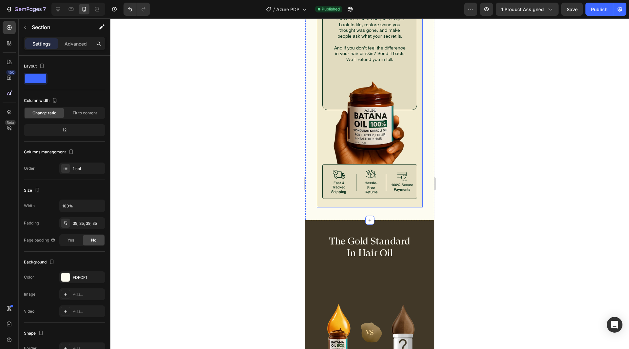
click at [318, 140] on div "Image Image 60-DAY MONEY-BACK GUARANTEE Heading We didn’t just bottle an oil. W…" at bounding box center [370, 69] width 106 height 276
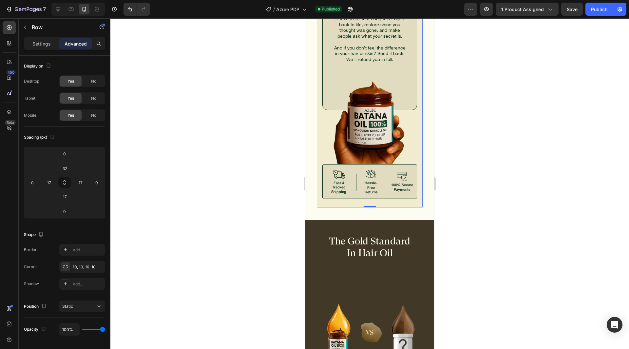
click at [252, 146] on div at bounding box center [369, 183] width 518 height 330
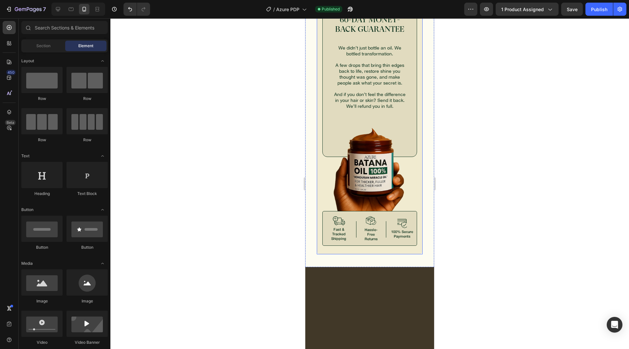
scroll to position [3321, 0]
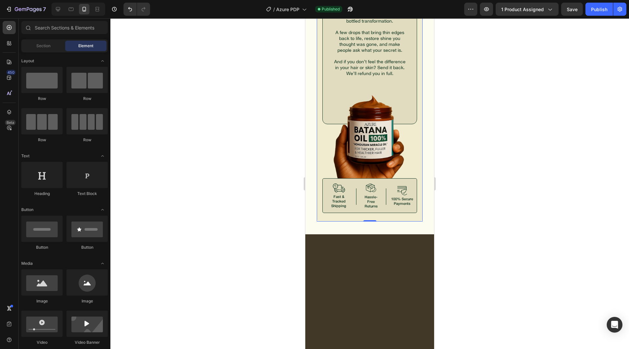
click at [415, 131] on div "Image Image 60-DAY MONEY-BACK GUARANTEE Heading We didn’t just bottle an oil. W…" at bounding box center [370, 83] width 106 height 276
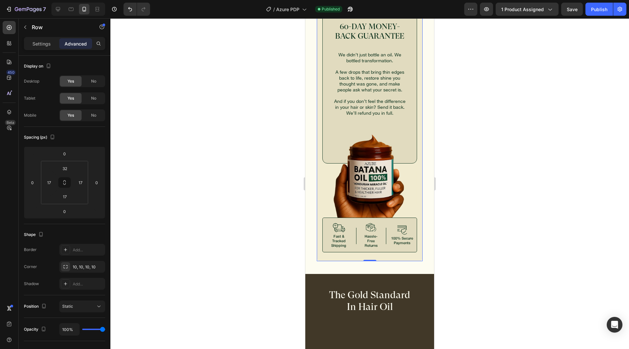
scroll to position [3346, 0]
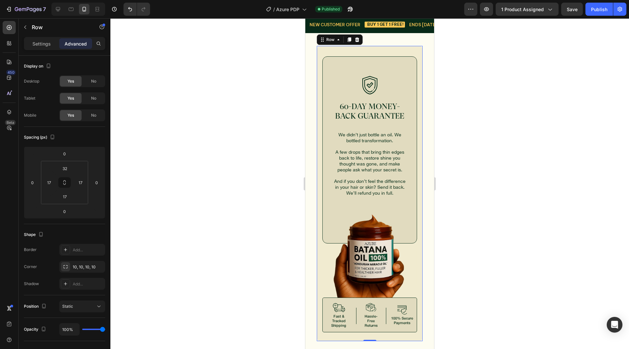
click at [197, 116] on div at bounding box center [369, 183] width 518 height 330
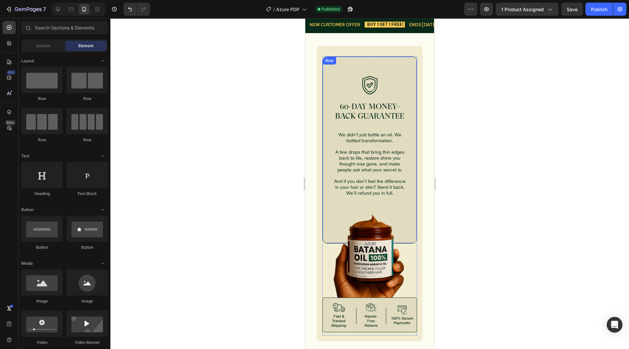
click at [325, 66] on div "Image 60-DAY MONEY-BACK GUARANTEE Heading We didn’t just bottle an oil. We bott…" at bounding box center [369, 149] width 95 height 187
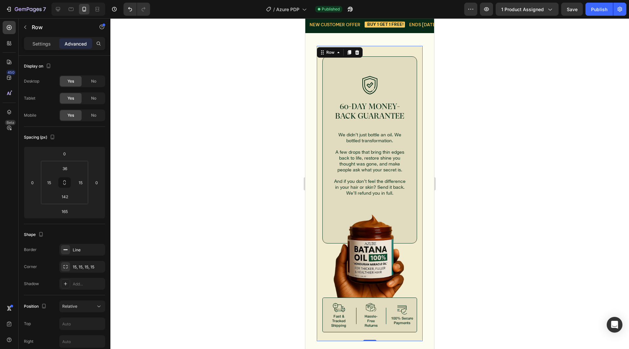
click at [318, 64] on div "Image Image 60-DAY MONEY-BACK GUARANTEE Heading We didn’t just bottle an oil. W…" at bounding box center [370, 193] width 106 height 295
click at [419, 41] on div "Image Image 60-DAY MONEY-BACK GUARANTEE Heading We didn’t just bottle an oil. W…" at bounding box center [369, 193] width 129 height 320
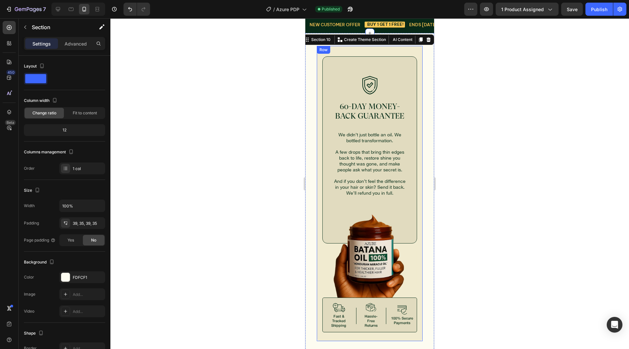
click at [414, 46] on div "Image Image 60-DAY MONEY-BACK GUARANTEE Heading We didn’t just bottle an oil. W…" at bounding box center [370, 193] width 106 height 295
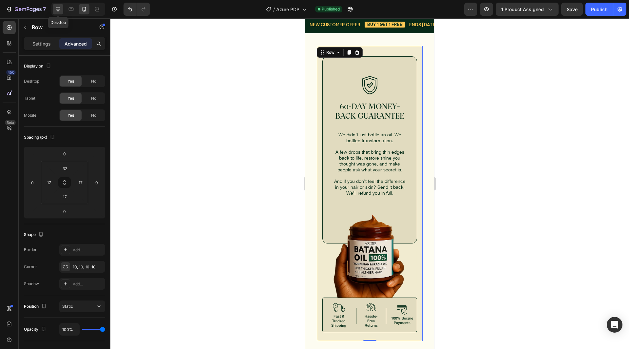
click at [60, 7] on icon at bounding box center [58, 9] width 7 height 7
type input "0"
type input "24"
type input "0"
type input "24"
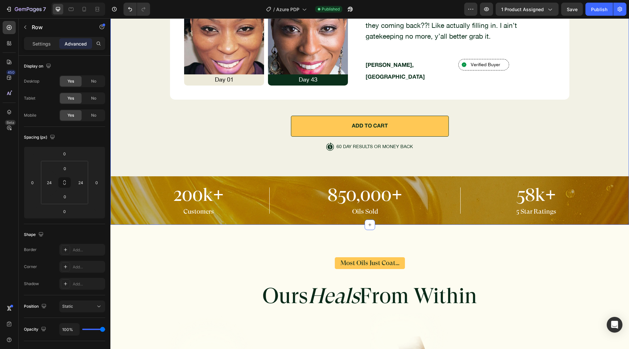
scroll to position [1247, 0]
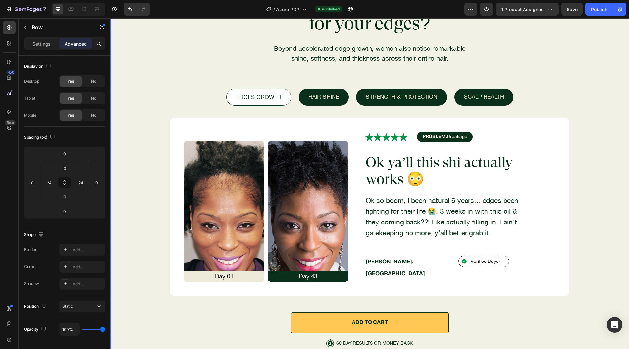
click at [336, 294] on div "200k+ Heading Customers Text Block Title Line 850,000+ Heading Oils Sold Text B…" at bounding box center [369, 202] width 518 height 437
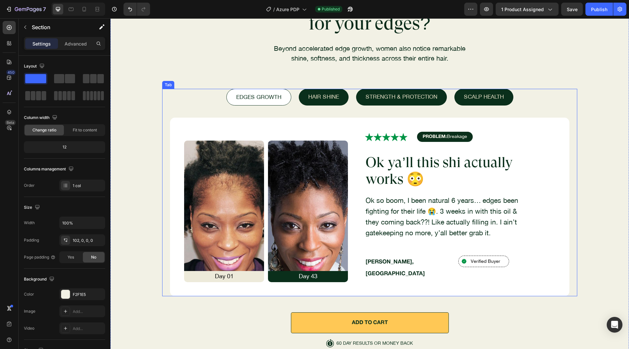
click at [339, 103] on li "hair shine" at bounding box center [324, 97] width 50 height 17
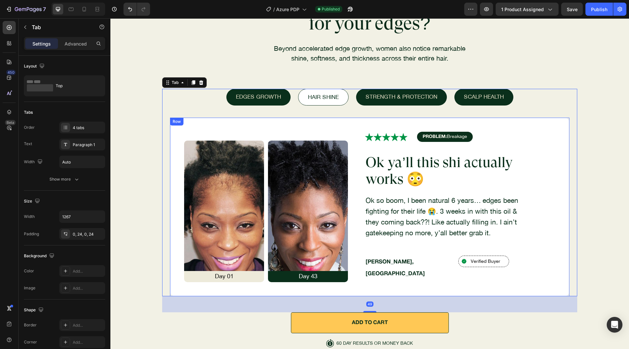
click at [349, 145] on div "Image Day 01 Text Block Image Day 43 Text Block Row Icon Icon Icon Icon Icon Ic…" at bounding box center [369, 207] width 399 height 178
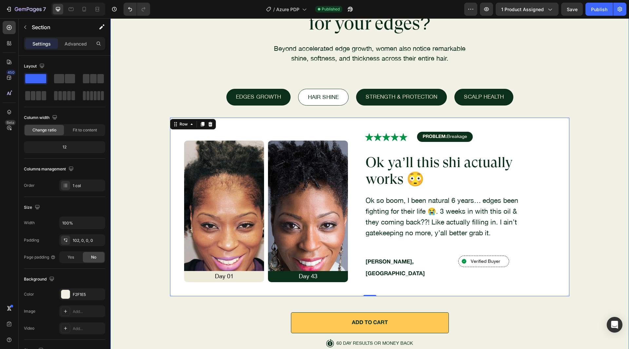
click at [355, 296] on div "200k+ Heading Customers Text Block Title Line 850,000+ Heading Oils Sold Text B…" at bounding box center [369, 202] width 518 height 437
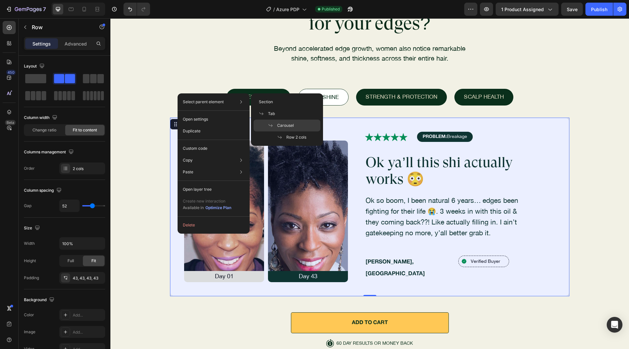
drag, startPoint x: 278, startPoint y: 122, endPoint x: 213, endPoint y: 105, distance: 67.2
click at [278, 131] on div "Carousel" at bounding box center [286, 137] width 67 height 12
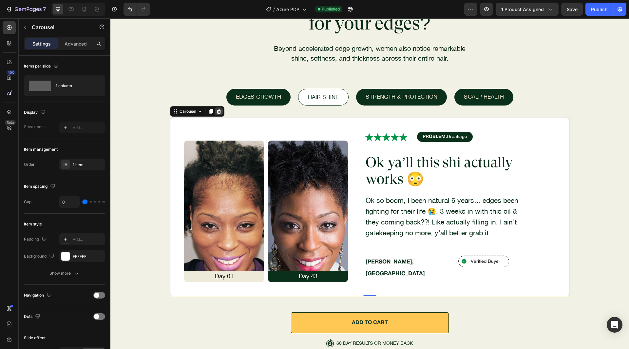
click at [217, 113] on icon at bounding box center [219, 111] width 4 height 5
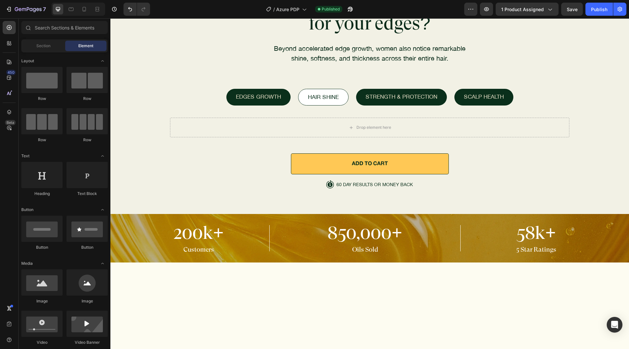
scroll to position [33, 0]
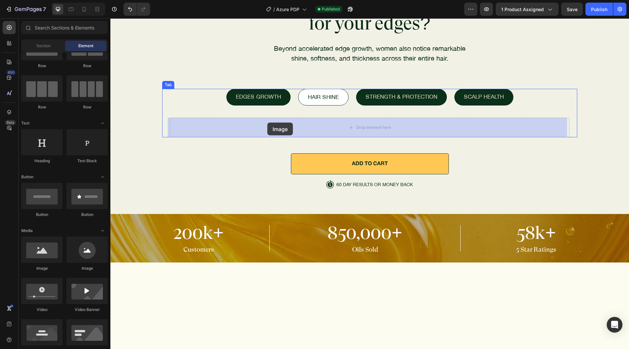
drag, startPoint x: 143, startPoint y: 263, endPoint x: 268, endPoint y: 122, distance: 188.4
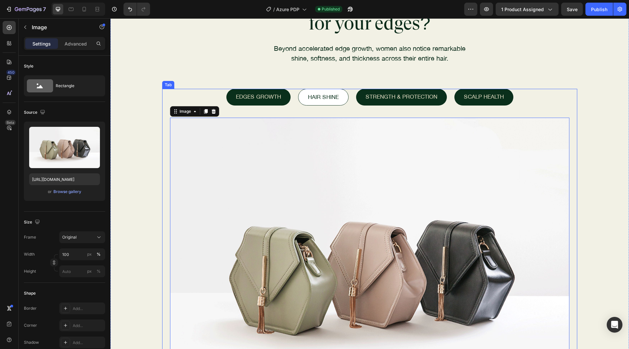
click at [436, 99] on li "Strength & Protection" at bounding box center [401, 97] width 91 height 17
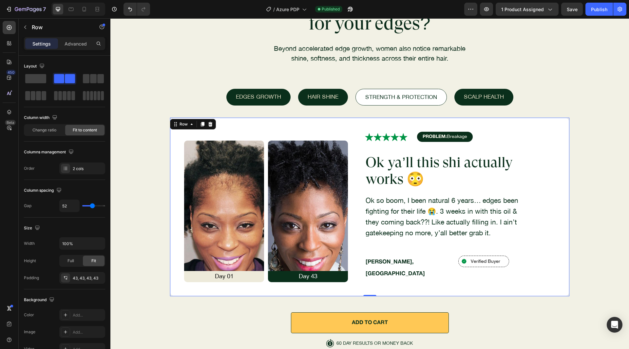
click at [289, 128] on div "Image Day 01 Text Block Image Day 43 Text Block Row Icon Icon Icon Icon Icon Ic…" at bounding box center [369, 207] width 399 height 178
click at [173, 126] on icon at bounding box center [175, 123] width 5 height 5
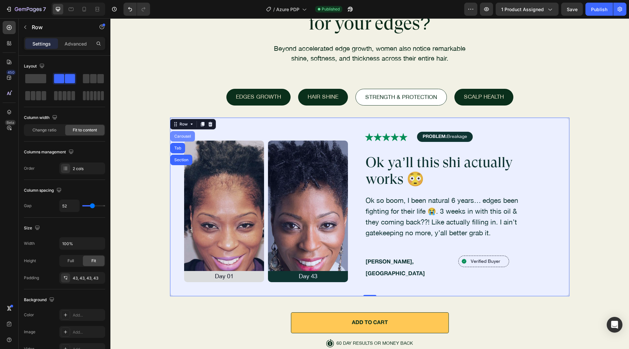
click at [177, 135] on div "Carousel" at bounding box center [182, 136] width 19 height 4
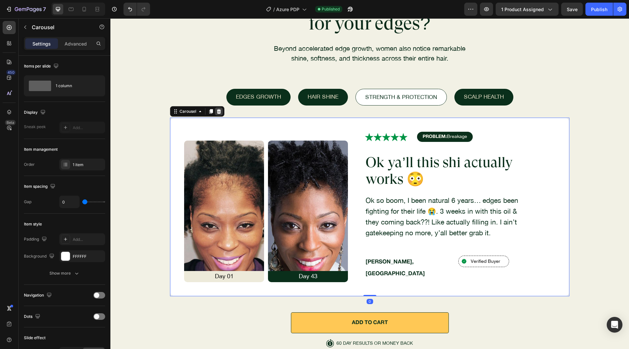
click at [218, 112] on icon at bounding box center [218, 111] width 5 height 5
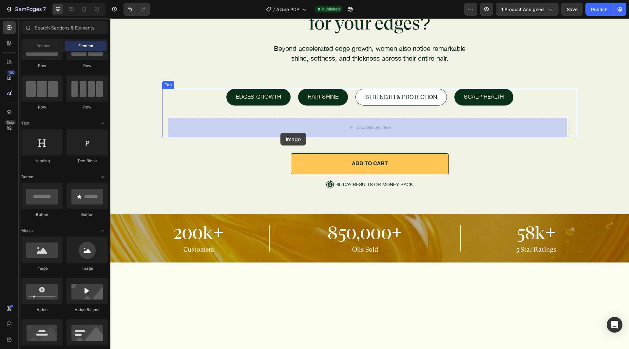
drag, startPoint x: 155, startPoint y: 268, endPoint x: 281, endPoint y: 132, distance: 184.9
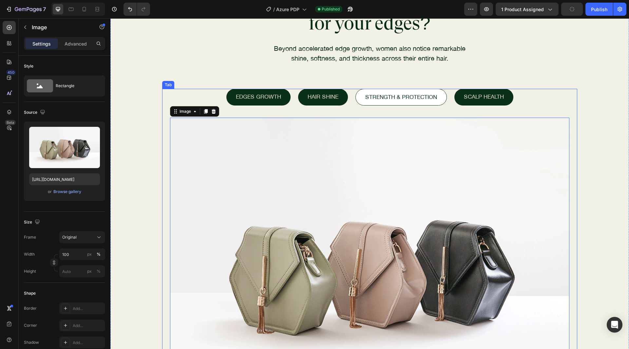
click at [507, 100] on li "scalp health" at bounding box center [483, 97] width 59 height 17
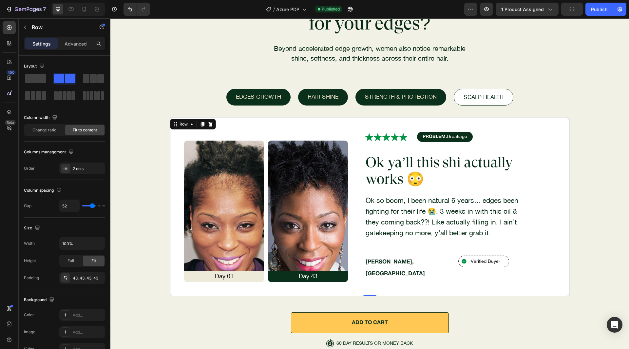
click at [308, 123] on div "Image Day 01 Text Block Image Day 43 Text Block Row Icon Icon Icon Icon Icon Ic…" at bounding box center [369, 207] width 399 height 178
click at [178, 122] on div "Row" at bounding box center [183, 124] width 11 height 6
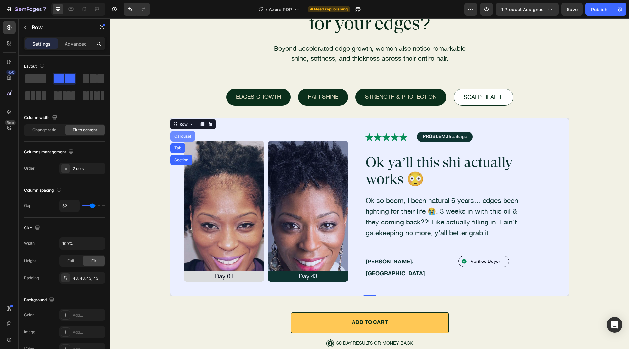
click at [176, 134] on div "Carousel" at bounding box center [182, 136] width 25 height 10
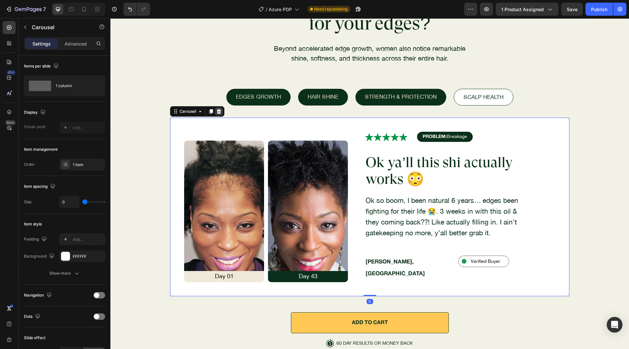
drag, startPoint x: 216, startPoint y: 109, endPoint x: 213, endPoint y: 175, distance: 66.2
click at [217, 109] on icon at bounding box center [218, 111] width 5 height 5
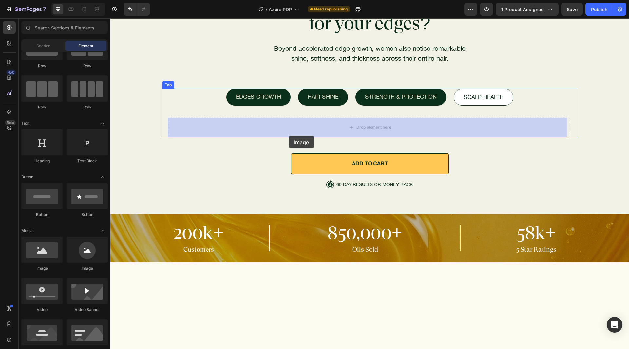
drag, startPoint x: 162, startPoint y: 274, endPoint x: 292, endPoint y: 133, distance: 192.6
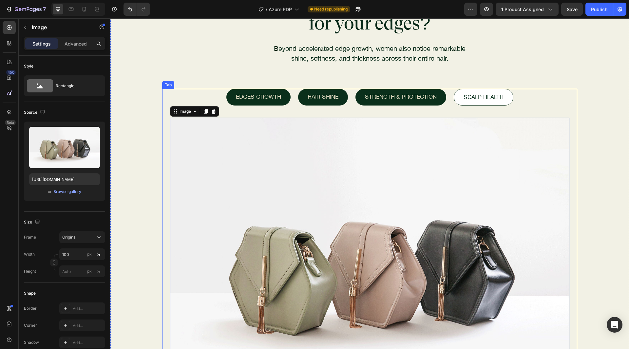
click at [283, 97] on li "edges growth" at bounding box center [258, 97] width 64 height 17
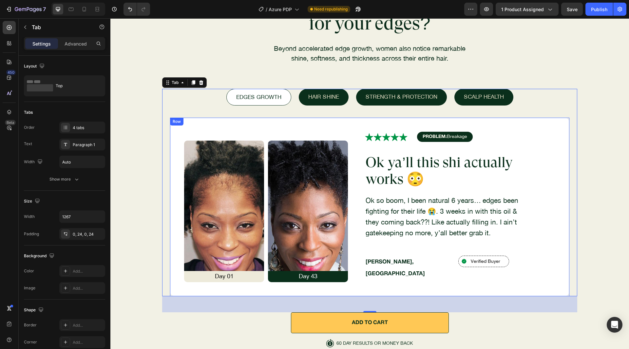
click at [182, 128] on div "Image Day 01 Text Block Image Day 43 Text Block Row Icon Icon Icon Icon Icon Ic…" at bounding box center [369, 207] width 399 height 178
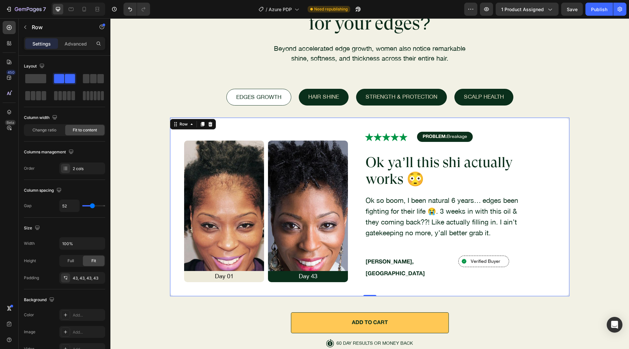
click at [179, 128] on div "Row" at bounding box center [193, 124] width 46 height 10
click at [181, 125] on div "Row" at bounding box center [183, 124] width 11 height 6
click at [183, 140] on div "Carousel" at bounding box center [182, 136] width 25 height 10
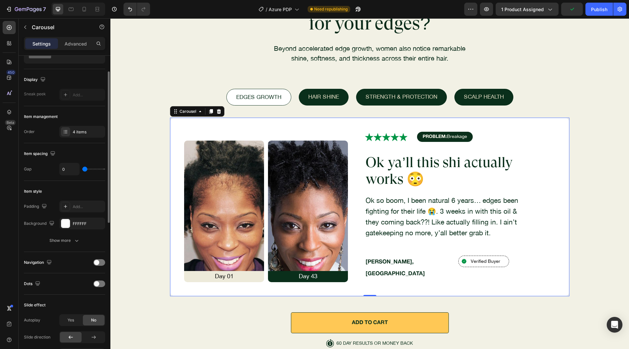
scroll to position [0, 0]
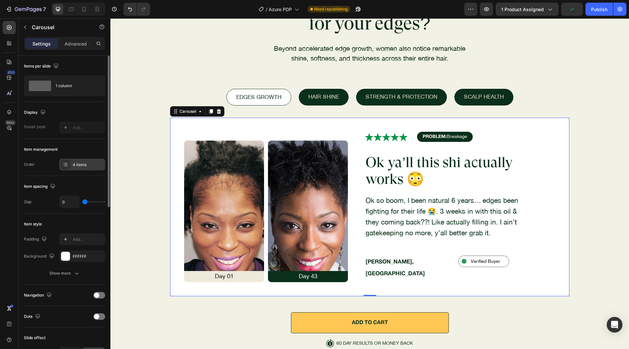
click at [77, 160] on div "4 items" at bounding box center [82, 165] width 46 height 12
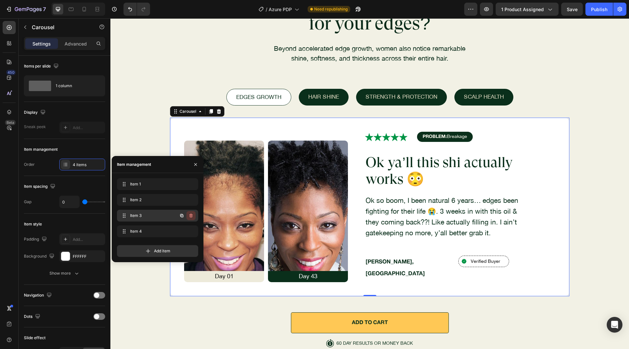
click at [191, 213] on icon "button" at bounding box center [190, 215] width 5 height 5
click at [191, 213] on div "Delete" at bounding box center [186, 216] width 12 height 6
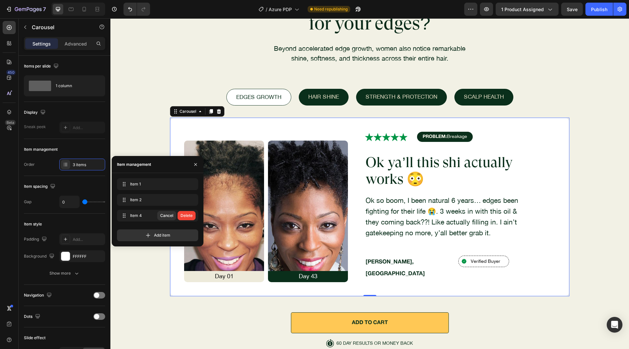
click at [191, 213] on div "Delete" at bounding box center [186, 216] width 12 height 6
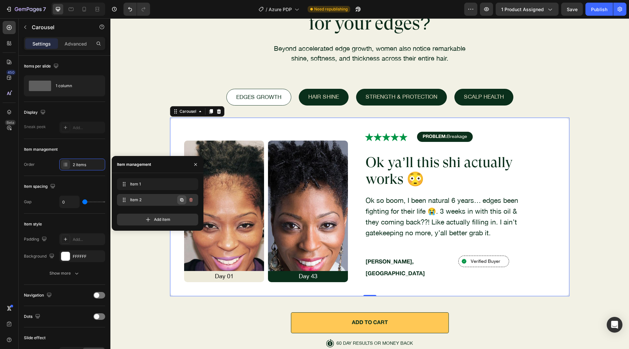
click at [179, 202] on icon "button" at bounding box center [181, 199] width 5 height 5
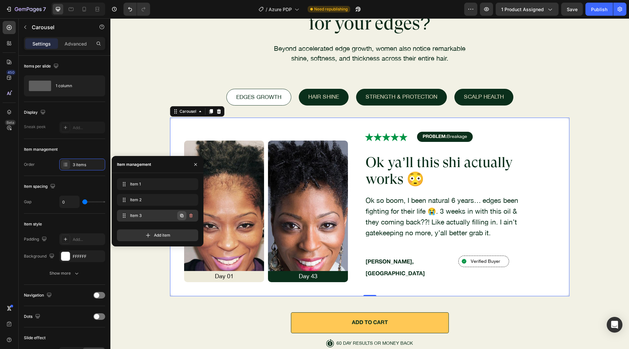
click at [180, 215] on icon "button" at bounding box center [181, 215] width 5 height 5
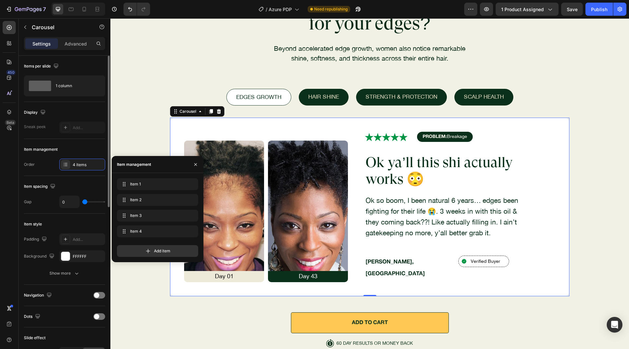
click at [90, 187] on div "Item spacing" at bounding box center [64, 186] width 81 height 10
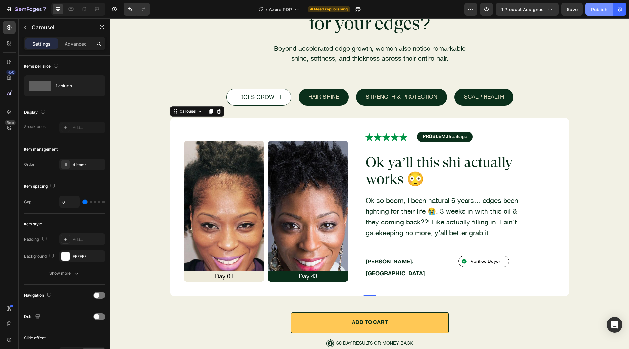
click at [600, 12] on div "Publish" at bounding box center [599, 9] width 16 height 7
click at [83, 13] on div at bounding box center [84, 9] width 10 height 10
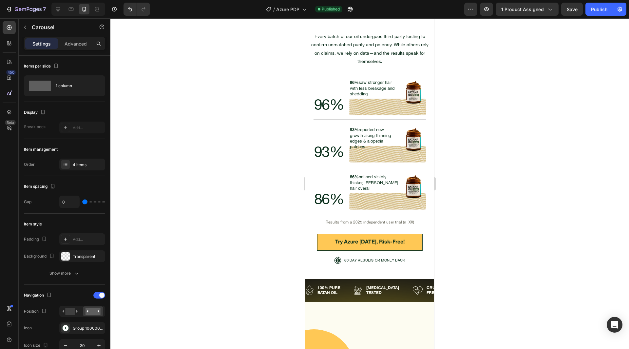
scroll to position [2397, 0]
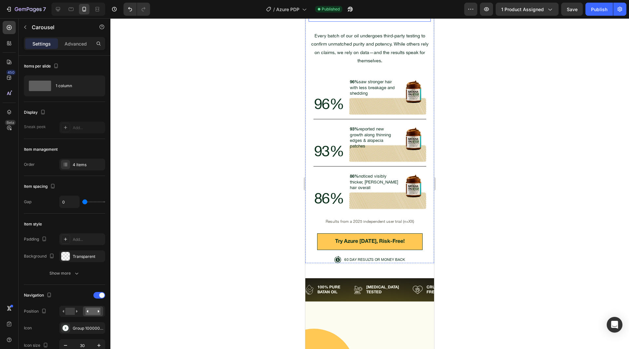
click at [350, 22] on h2 "Backed by Testing , Not Just Promises." at bounding box center [369, 4] width 122 height 36
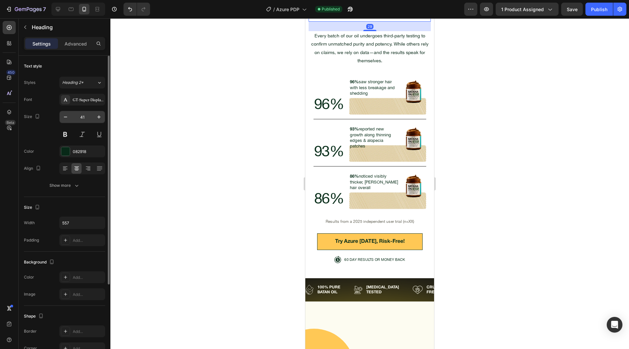
click at [82, 117] on input "41" at bounding box center [82, 117] width 22 height 12
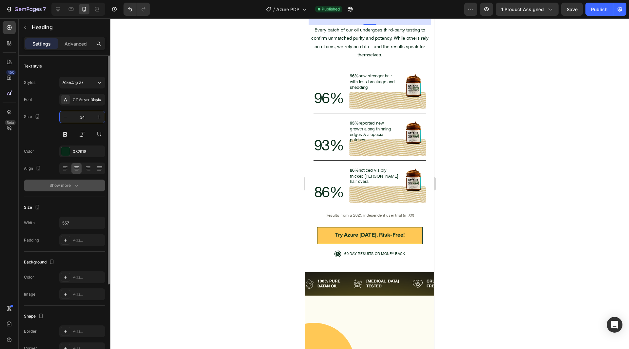
click at [63, 182] on div "Show more" at bounding box center [64, 185] width 30 height 7
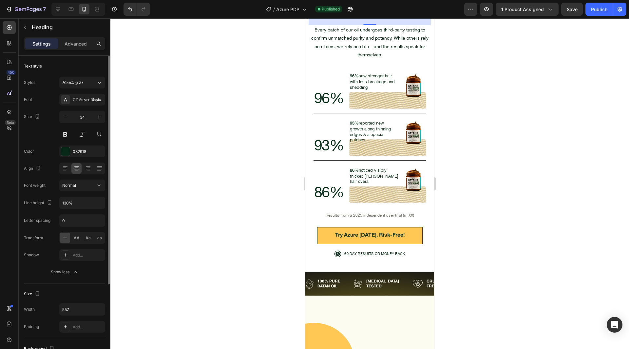
click at [49, 198] on div "Line height" at bounding box center [38, 202] width 29 height 10
click at [76, 9] on div at bounding box center [71, 9] width 10 height 10
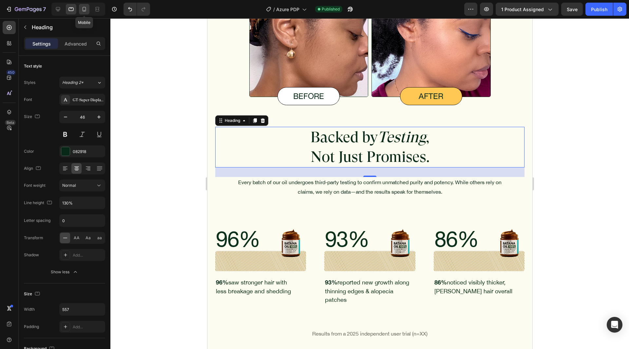
click at [84, 9] on icon at bounding box center [84, 9] width 7 height 7
type input "34"
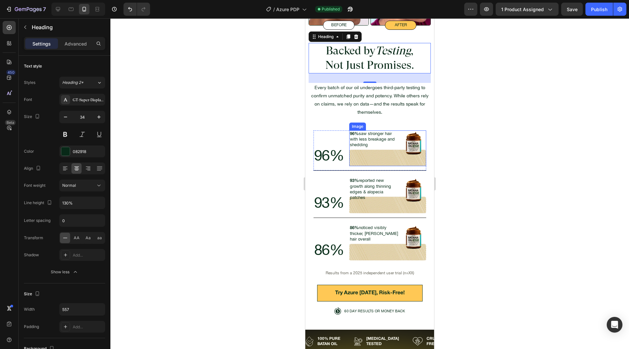
scroll to position [2338, 0]
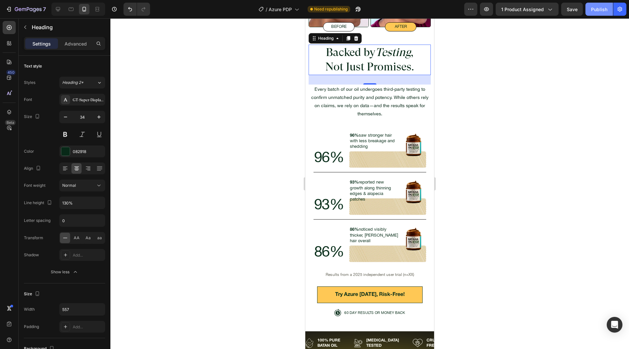
click at [588, 10] on button "Publish" at bounding box center [599, 9] width 28 height 13
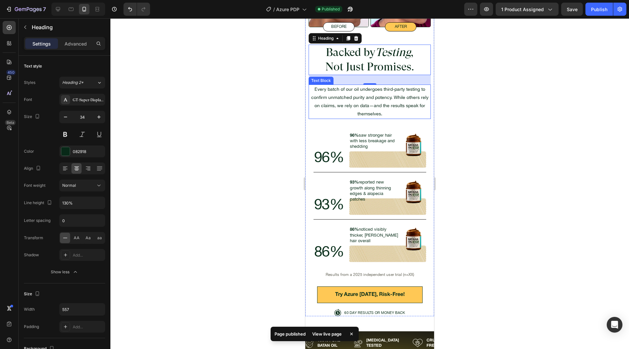
click at [364, 91] on p "Every batch of our oil undergoes third-party testing to confirm unmatched purit…" at bounding box center [369, 101] width 121 height 33
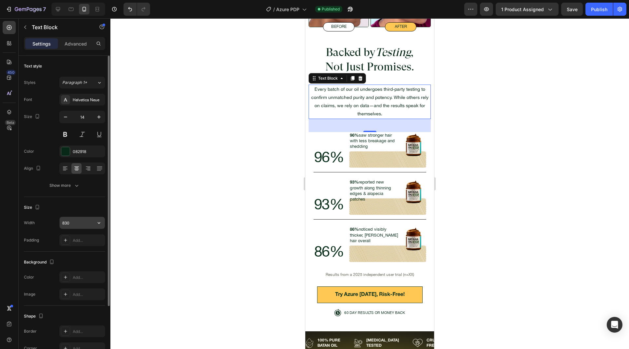
click at [72, 220] on input "830" at bounding box center [82, 223] width 45 height 12
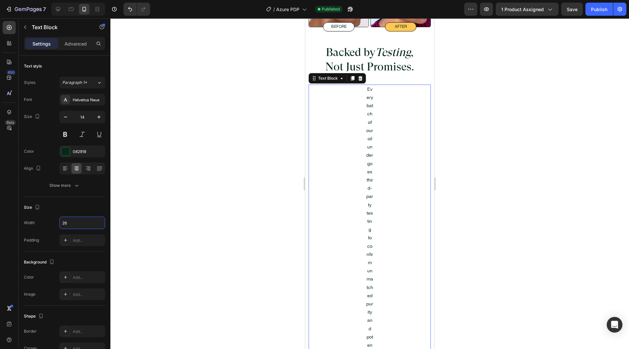
type input "260"
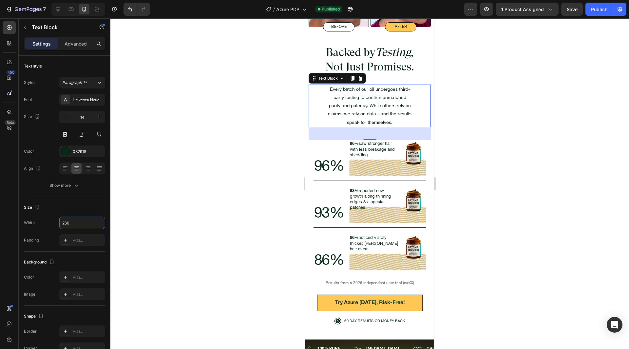
click at [219, 223] on div at bounding box center [369, 183] width 518 height 330
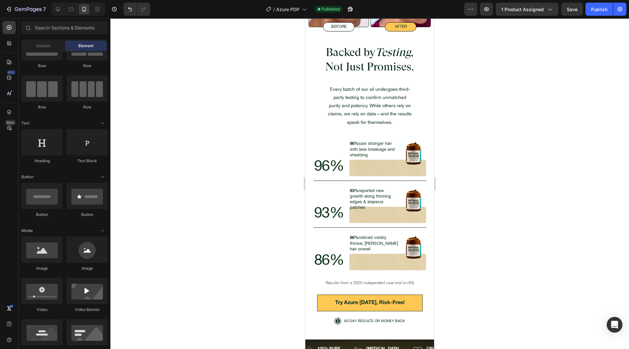
click at [591, 8] on div "Publish" at bounding box center [599, 9] width 16 height 7
click at [398, 101] on p "Every batch of our oil undergoes third-party testing to confirm unmatched purit…" at bounding box center [370, 105] width 84 height 41
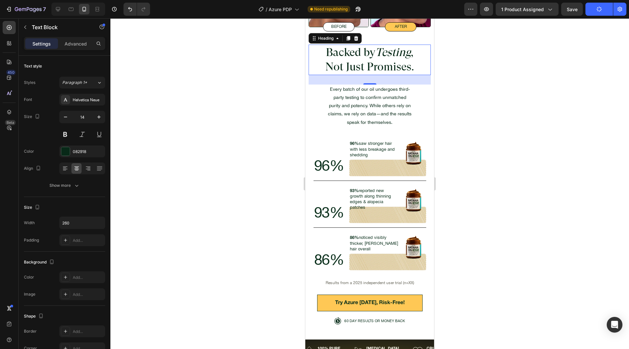
click at [386, 54] on icon "Testing" at bounding box center [392, 52] width 35 height 13
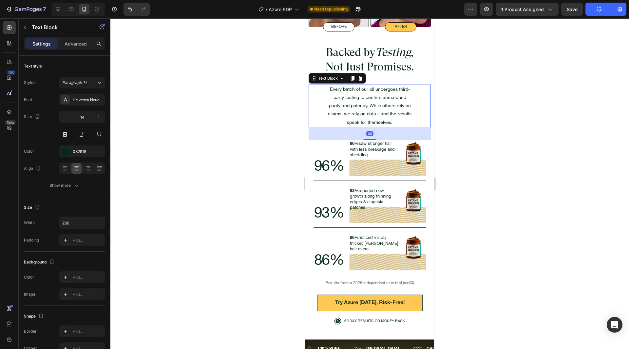
click at [350, 90] on p "Every batch of our oil undergoes third-party testing to confirm unmatched purit…" at bounding box center [370, 105] width 84 height 41
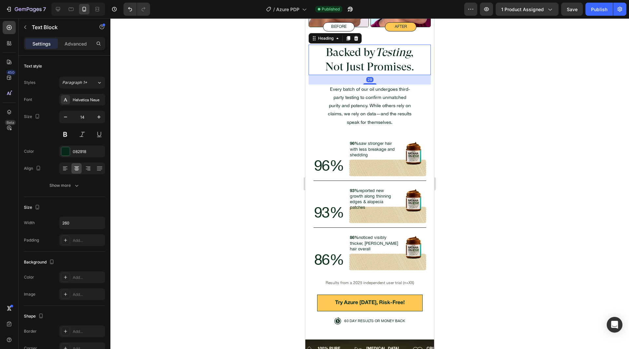
click at [398, 67] on h2 "Backed by Testing , Not Just Promises." at bounding box center [369, 60] width 122 height 30
click at [74, 44] on p "Advanced" at bounding box center [76, 43] width 22 height 7
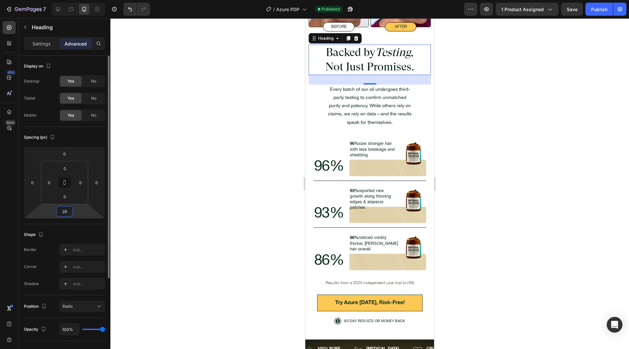
click at [67, 215] on input "29" at bounding box center [64, 211] width 13 height 10
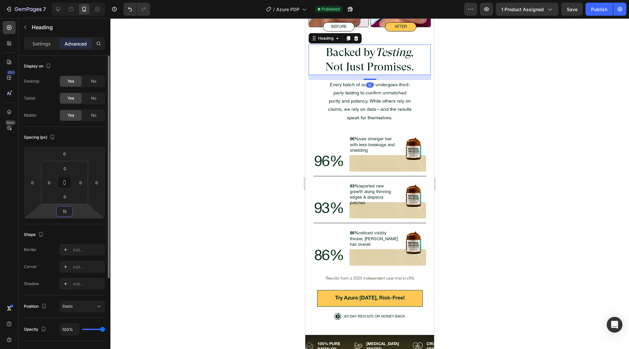
type input "15"
drag, startPoint x: 103, startPoint y: 127, endPoint x: 292, endPoint y: 107, distance: 190.4
click at [0, 0] on div "Spacing (px) 0 0 15 0 0 0 0 0" at bounding box center [0, 0] width 0 height 0
click at [332, 97] on p "Every batch of our oil undergoes third-party testing to confirm unmatched purit…" at bounding box center [370, 101] width 84 height 41
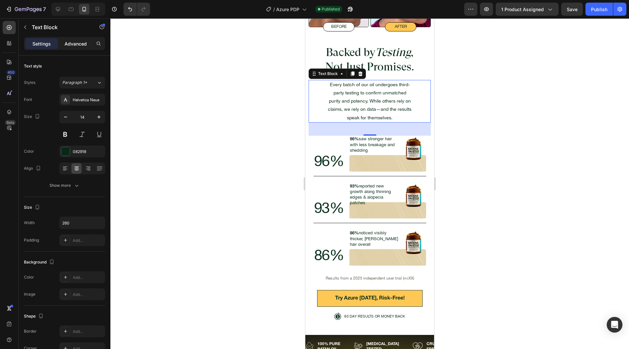
click at [73, 45] on p "Advanced" at bounding box center [76, 43] width 22 height 7
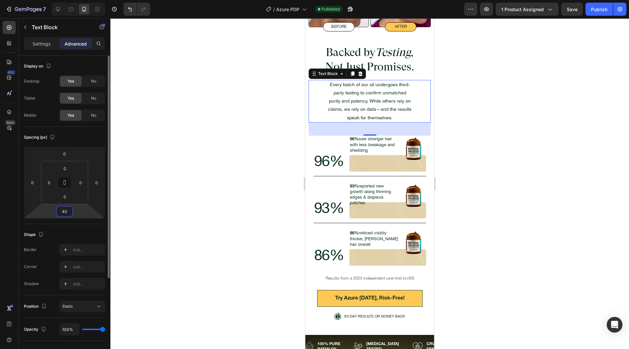
click at [68, 213] on input "40" at bounding box center [64, 211] width 13 height 10
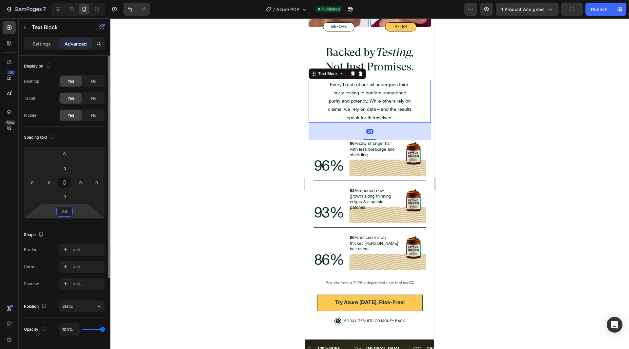
type input "54"
click at [77, 227] on div "Shape Border Add... Corner Add... Shadow Add..." at bounding box center [64, 259] width 81 height 71
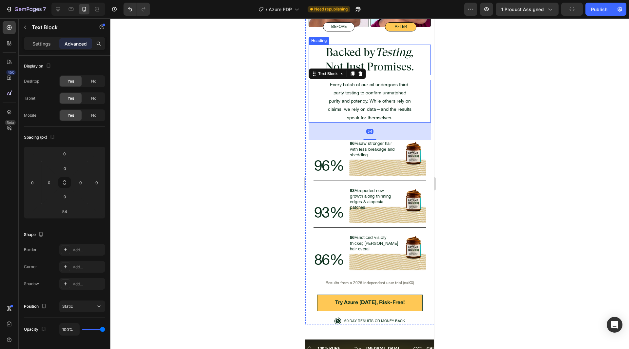
click at [399, 65] on h2 "Backed by Testing , Not Just Promises." at bounding box center [369, 60] width 122 height 30
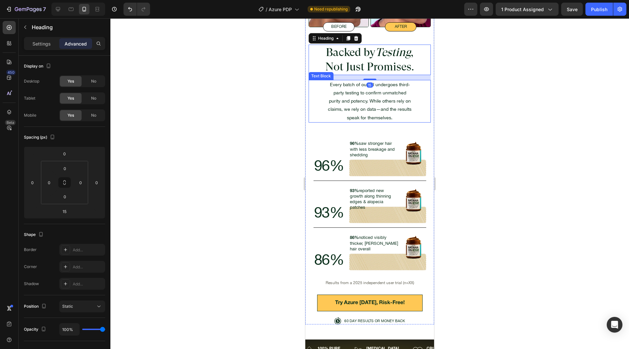
click at [387, 109] on p "Every batch of our oil undergoes third-party testing to confirm unmatched purit…" at bounding box center [370, 101] width 84 height 41
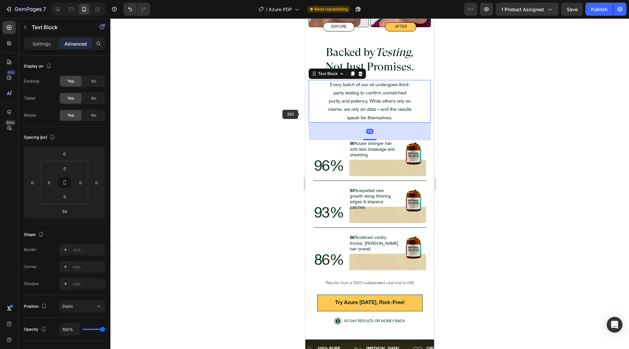
click at [260, 120] on div at bounding box center [369, 183] width 518 height 330
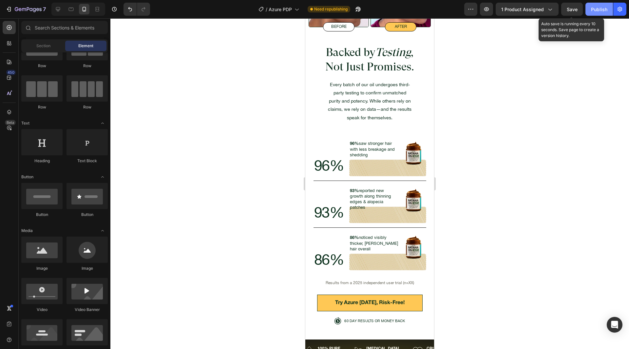
click at [587, 8] on button "Publish" at bounding box center [599, 9] width 28 height 13
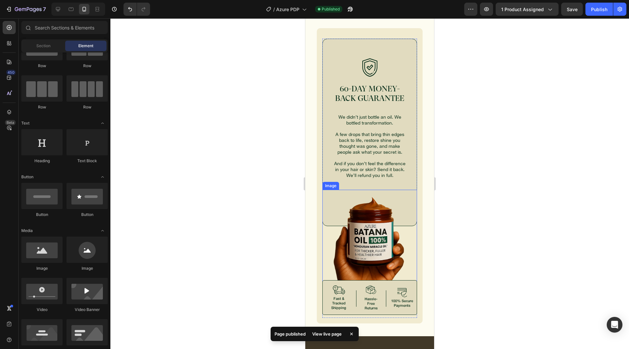
scroll to position [3713, 0]
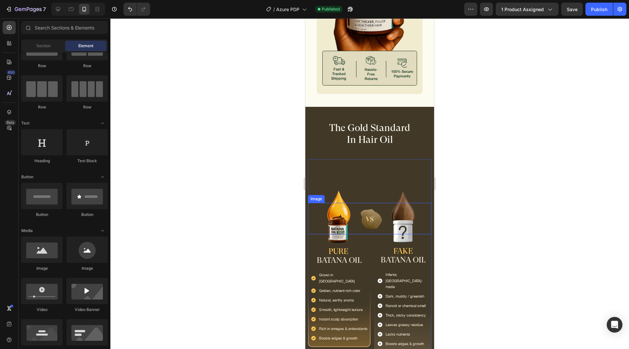
click at [371, 203] on img at bounding box center [369, 218] width 31 height 31
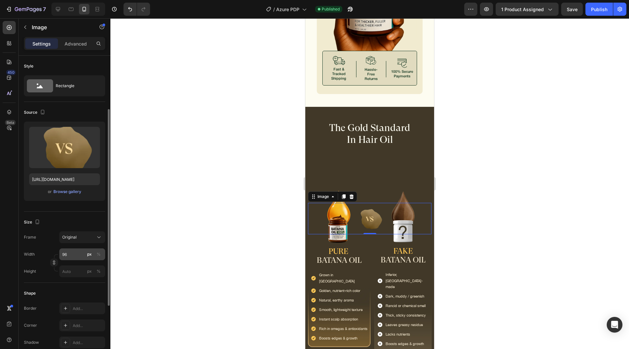
scroll to position [65, 0]
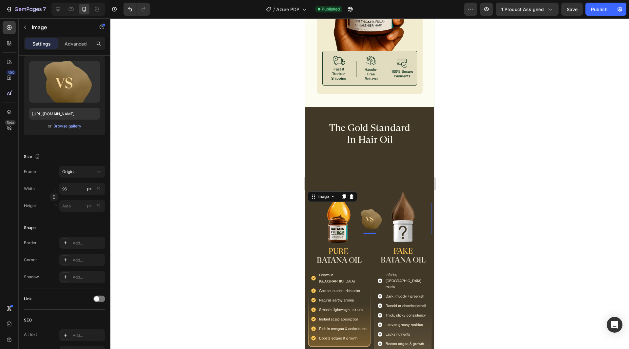
click at [68, 38] on div "Settings Advanced" at bounding box center [64, 43] width 81 height 13
click at [68, 41] on p "Advanced" at bounding box center [76, 43] width 22 height 7
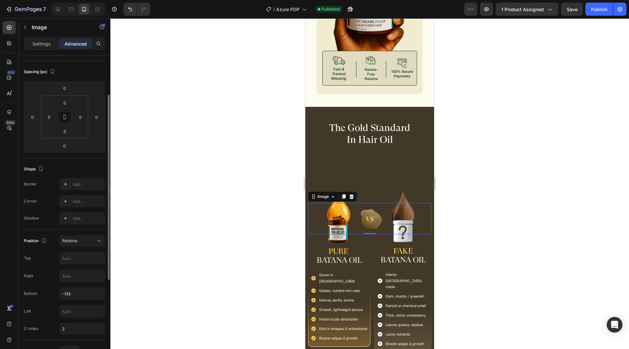
scroll to position [98, 0]
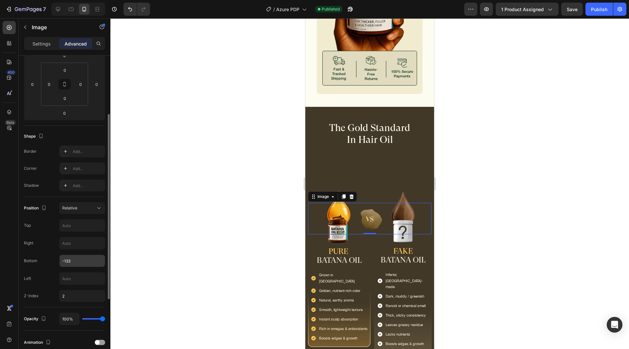
click at [74, 261] on input "-133" at bounding box center [82, 261] width 45 height 12
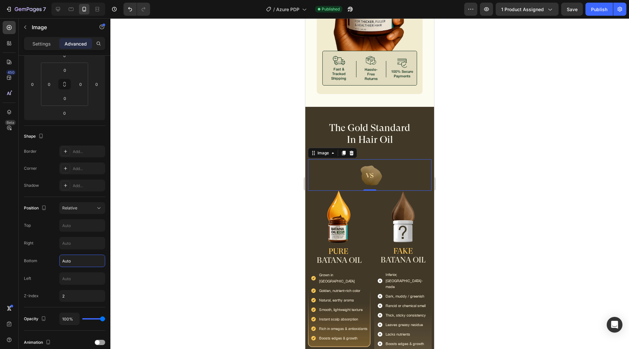
type input "Auto"
click at [46, 246] on div "Right" at bounding box center [64, 243] width 81 height 12
click at [368, 193] on div "Image PURE BATANA OIL Text Block Grown in Honduras Golden, nutrient-rich color …" at bounding box center [369, 272] width 123 height 162
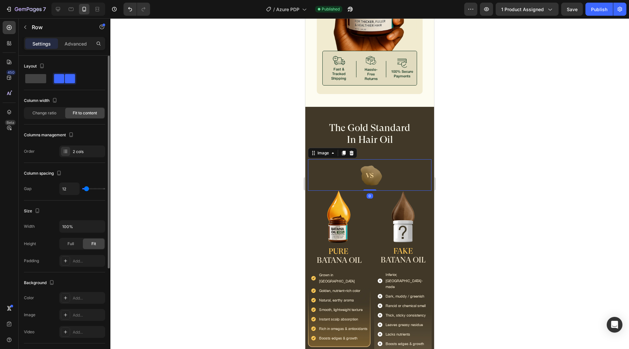
click at [368, 167] on img at bounding box center [369, 174] width 31 height 31
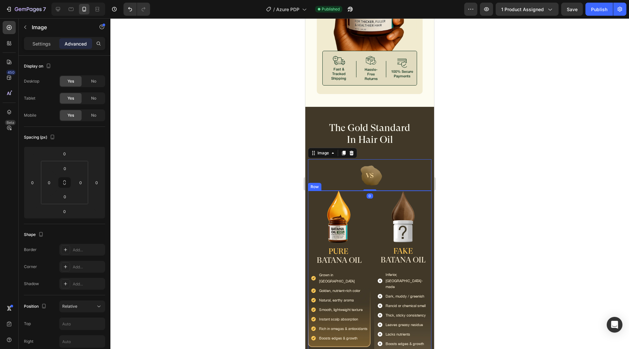
click at [366, 201] on div "Image PURE BATANA OIL Text Block Grown in Honduras Golden, nutrient-rich color …" at bounding box center [369, 272] width 123 height 162
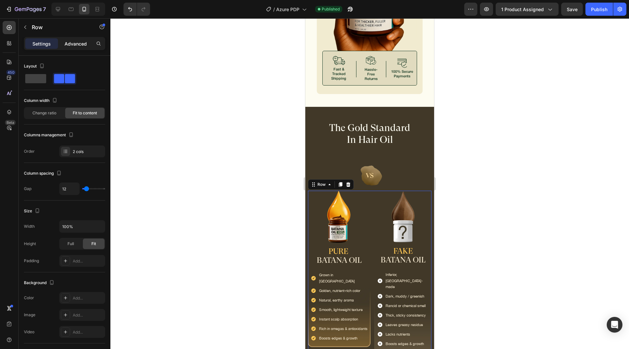
click at [79, 43] on p "Advanced" at bounding box center [76, 43] width 22 height 7
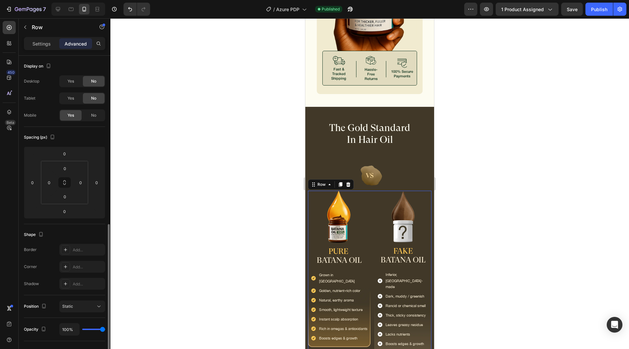
scroll to position [125, 0]
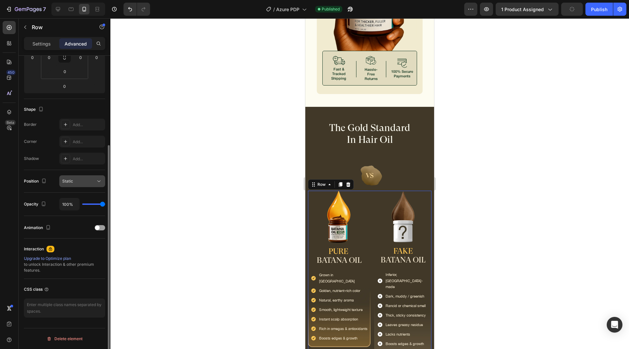
drag, startPoint x: 85, startPoint y: 177, endPoint x: 82, endPoint y: 185, distance: 8.7
click at [85, 177] on button "Static" at bounding box center [82, 181] width 46 height 12
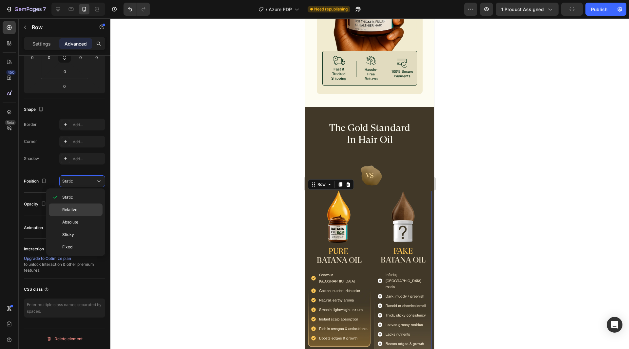
click at [73, 208] on span "Relative" at bounding box center [69, 210] width 15 height 6
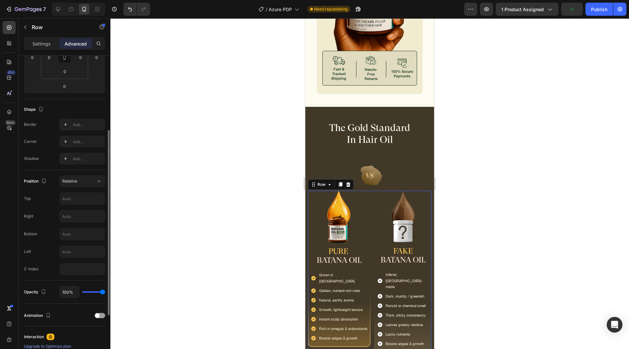
click at [48, 198] on div "Top" at bounding box center [64, 198] width 81 height 12
click at [71, 272] on input "number" at bounding box center [82, 269] width 46 height 12
type input "1"
click at [55, 235] on div "Bottom" at bounding box center [64, 234] width 81 height 12
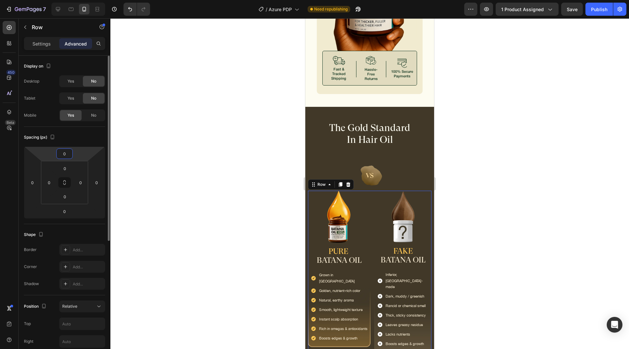
click at [63, 152] on input "0" at bounding box center [64, 154] width 13 height 10
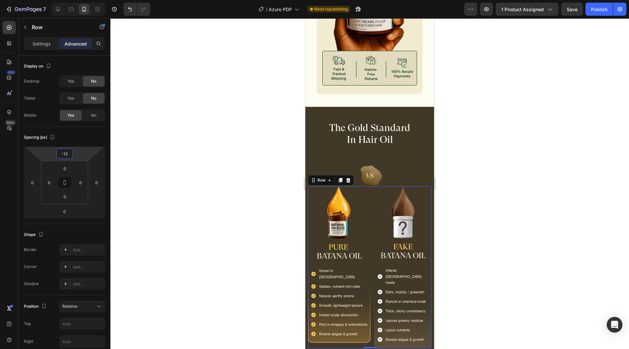
type input "-133"
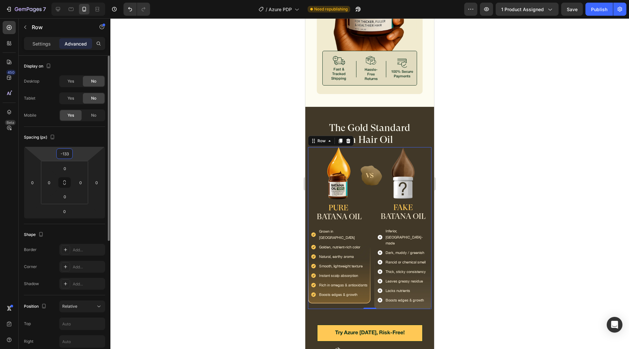
click at [63, 156] on input "-133" at bounding box center [64, 154] width 13 height 10
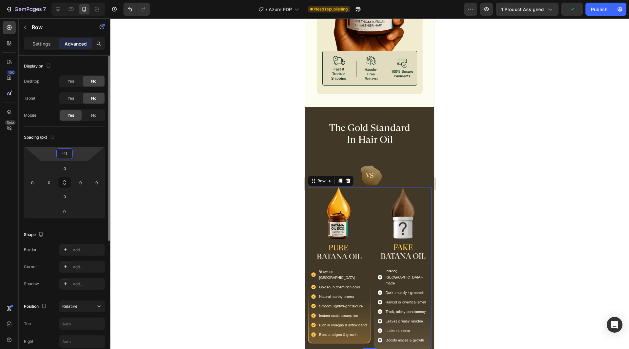
type input "-113"
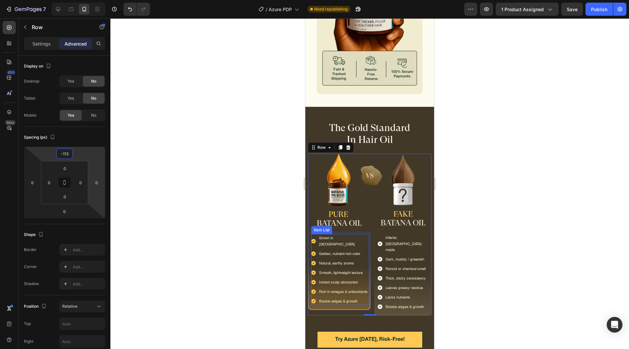
click at [244, 274] on div at bounding box center [369, 183] width 518 height 330
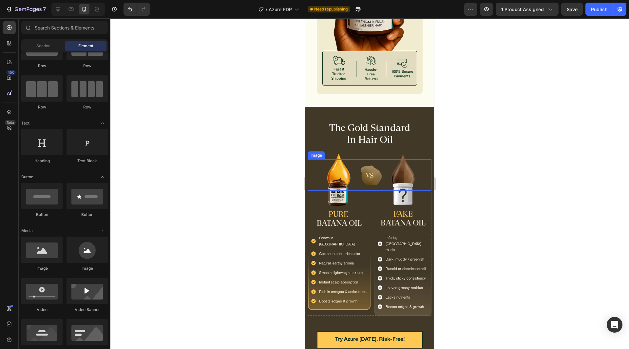
click at [380, 162] on img at bounding box center [369, 174] width 31 height 31
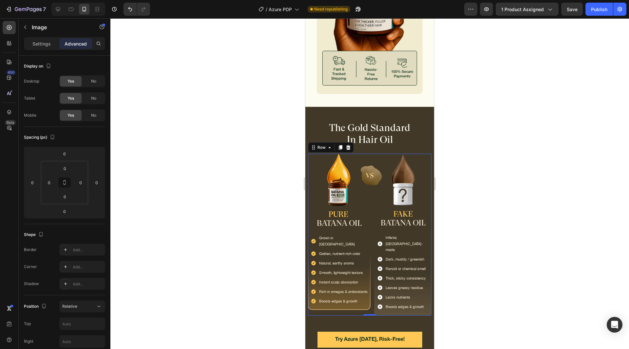
click at [368, 198] on div "Image PURE BATANA OIL Text Block Grown in Honduras Golden, nutrient-rich color …" at bounding box center [369, 235] width 123 height 162
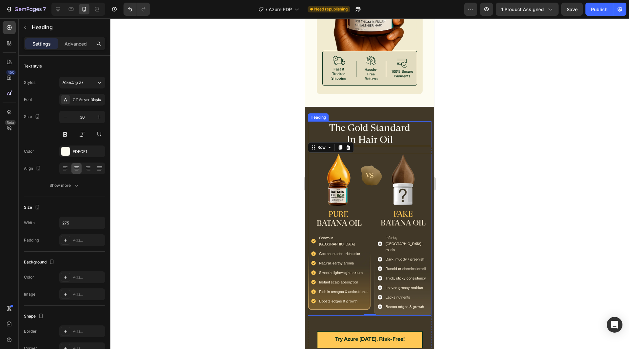
click at [389, 129] on h2 "The Gold Standard In Hair Oil" at bounding box center [370, 133] width 90 height 25
click at [366, 192] on div "Image PURE BATANA OIL Text Block Grown in Honduras Golden, nutrient-rich color …" at bounding box center [369, 235] width 123 height 162
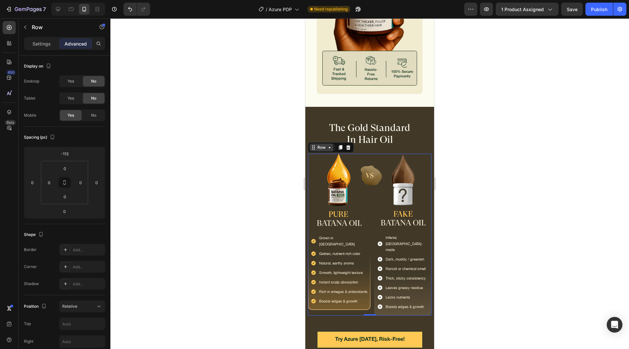
click at [323, 144] on div "Row" at bounding box center [321, 147] width 11 height 6
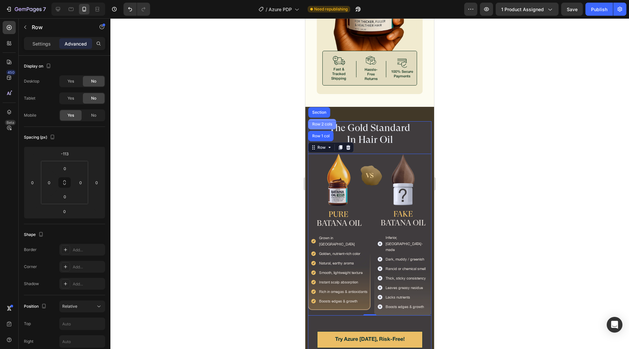
click at [322, 119] on div "Row 2 cols" at bounding box center [322, 124] width 28 height 10
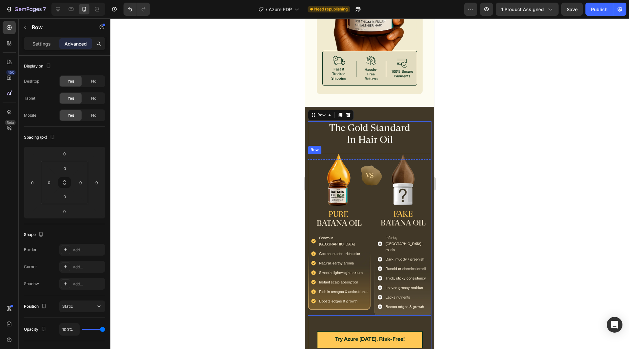
click at [367, 225] on div "Image PURE BATANA OIL Text Block Grown in Honduras Golden, nutrient-rich color …" at bounding box center [369, 235] width 123 height 162
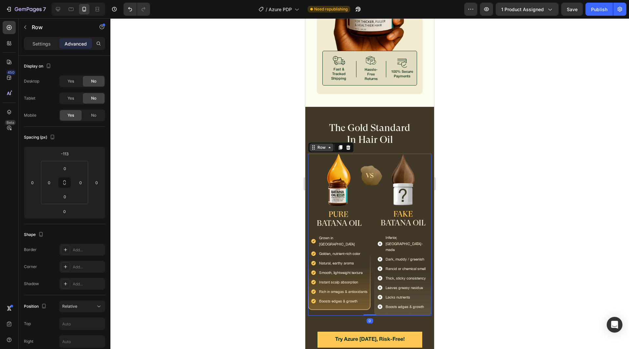
click at [320, 144] on div "Row" at bounding box center [321, 147] width 11 height 6
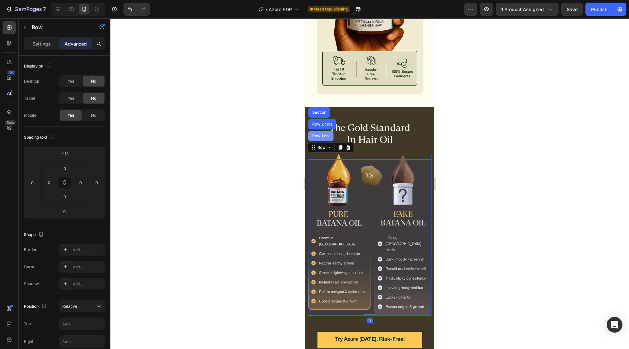
click at [318, 131] on div "Row 1 col" at bounding box center [320, 136] width 25 height 10
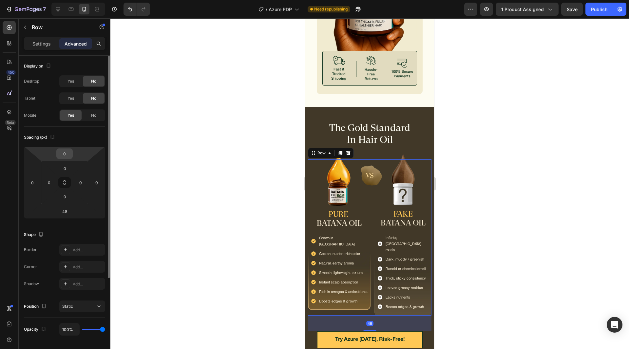
click at [66, 156] on input "0" at bounding box center [64, 154] width 13 height 10
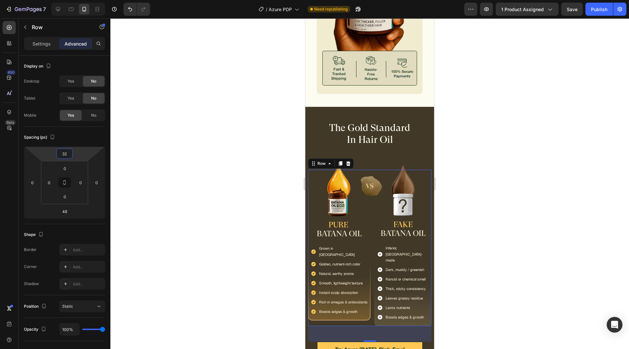
type input "32"
click at [83, 138] on div "Spacing (px)" at bounding box center [64, 137] width 81 height 10
click at [193, 157] on div at bounding box center [369, 183] width 518 height 330
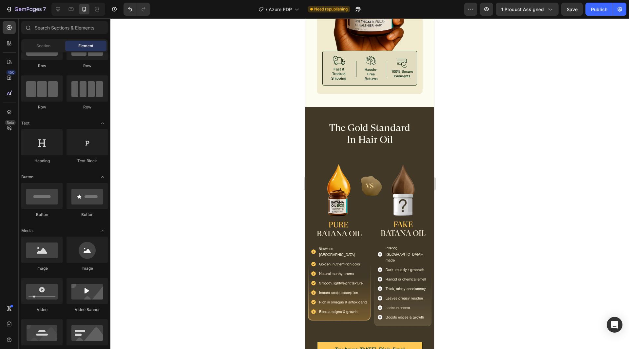
drag, startPoint x: 601, startPoint y: 9, endPoint x: 482, endPoint y: 93, distance: 146.3
click at [601, 9] on div "Publish" at bounding box center [599, 9] width 16 height 7
click at [359, 174] on img at bounding box center [369, 185] width 31 height 31
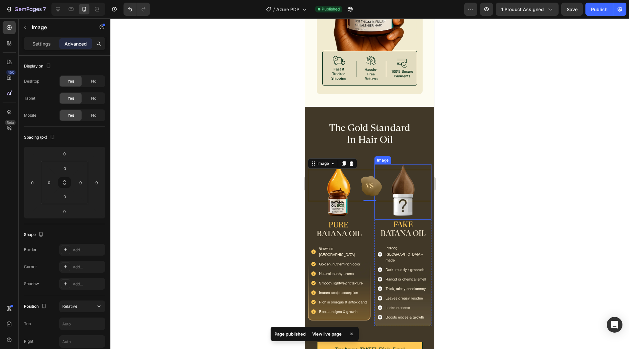
click at [390, 164] on img at bounding box center [403, 191] width 27 height 55
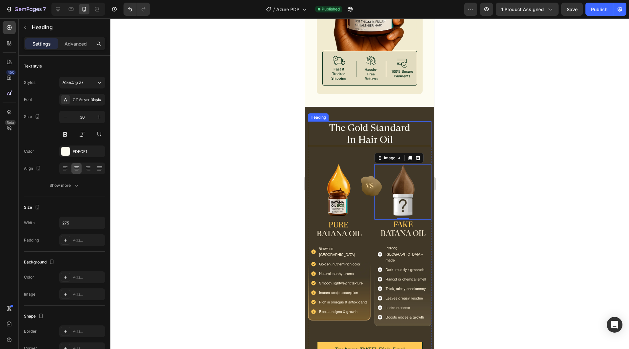
click at [386, 130] on h2 "The Gold Standard In Hair Oil" at bounding box center [370, 133] width 90 height 25
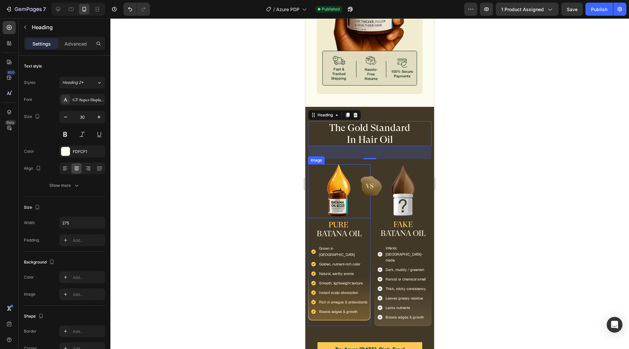
click at [363, 205] on div at bounding box center [339, 191] width 63 height 54
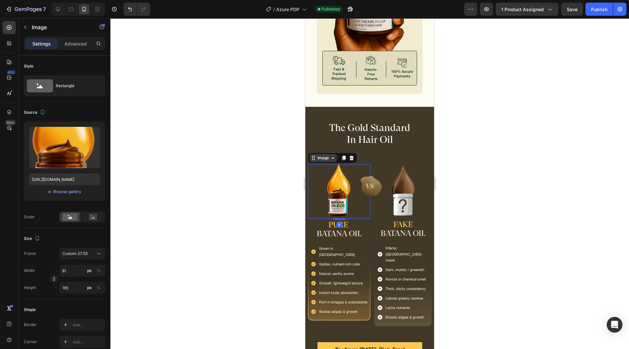
click at [319, 155] on div "Image" at bounding box center [323, 158] width 14 height 6
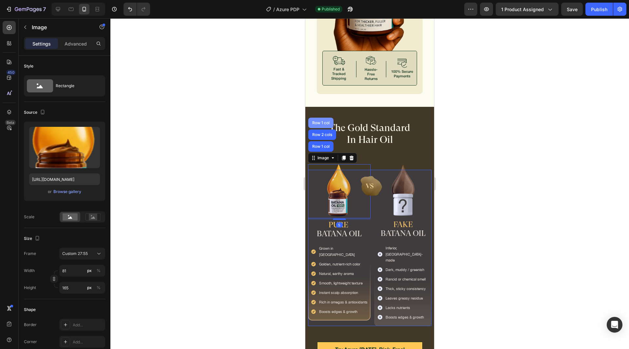
click at [321, 121] on div "Row 1 col" at bounding box center [321, 123] width 20 height 4
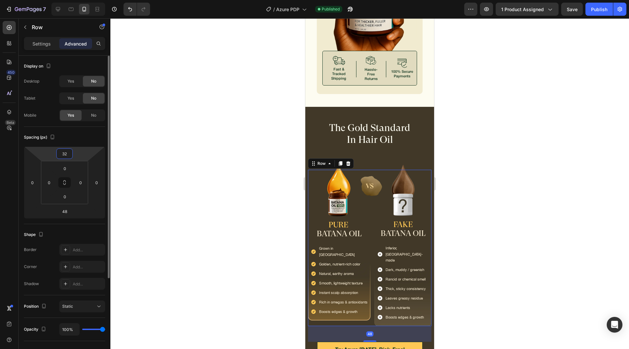
click at [62, 158] on input "32" at bounding box center [64, 154] width 13 height 10
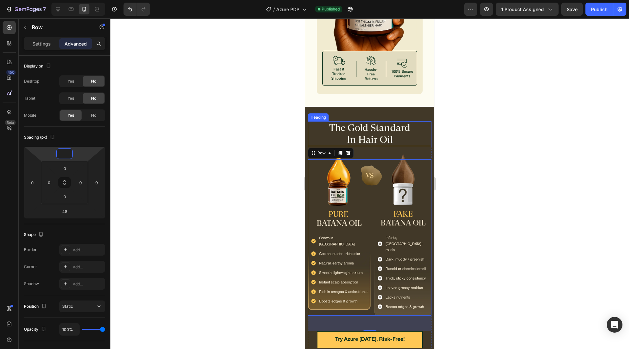
click at [393, 129] on h2 "The Gold Standard In Hair Oil" at bounding box center [370, 133] width 90 height 25
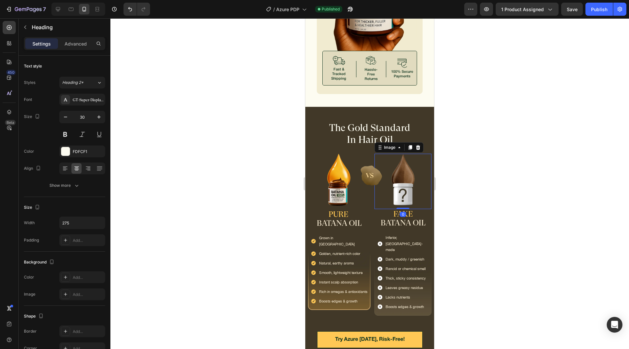
click at [374, 189] on div at bounding box center [402, 181] width 57 height 55
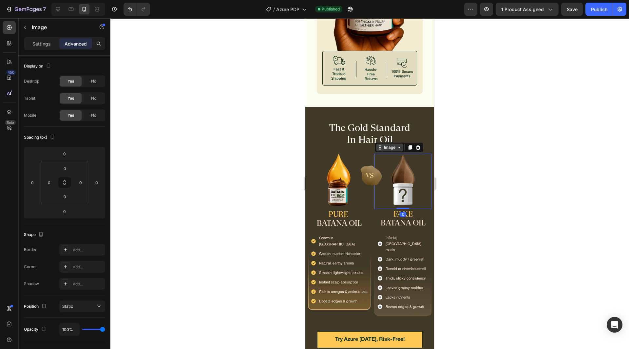
click at [384, 144] on div "Image" at bounding box center [390, 147] width 14 height 6
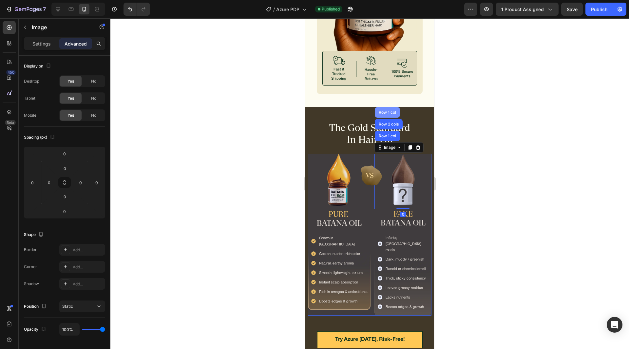
click at [379, 110] on div "Row 1 col" at bounding box center [387, 112] width 20 height 4
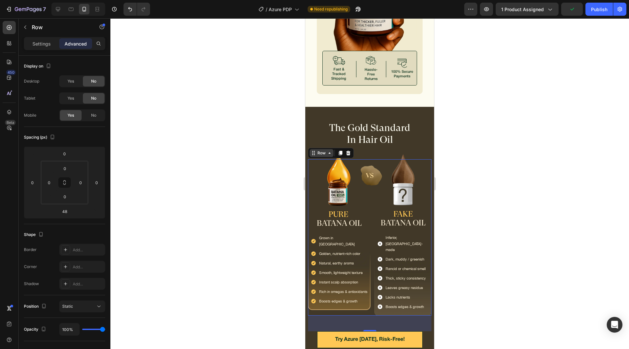
click at [322, 150] on div "Row" at bounding box center [321, 153] width 11 height 6
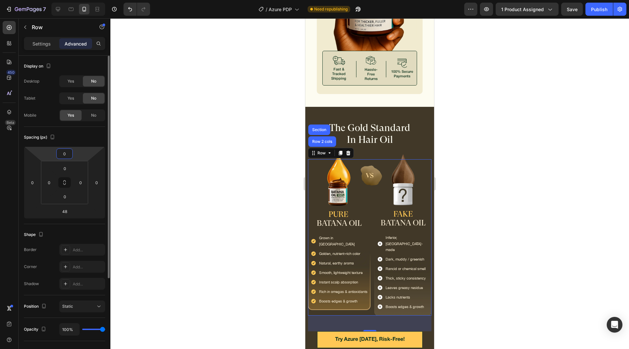
click at [68, 152] on input "0" at bounding box center [64, 154] width 13 height 10
type input "16"
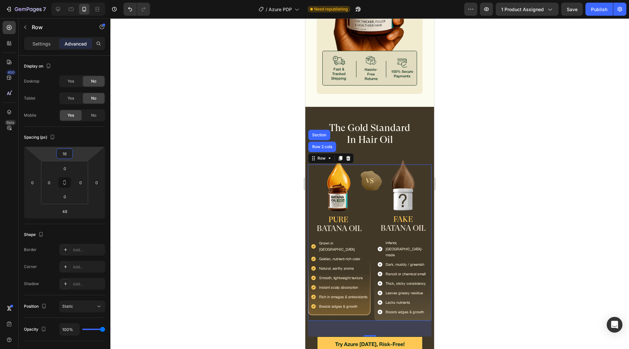
click at [158, 159] on div at bounding box center [369, 183] width 518 height 330
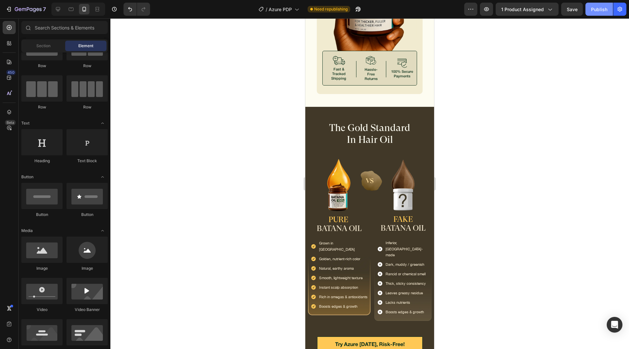
click at [592, 5] on button "Publish" at bounding box center [599, 9] width 28 height 13
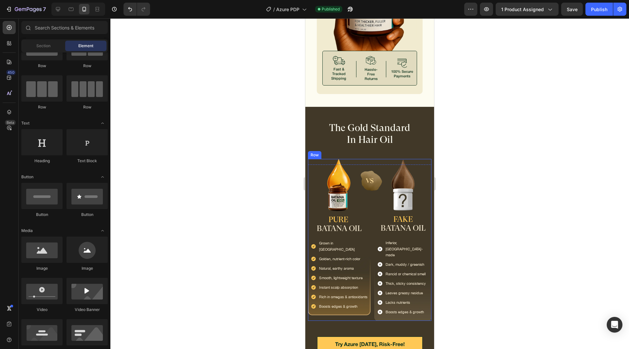
click at [366, 193] on div "Image PURE BATANA OIL Text Block Grown in Honduras Golden, nutrient-rich color …" at bounding box center [369, 240] width 123 height 162
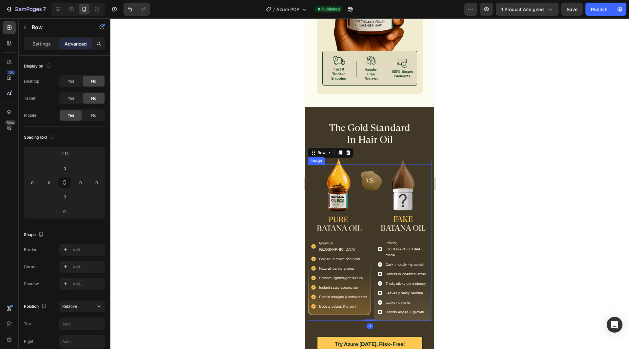
click at [370, 177] on img at bounding box center [369, 179] width 31 height 31
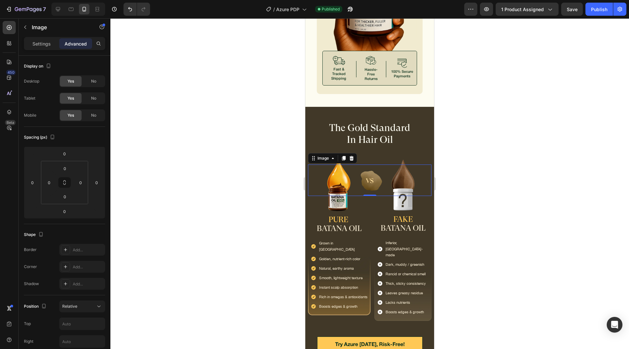
click at [261, 83] on div at bounding box center [369, 183] width 518 height 330
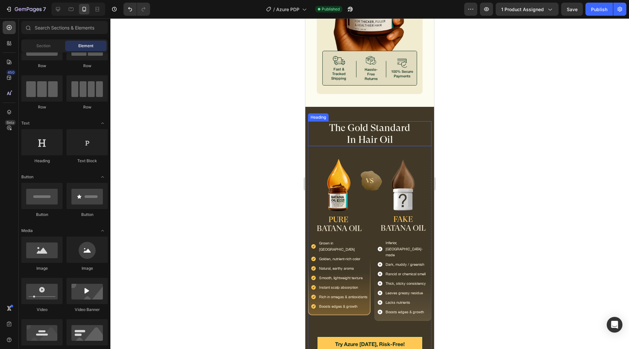
click at [308, 121] on div "The Gold Standard In Hair Oil Heading" at bounding box center [369, 133] width 123 height 25
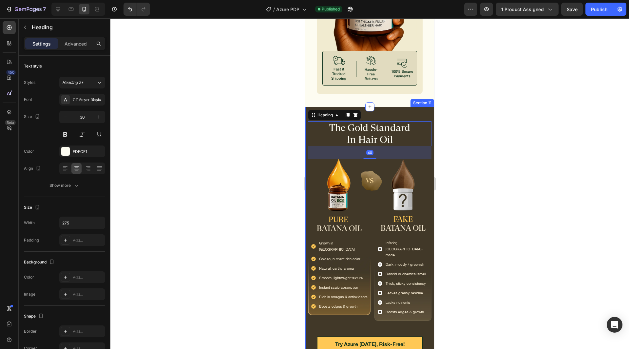
click at [227, 125] on div at bounding box center [369, 183] width 518 height 330
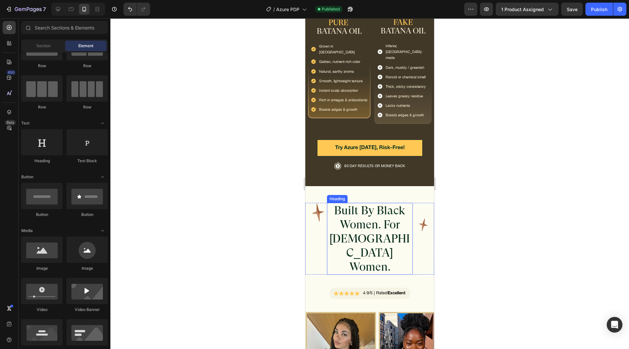
scroll to position [3910, 0]
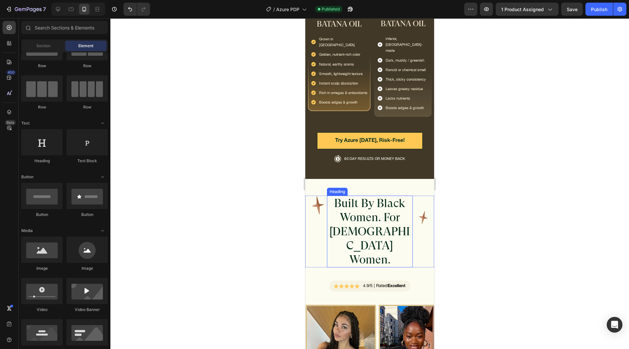
click at [352, 196] on h2 "Built By Black Women. For Black Women." at bounding box center [369, 232] width 82 height 72
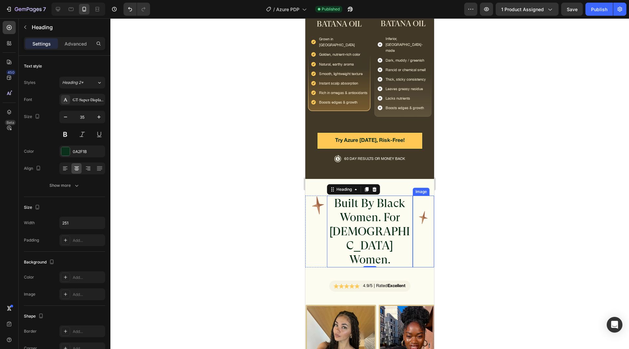
click at [423, 222] on img at bounding box center [423, 217] width 15 height 17
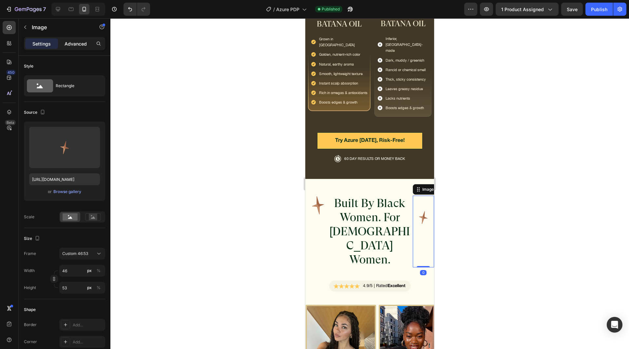
click at [69, 46] on p "Advanced" at bounding box center [76, 43] width 22 height 7
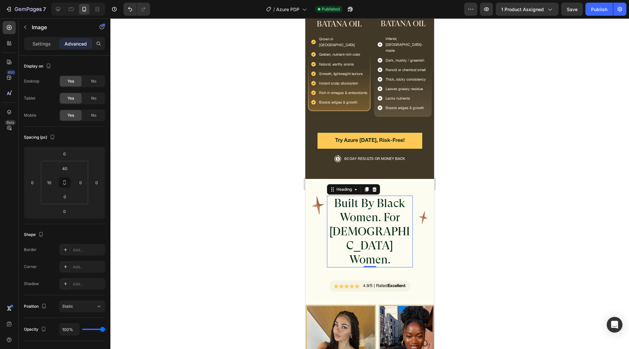
click at [357, 219] on h2 "Built By Black Women. For Black Women." at bounding box center [369, 232] width 82 height 72
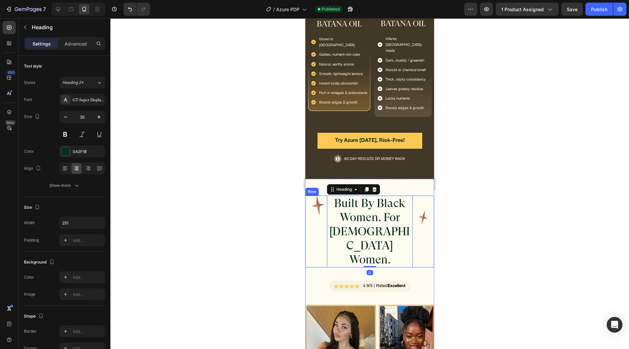
click at [322, 235] on div "Image" at bounding box center [316, 232] width 22 height 72
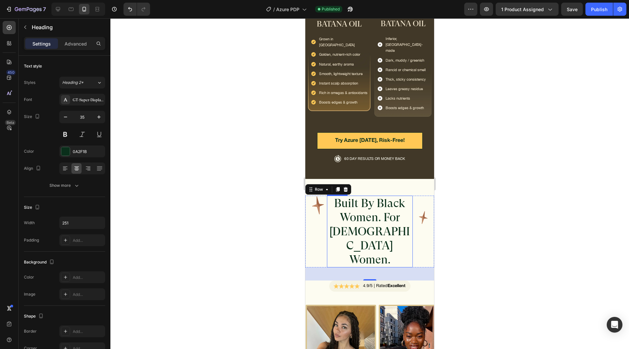
click at [374, 218] on h2 "Built By Black Women. For Black Women." at bounding box center [369, 232] width 82 height 72
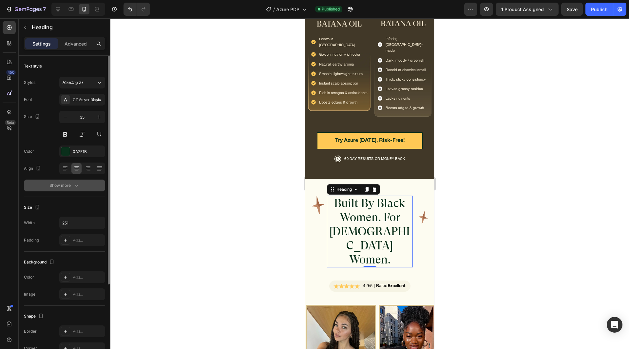
click at [52, 180] on button "Show more" at bounding box center [64, 185] width 81 height 12
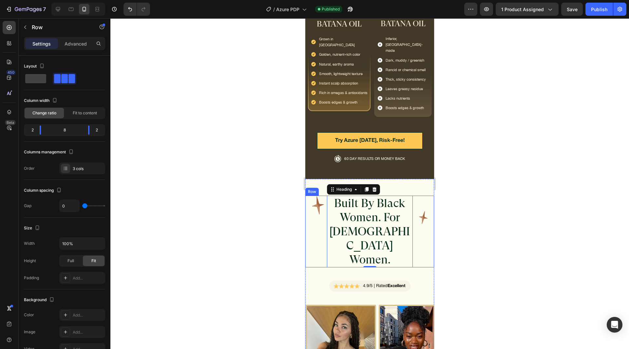
click at [318, 234] on div "Image" at bounding box center [316, 232] width 22 height 72
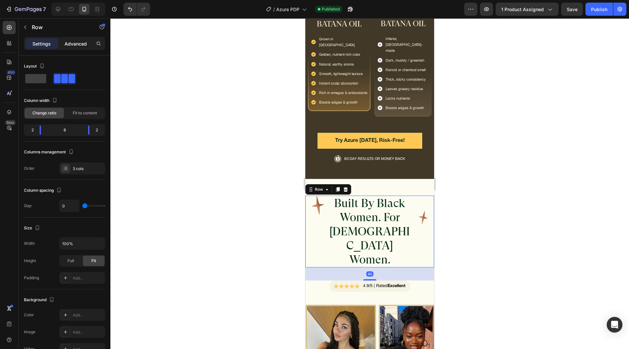
click at [71, 39] on div "Advanced" at bounding box center [75, 43] width 33 height 10
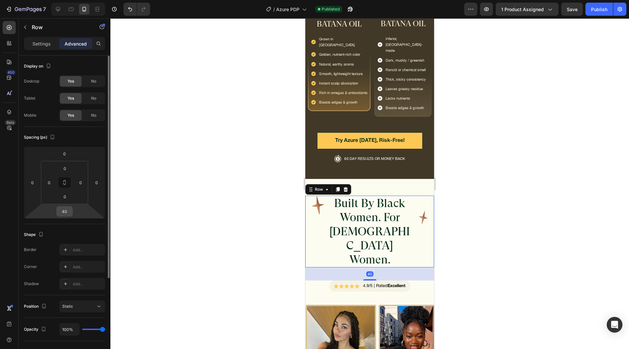
click at [68, 213] on input "40" at bounding box center [64, 211] width 13 height 10
type input "16"
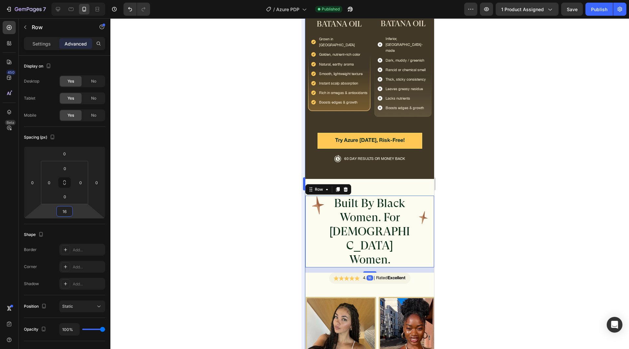
click at [248, 217] on div at bounding box center [369, 183] width 518 height 330
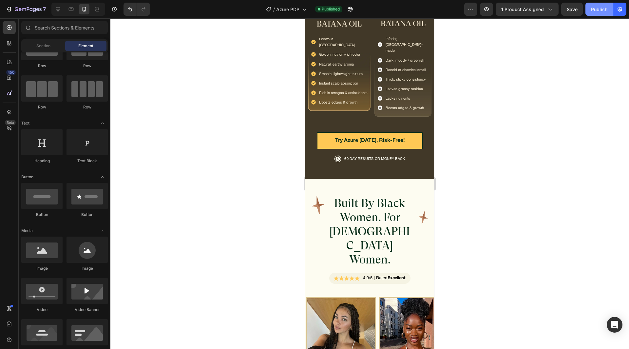
click at [596, 11] on div "Publish" at bounding box center [599, 9] width 16 height 7
